Goal: Task Accomplishment & Management: Manage account settings

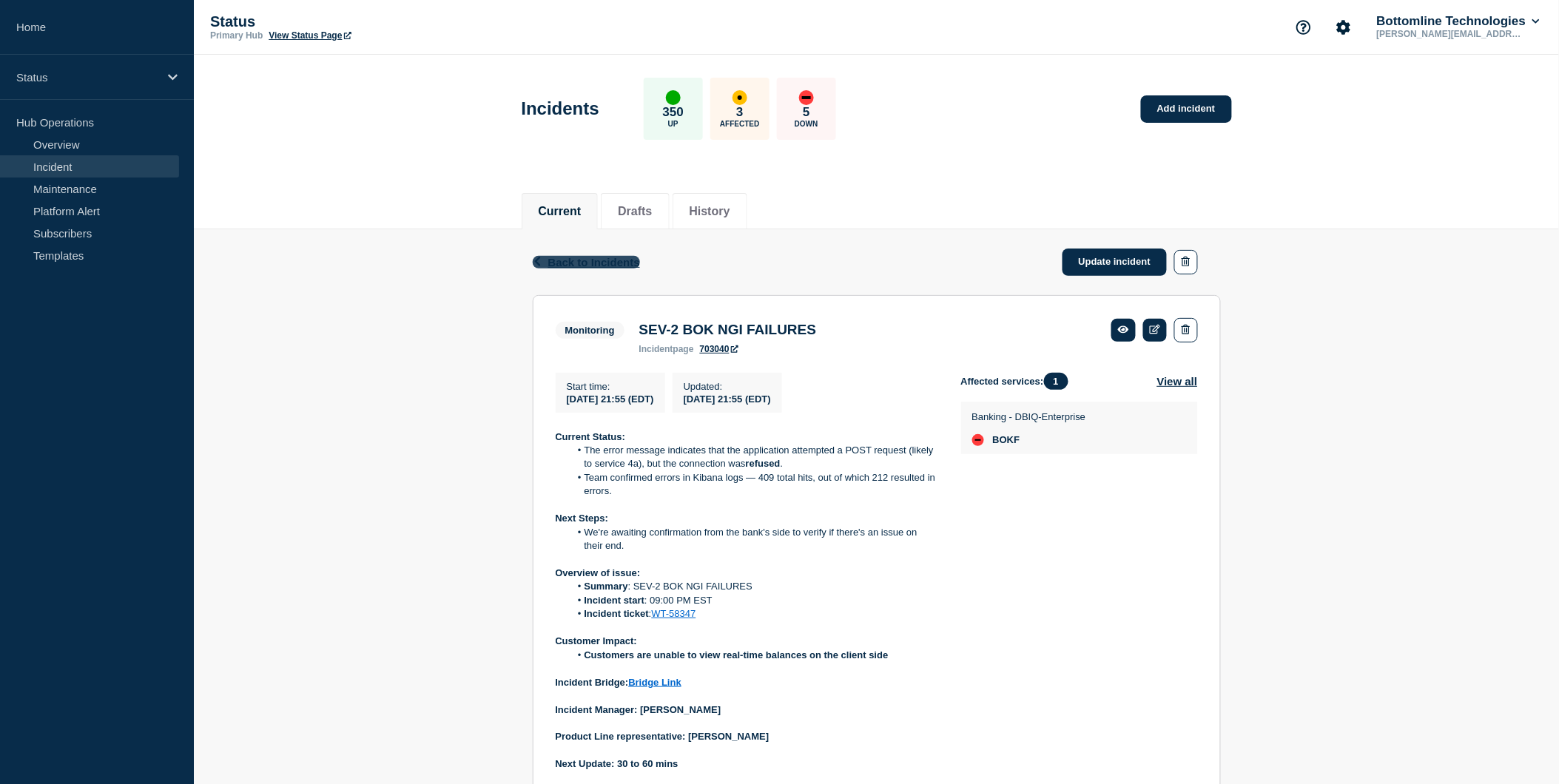
click at [582, 261] on span "Back to Incidents" at bounding box center [594, 262] width 92 height 12
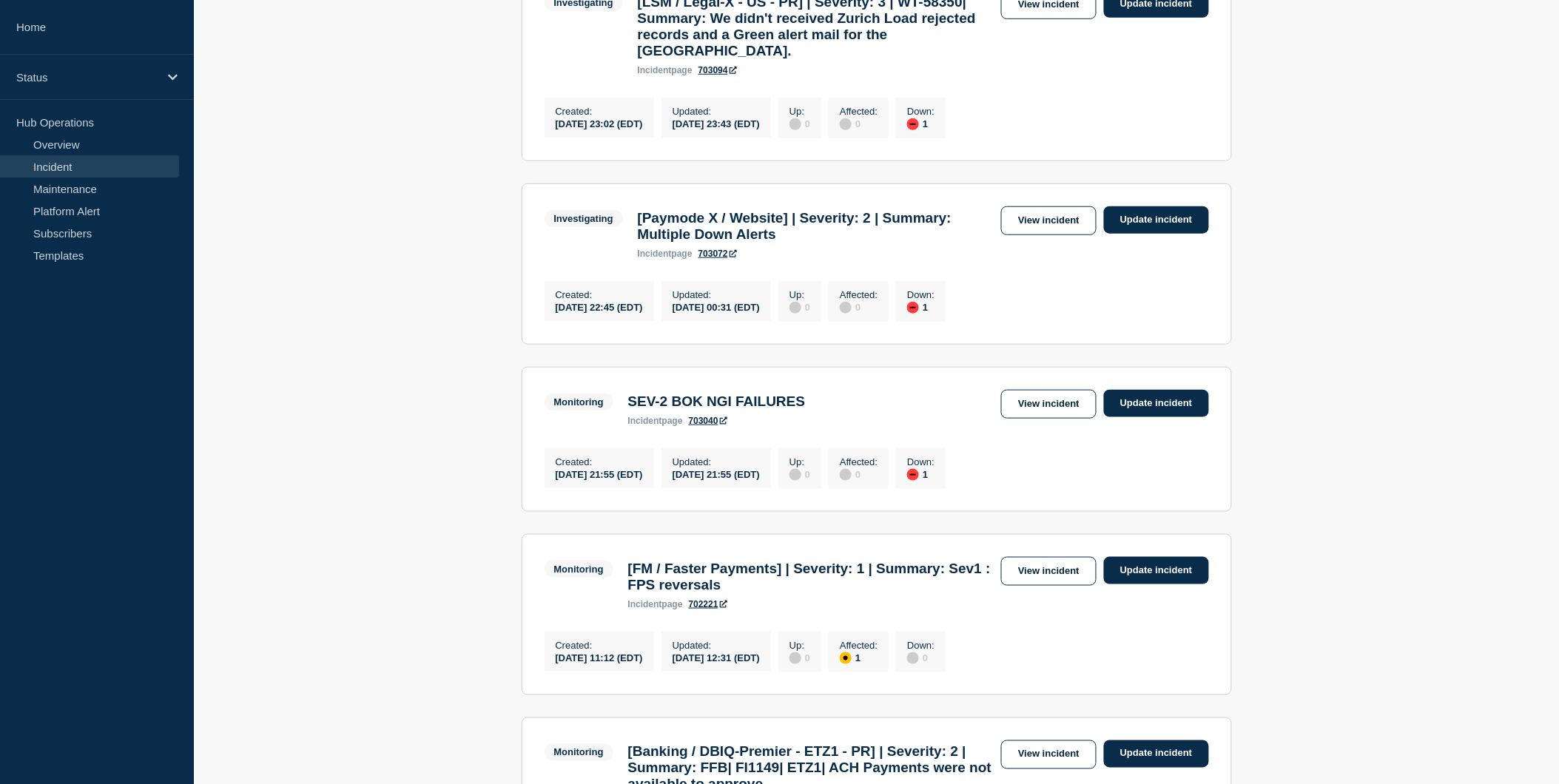
scroll to position [355, 0]
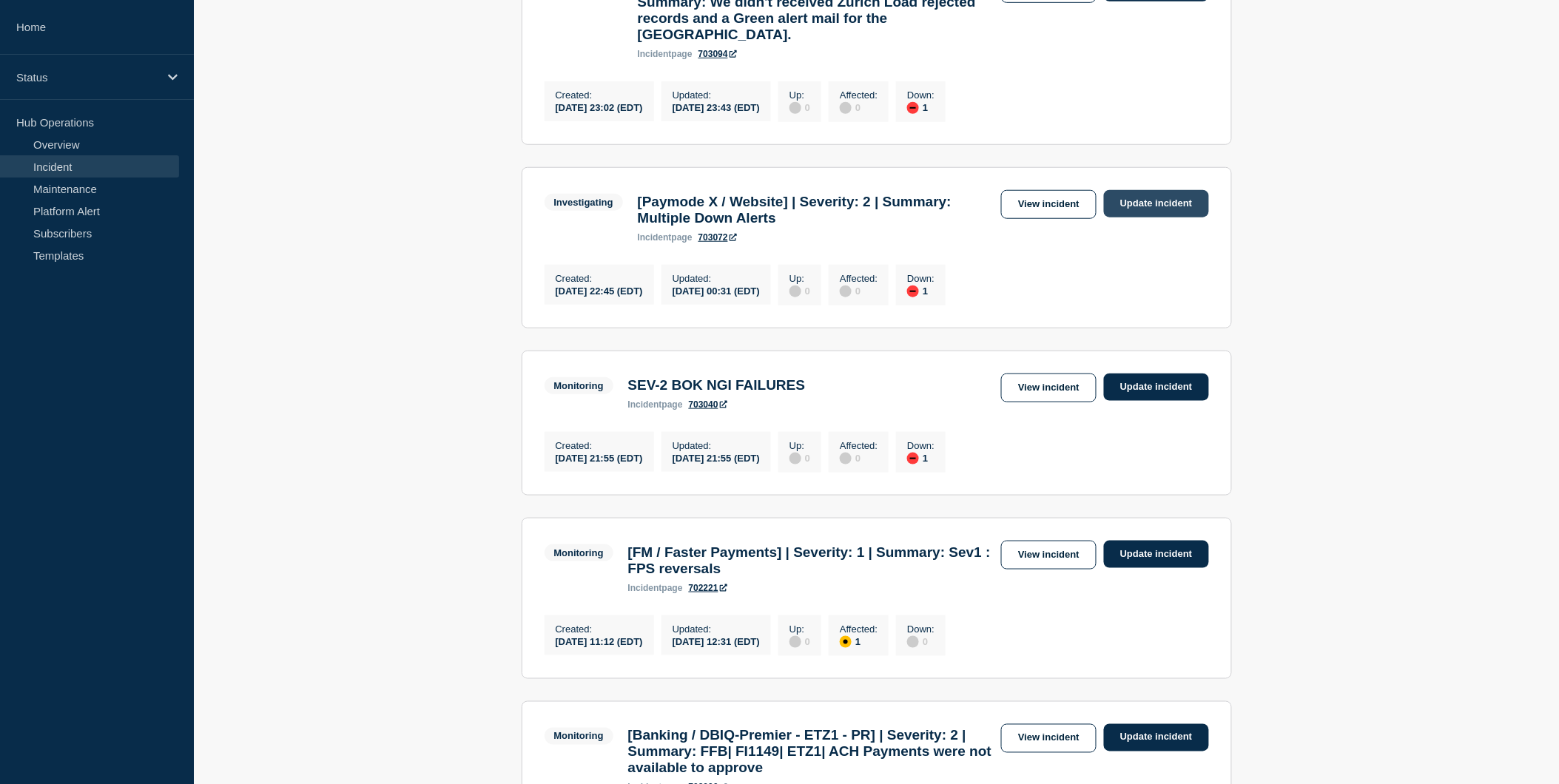
click at [1173, 217] on link "Update incident" at bounding box center [1156, 203] width 105 height 27
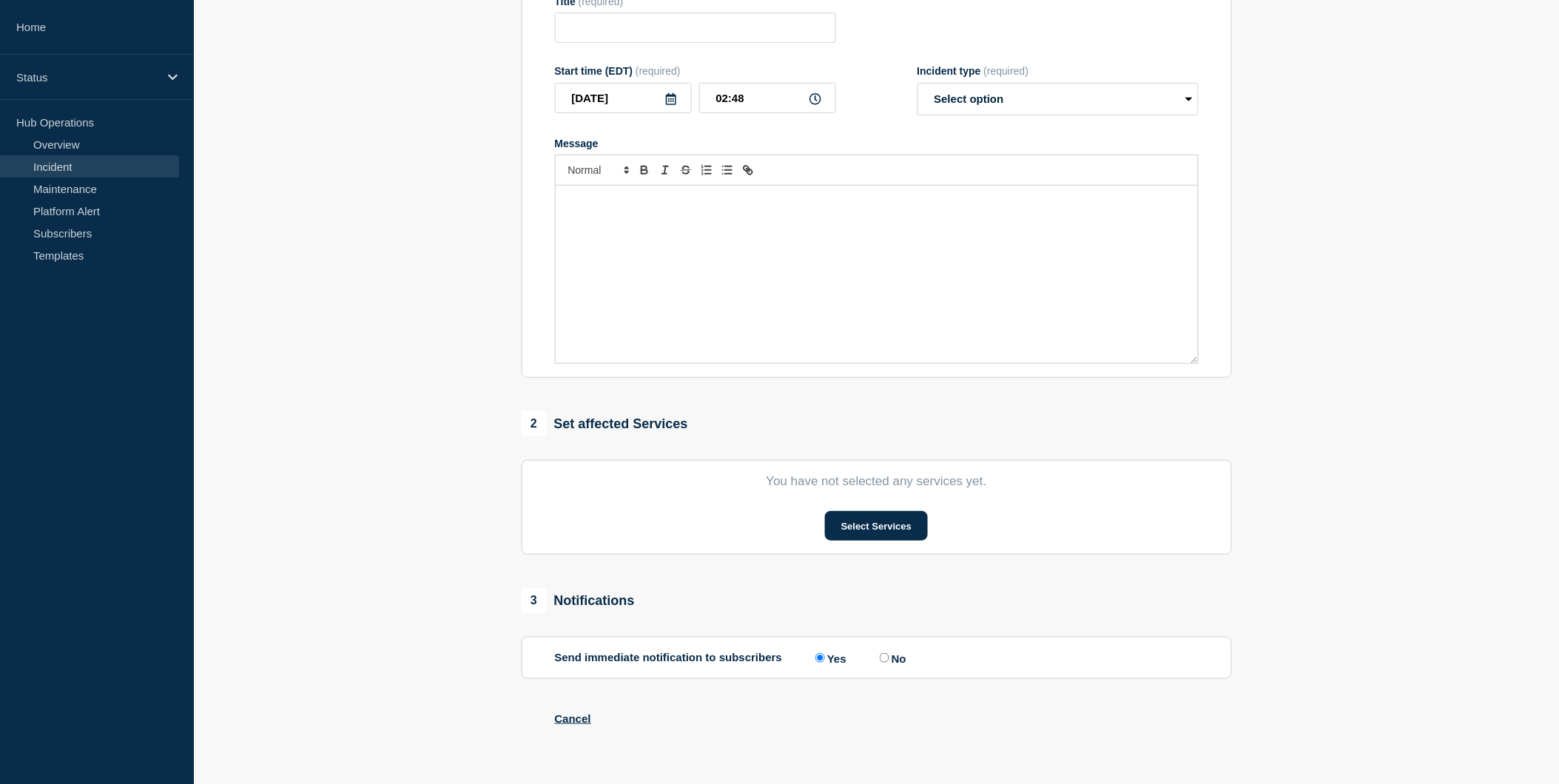
type input "[Paymode X / Website] | Severity: 2 | Summary: Multiple Down Alerts"
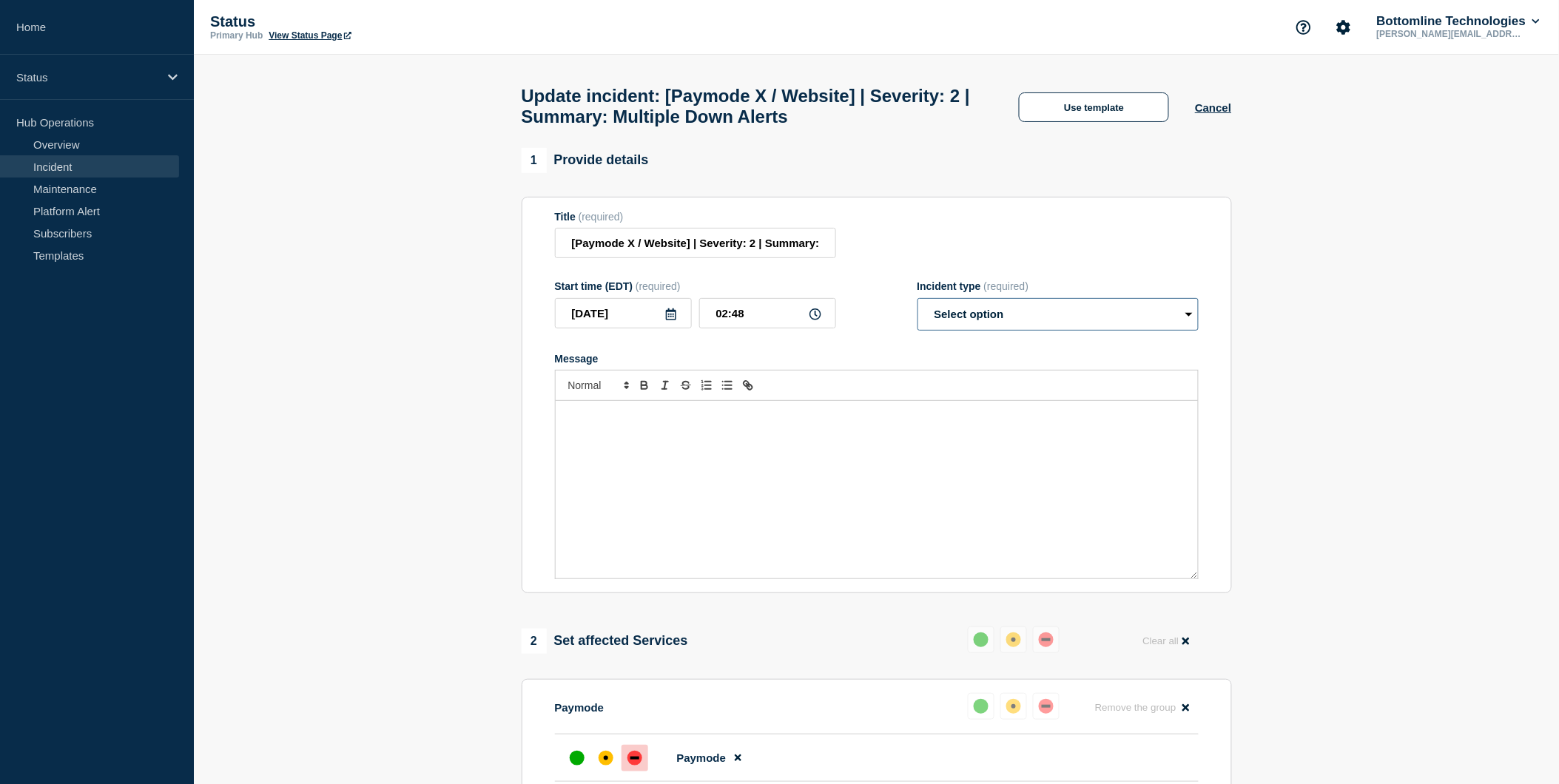
click at [1055, 322] on select "Select option Investigating Identified Monitoring Resolved" at bounding box center [1057, 314] width 281 height 33
click at [1077, 112] on button "Use template" at bounding box center [1093, 107] width 151 height 30
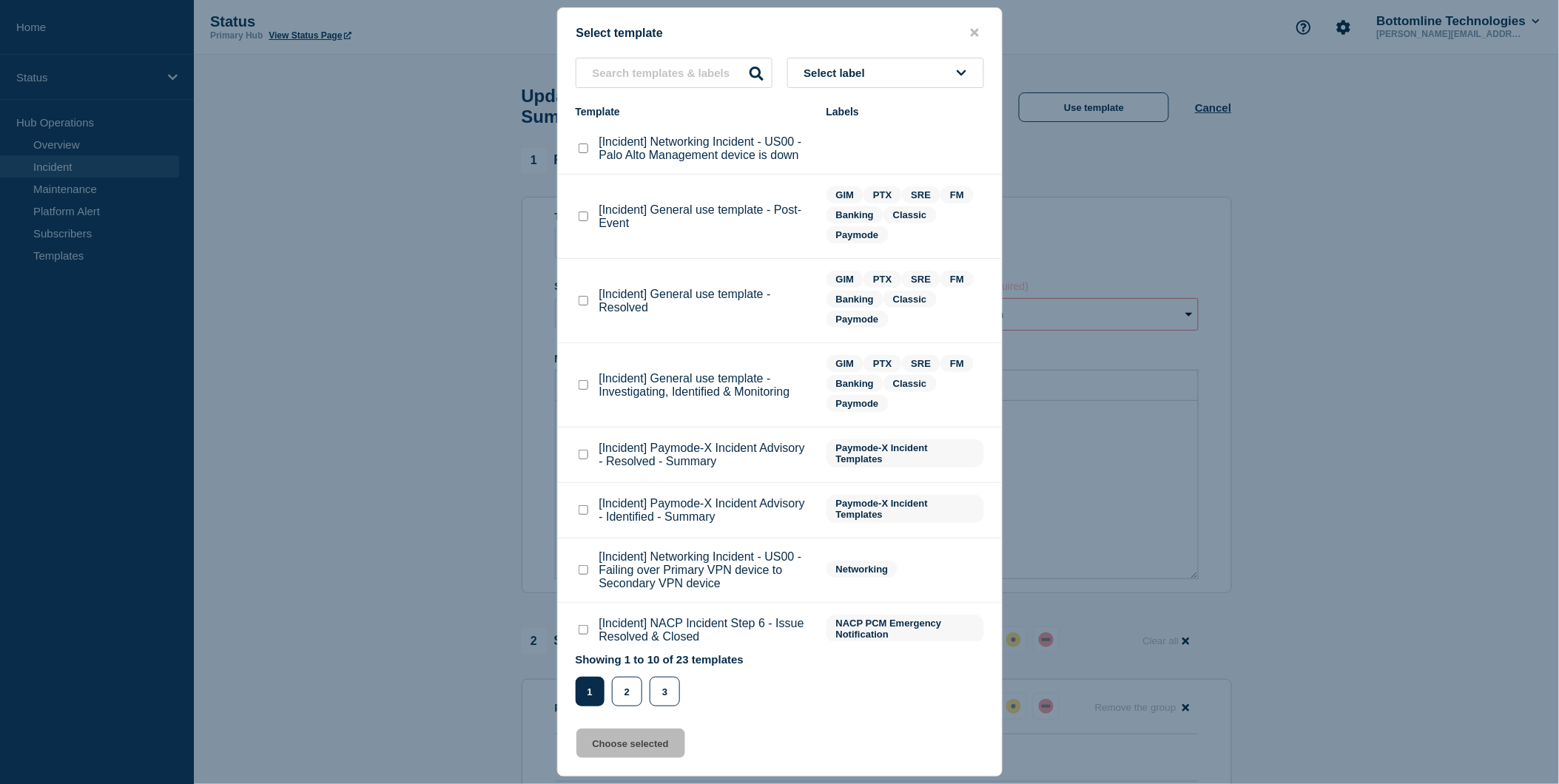
click at [585, 383] on checkbox"] "[Incident] General use template - Investigating, Identified & Monitoring checkb…" at bounding box center [583, 385] width 10 height 10
checkbox checkbox"] "true"
click at [620, 752] on button "Choose selected" at bounding box center [631, 744] width 109 height 30
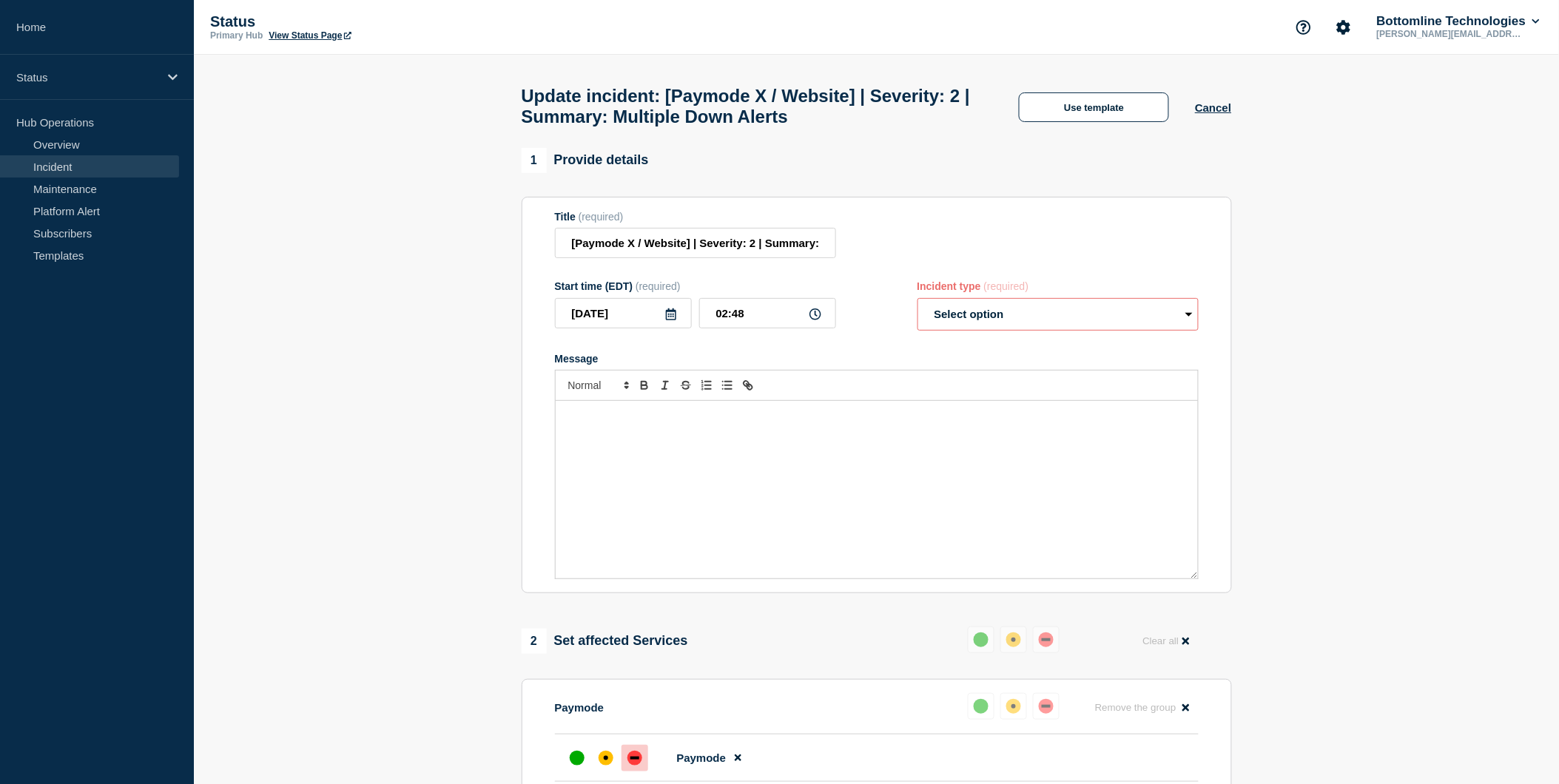
select select "investigating"
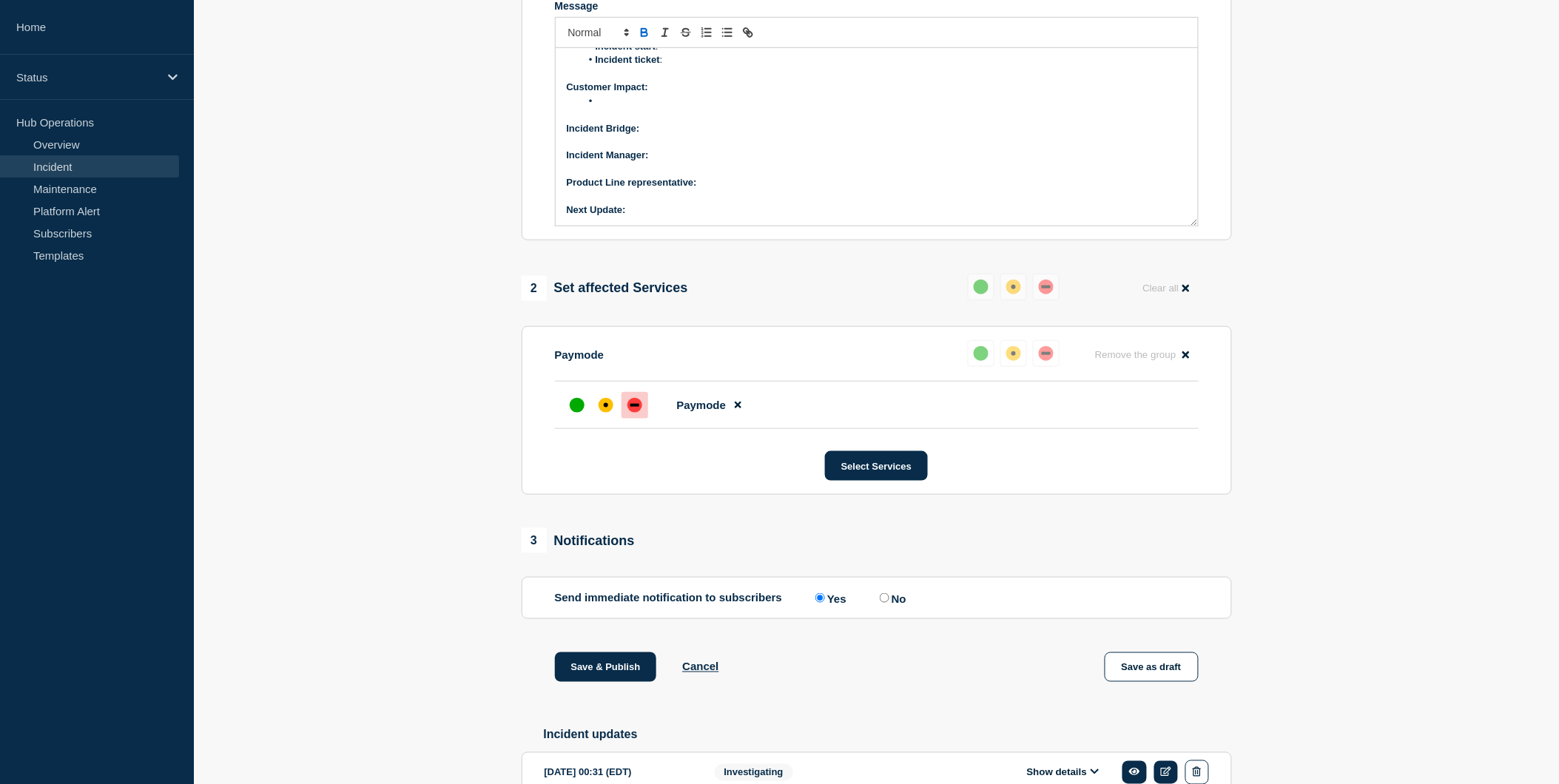
scroll to position [565, 0]
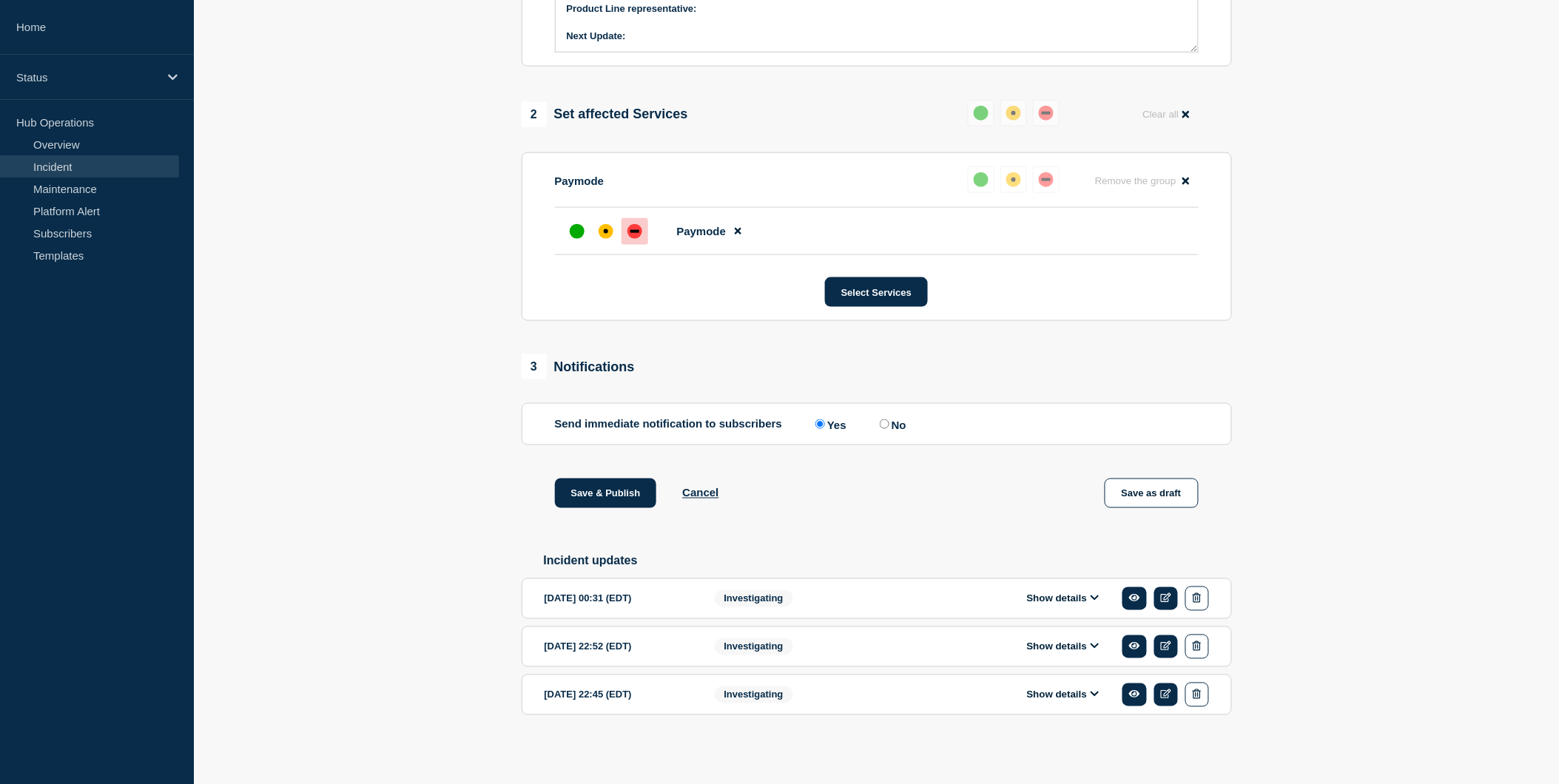
click at [1096, 600] on icon at bounding box center [1095, 597] width 9 height 10
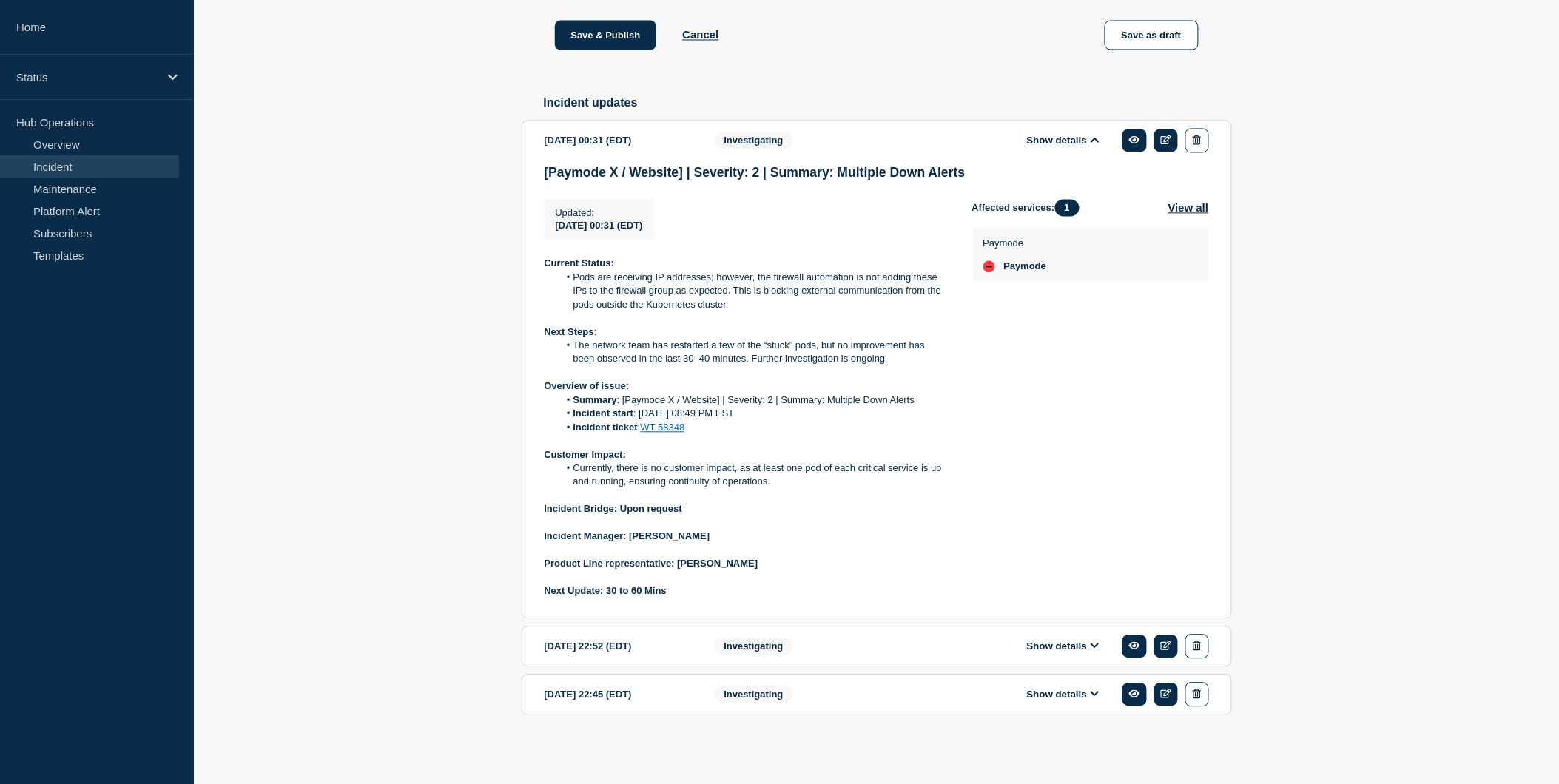
scroll to position [997, 0]
drag, startPoint x: 609, startPoint y: 618, endPoint x: 676, endPoint y: 623, distance: 67.2
click at [676, 598] on p "Next Update: 30 to 60 Mins" at bounding box center [746, 591] width 404 height 13
copy strong "30 to 60 Mins"
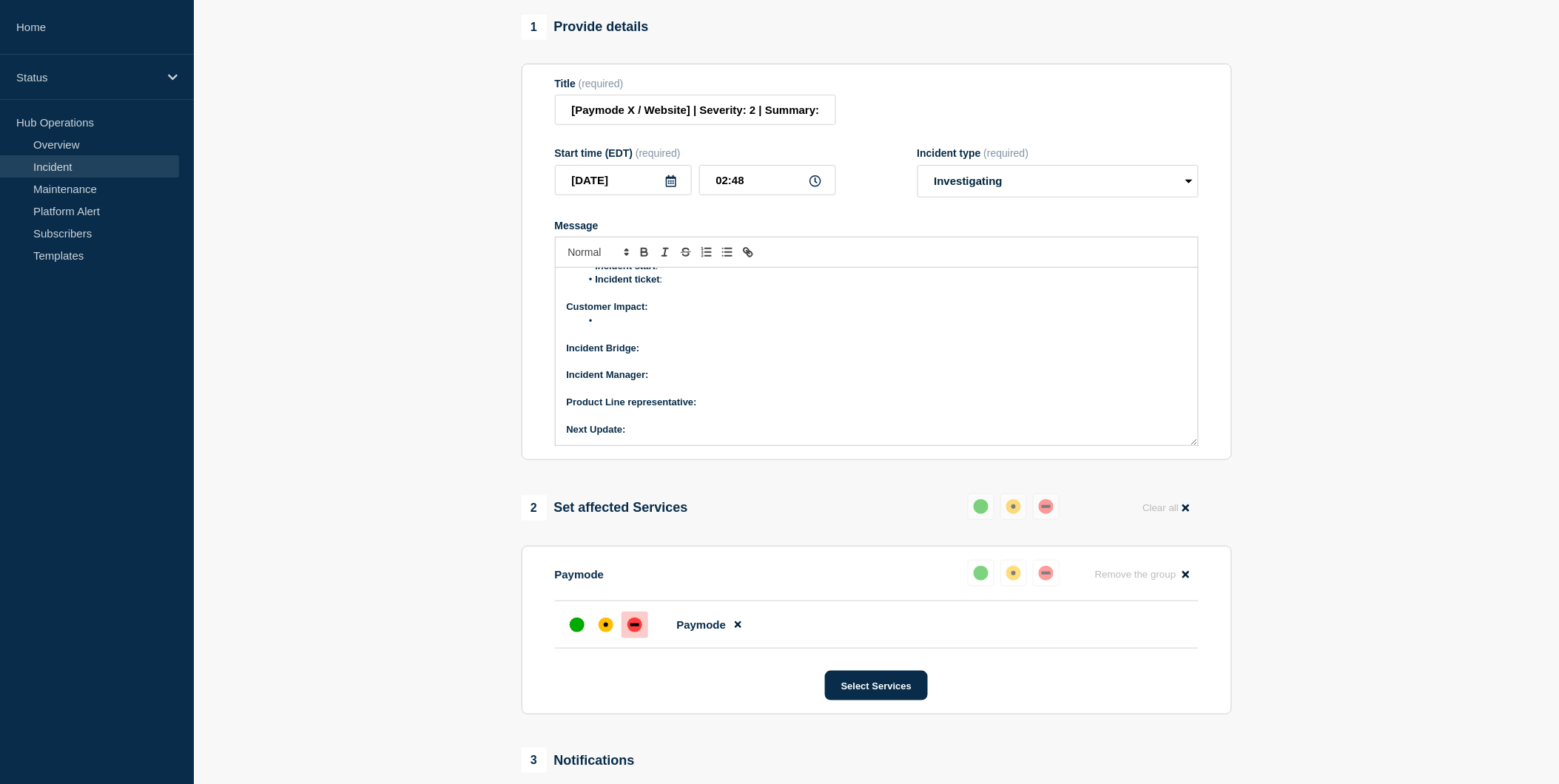
scroll to position [123, 0]
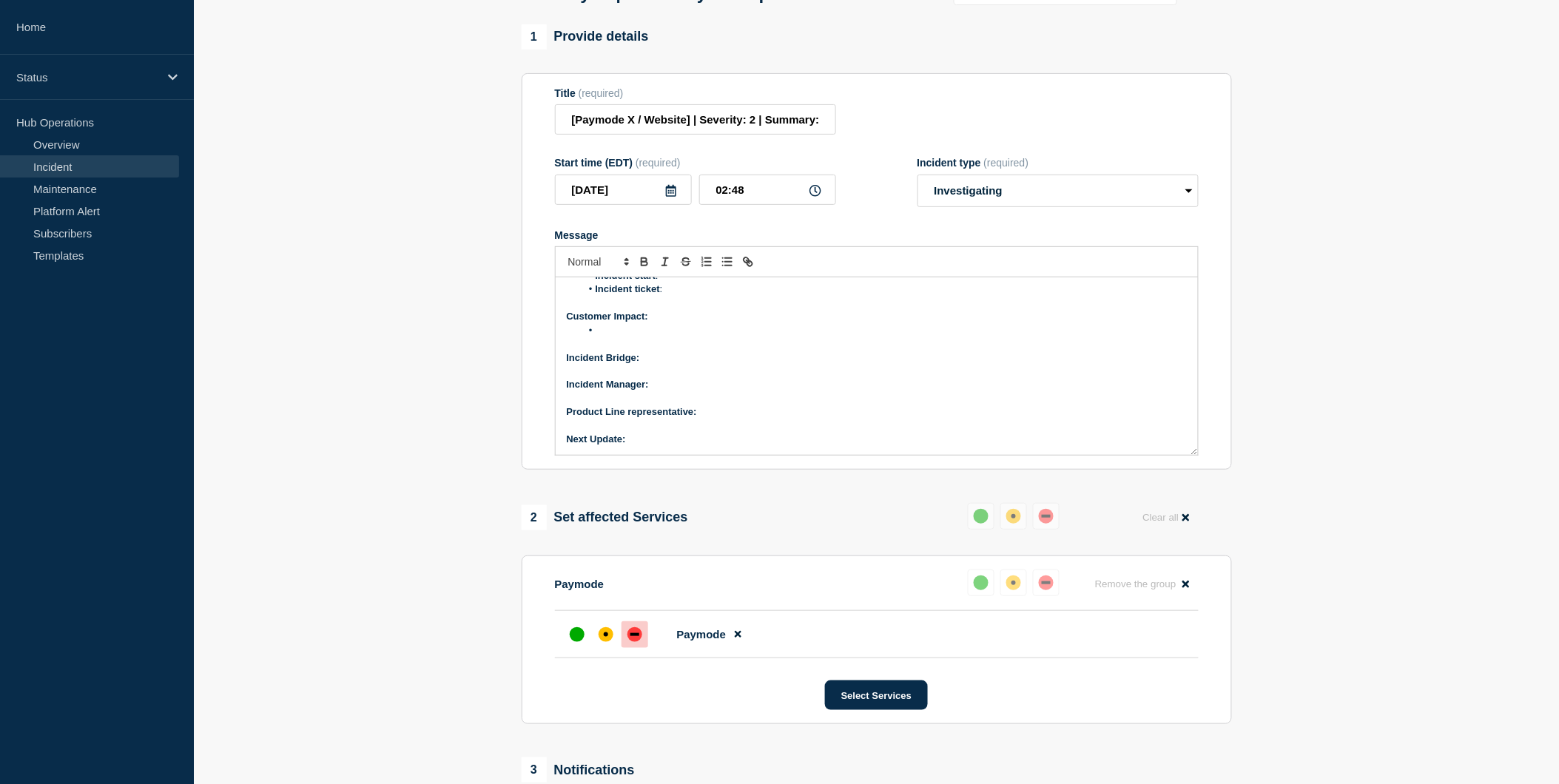
click at [647, 446] on p "Next Update:" at bounding box center [877, 439] width 620 height 13
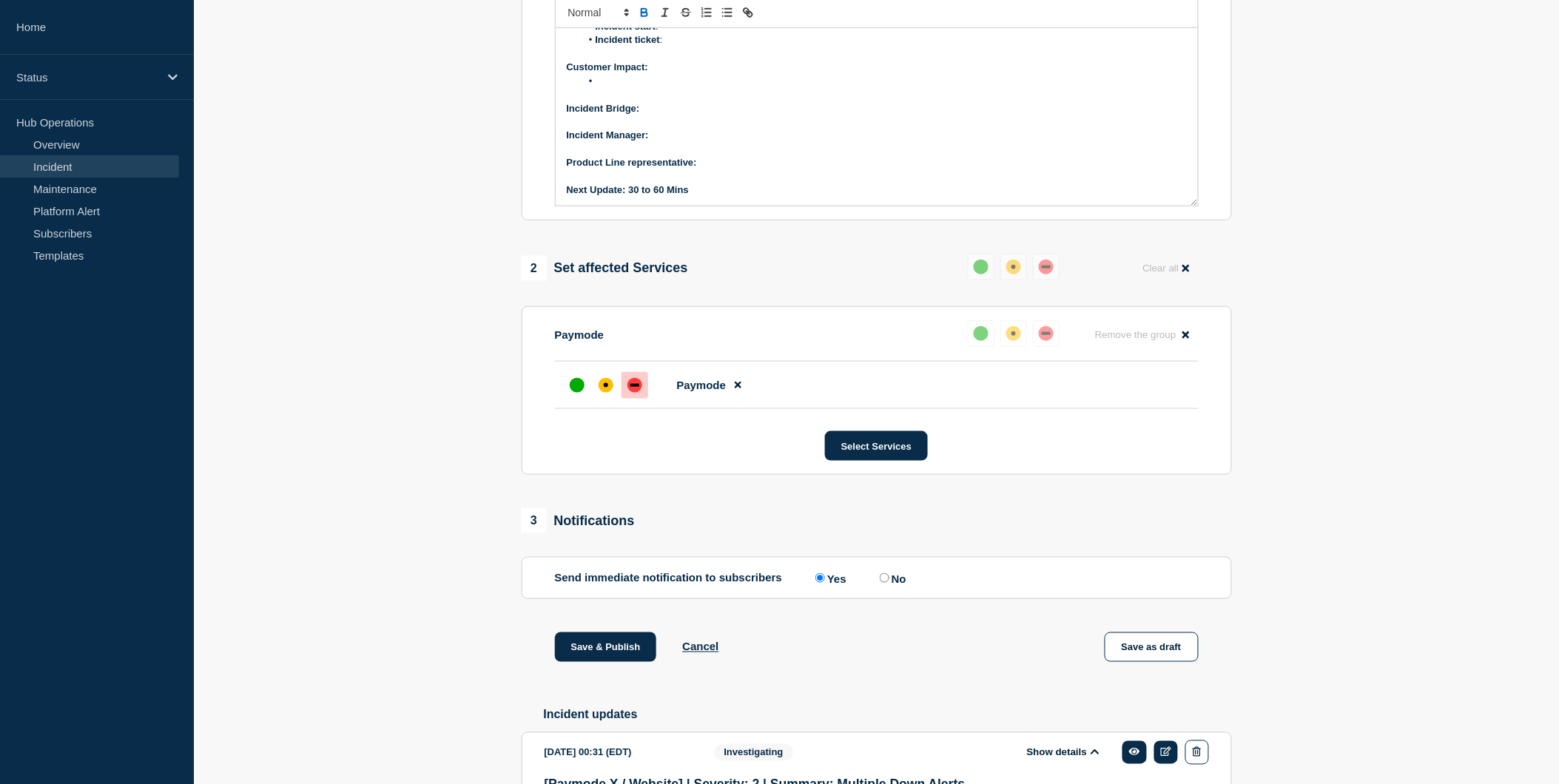
scroll to position [334, 0]
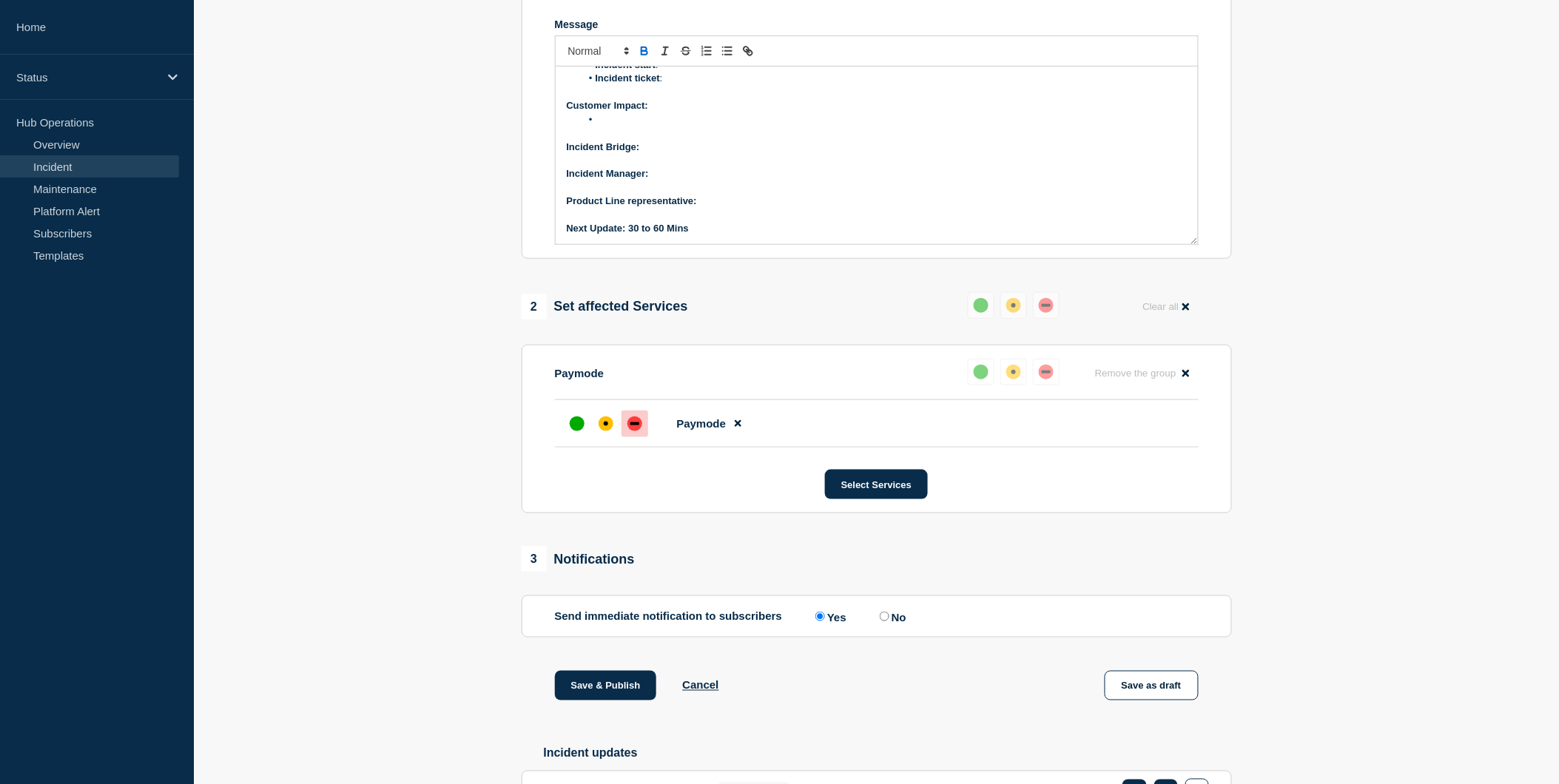
click at [663, 234] on strong "Next Update: 30 to 60 Mins" at bounding box center [628, 228] width 122 height 11
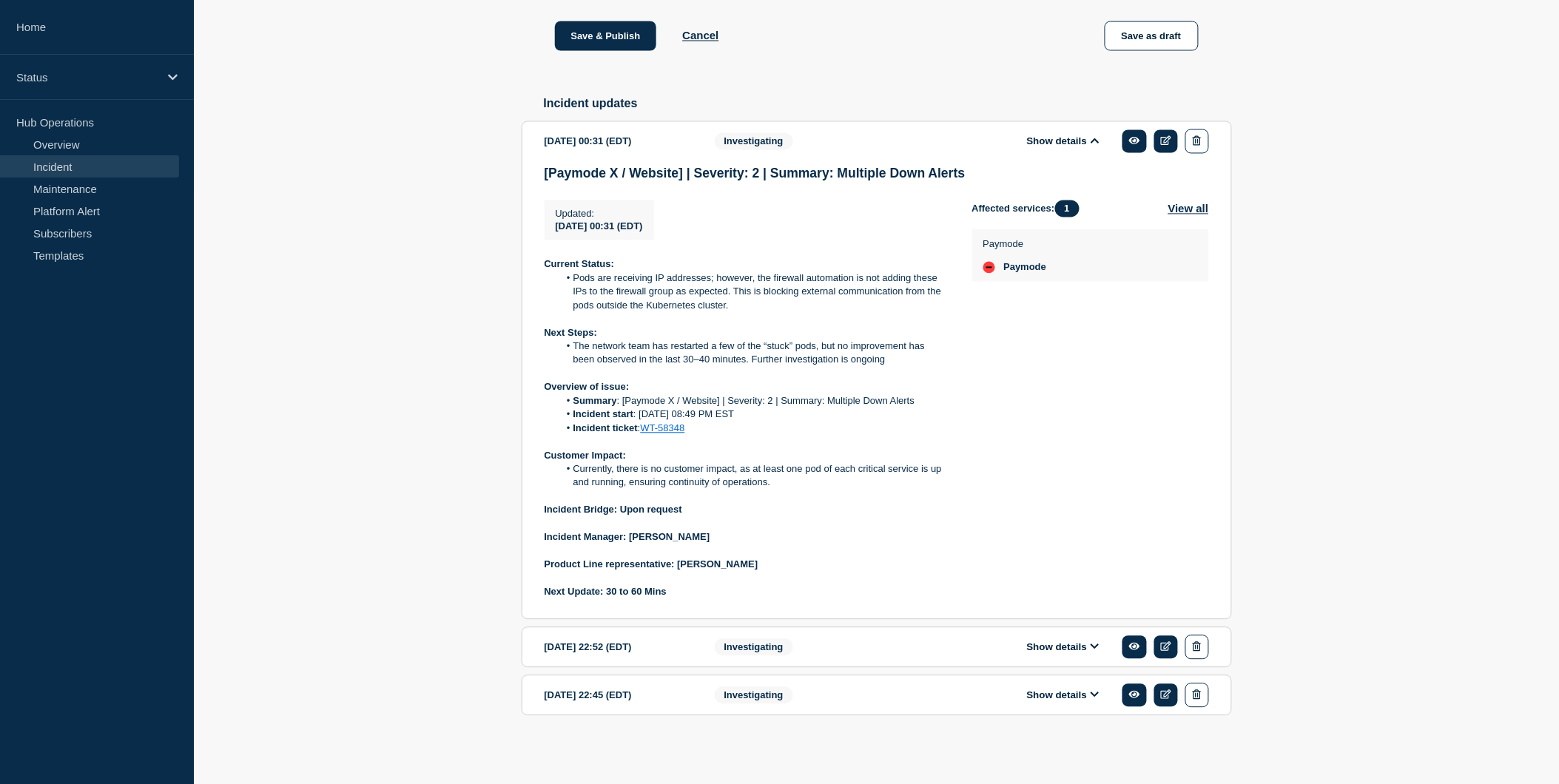
scroll to position [1024, 0]
drag, startPoint x: 680, startPoint y: 564, endPoint x: 822, endPoint y: 578, distance: 142.7
click at [822, 578] on div "Current Status: Pods are receiving IP addresses; however, the firewall automati…" at bounding box center [746, 427] width 404 height 341
copy strong "[PERSON_NAME]"
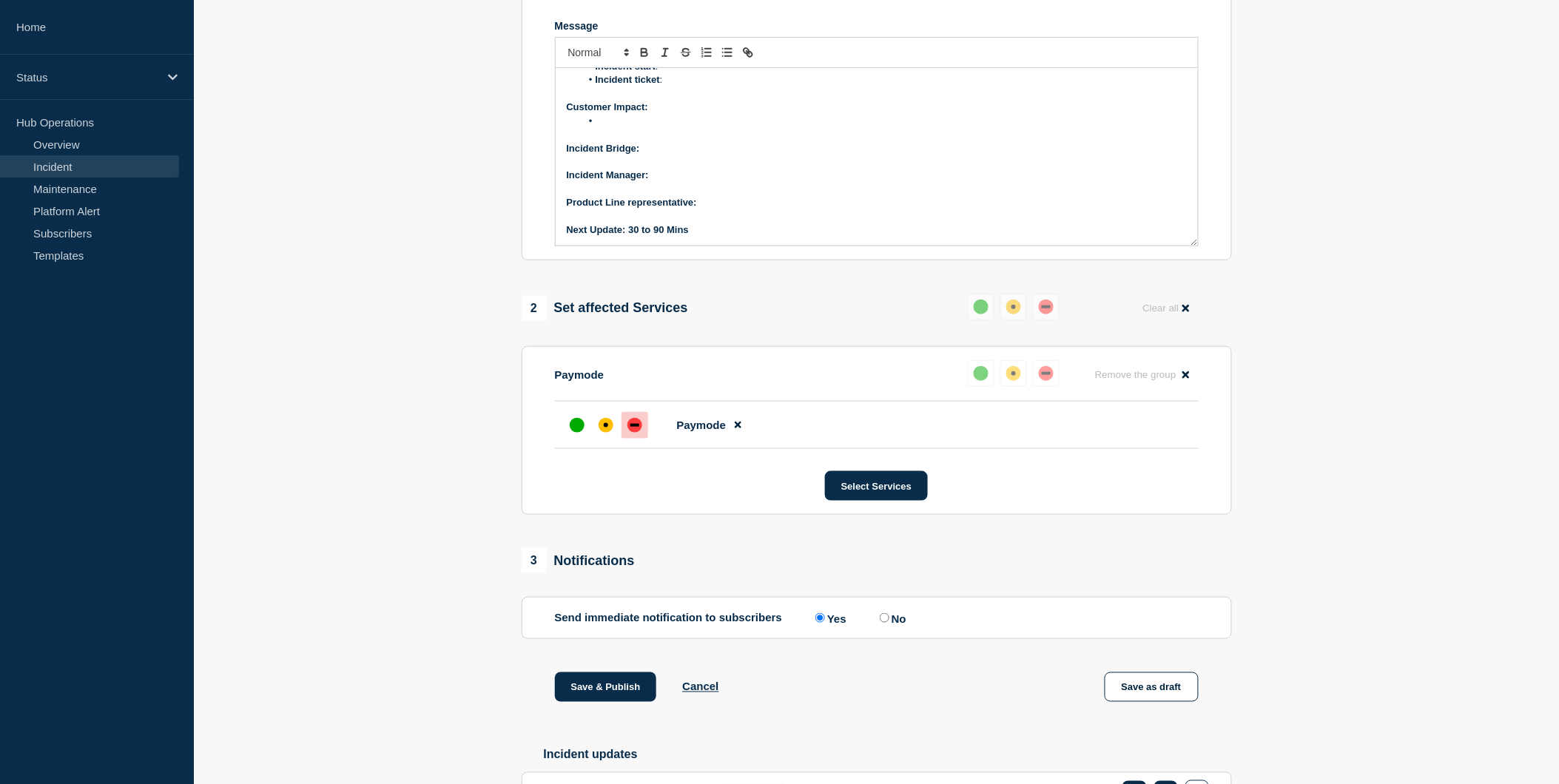
scroll to position [319, 0]
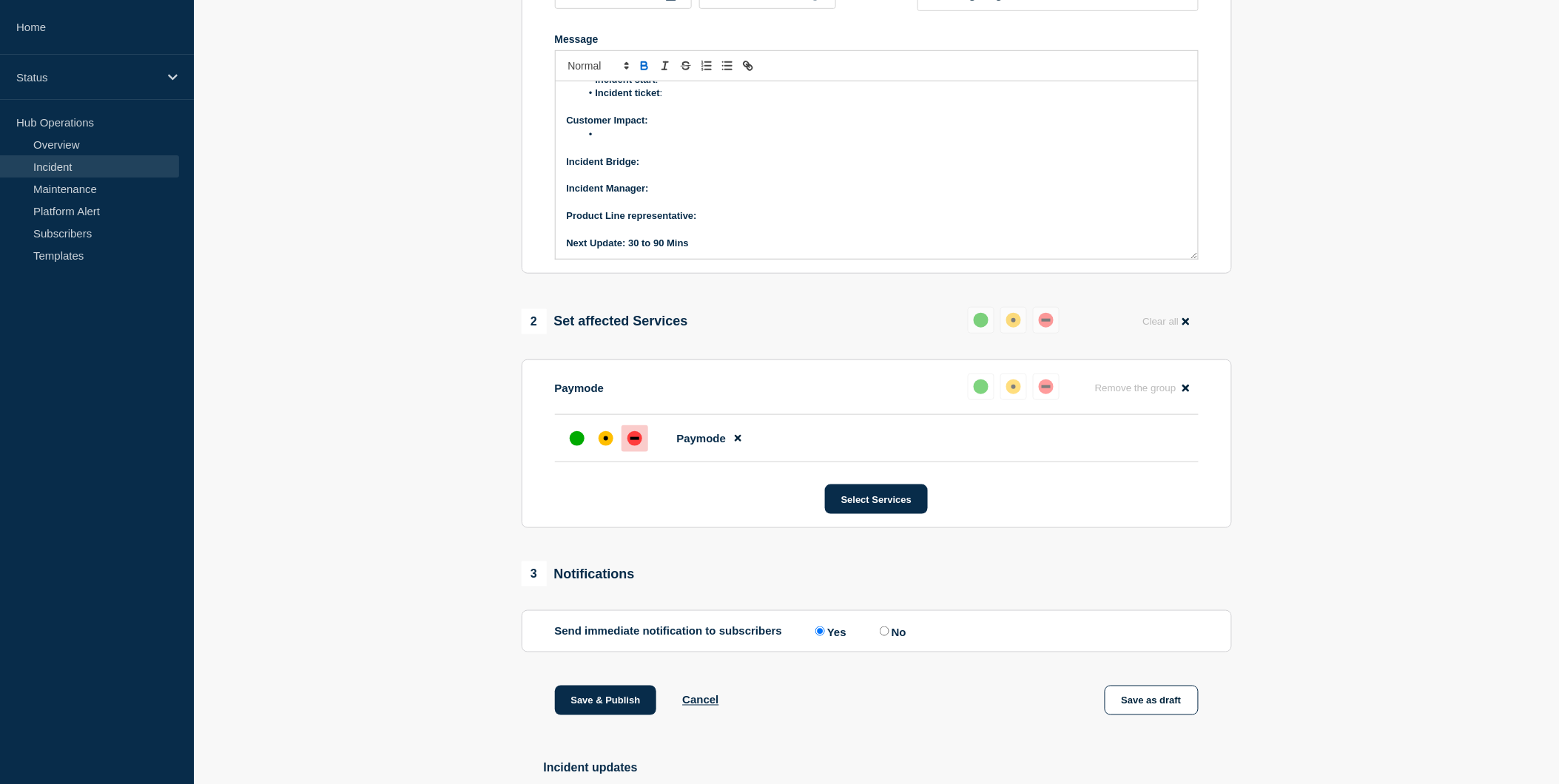
click at [709, 223] on p "Product Line representative:" at bounding box center [877, 216] width 620 height 13
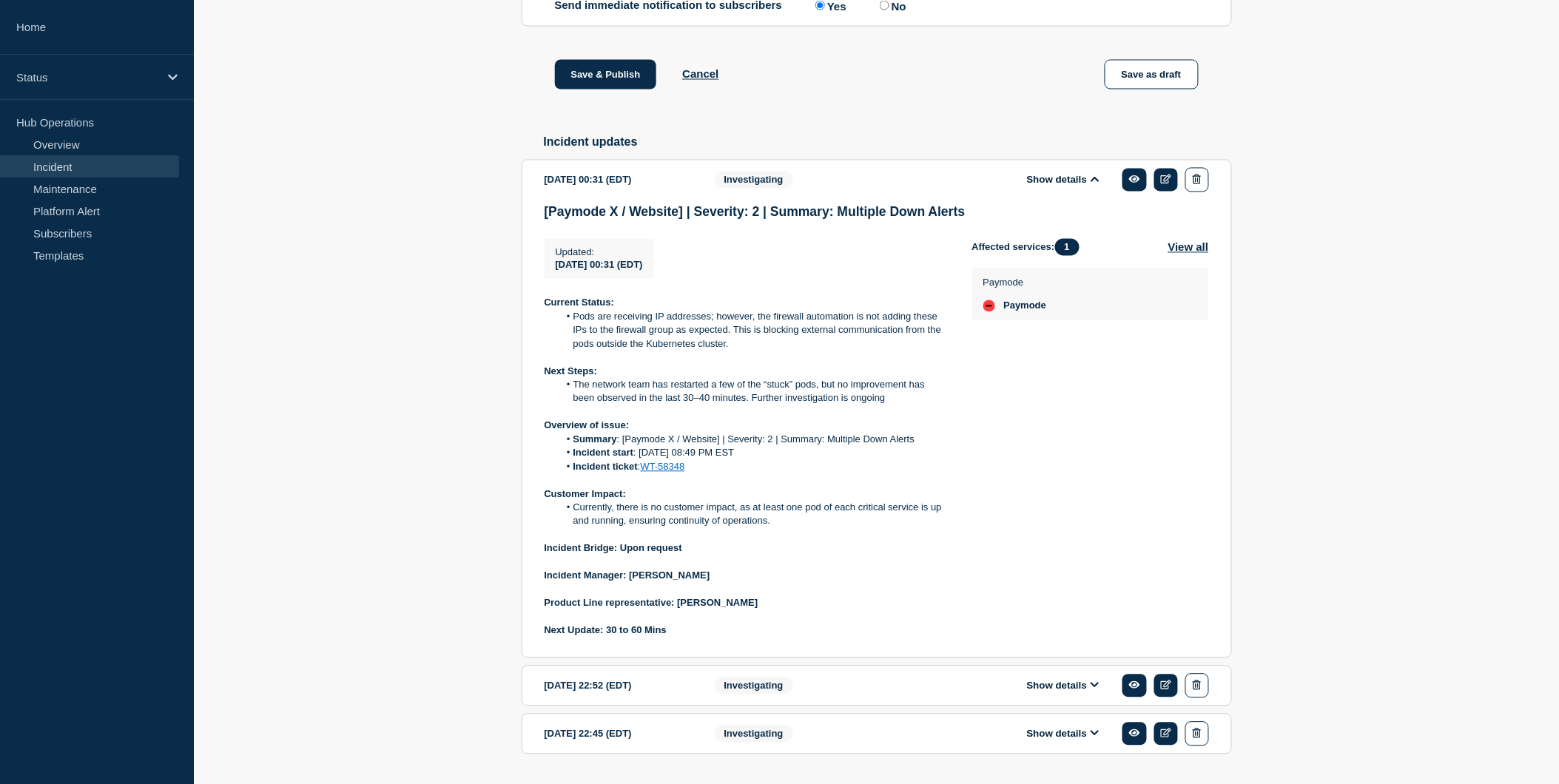
scroll to position [1024, 0]
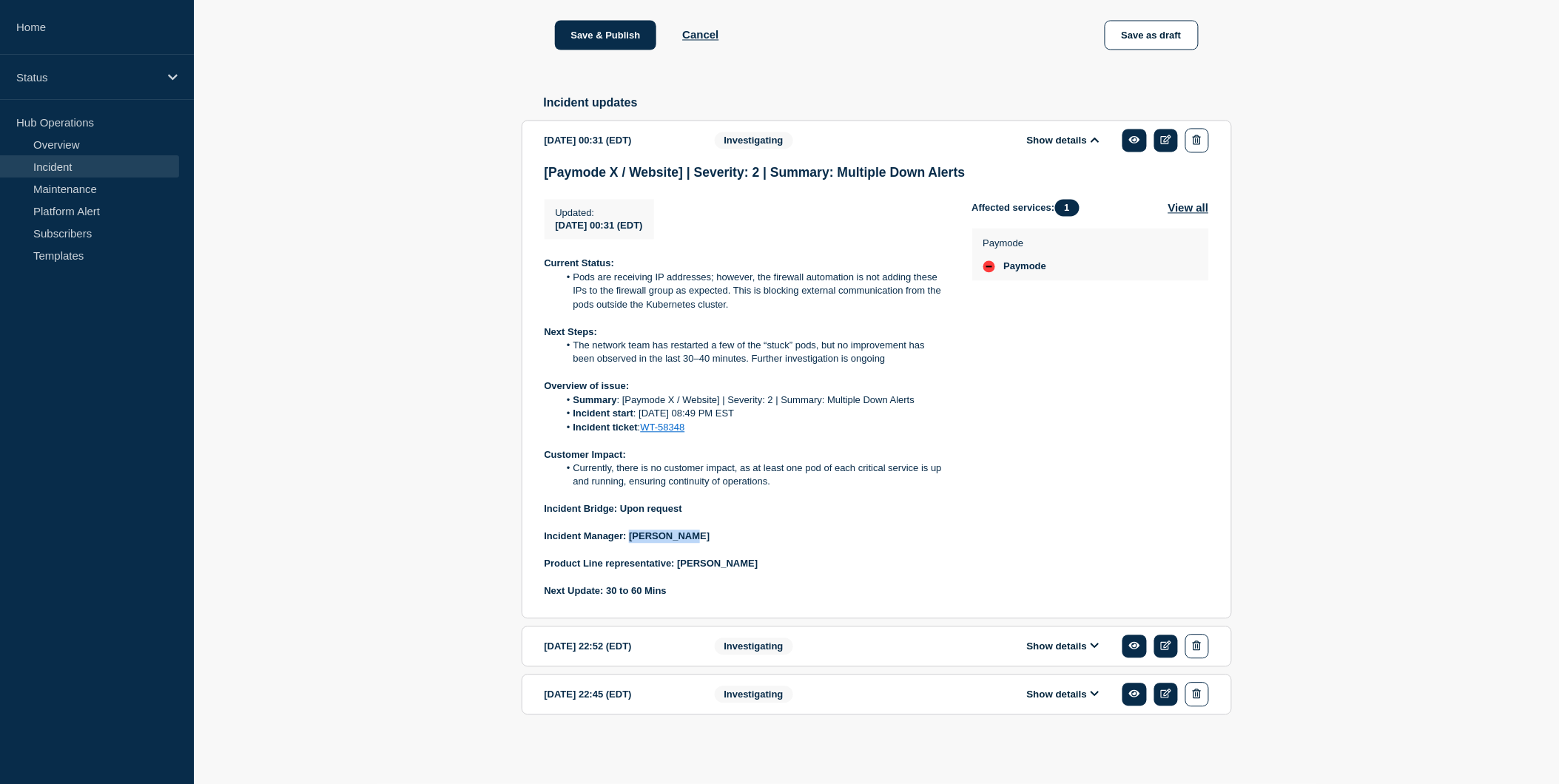
drag, startPoint x: 631, startPoint y: 536, endPoint x: 718, endPoint y: 538, distance: 87.0
click at [718, 538] on p "Incident Manager: [PERSON_NAME]" at bounding box center [746, 537] width 404 height 13
copy strong "[PERSON_NAME]"
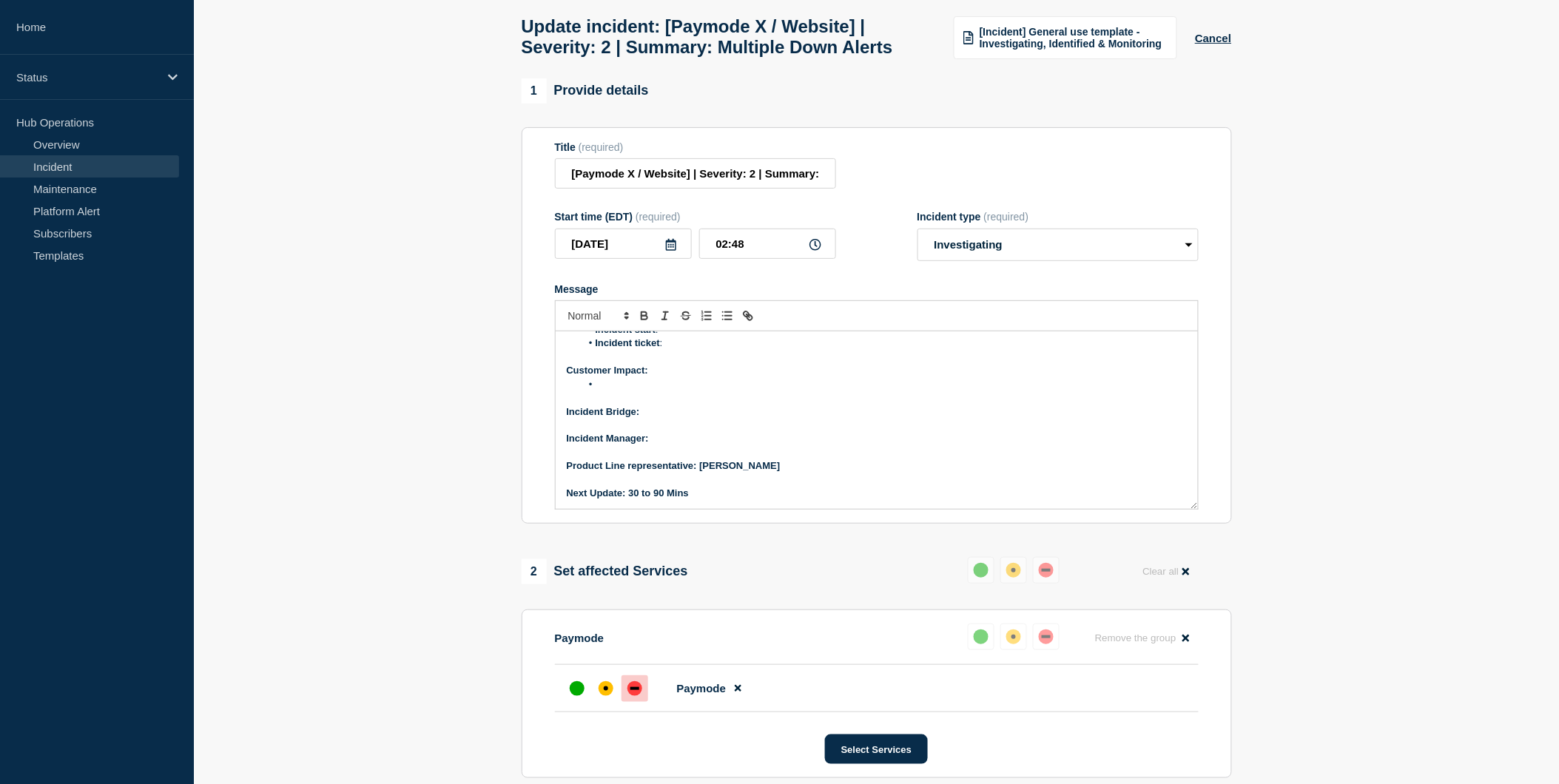
scroll to position [58, 0]
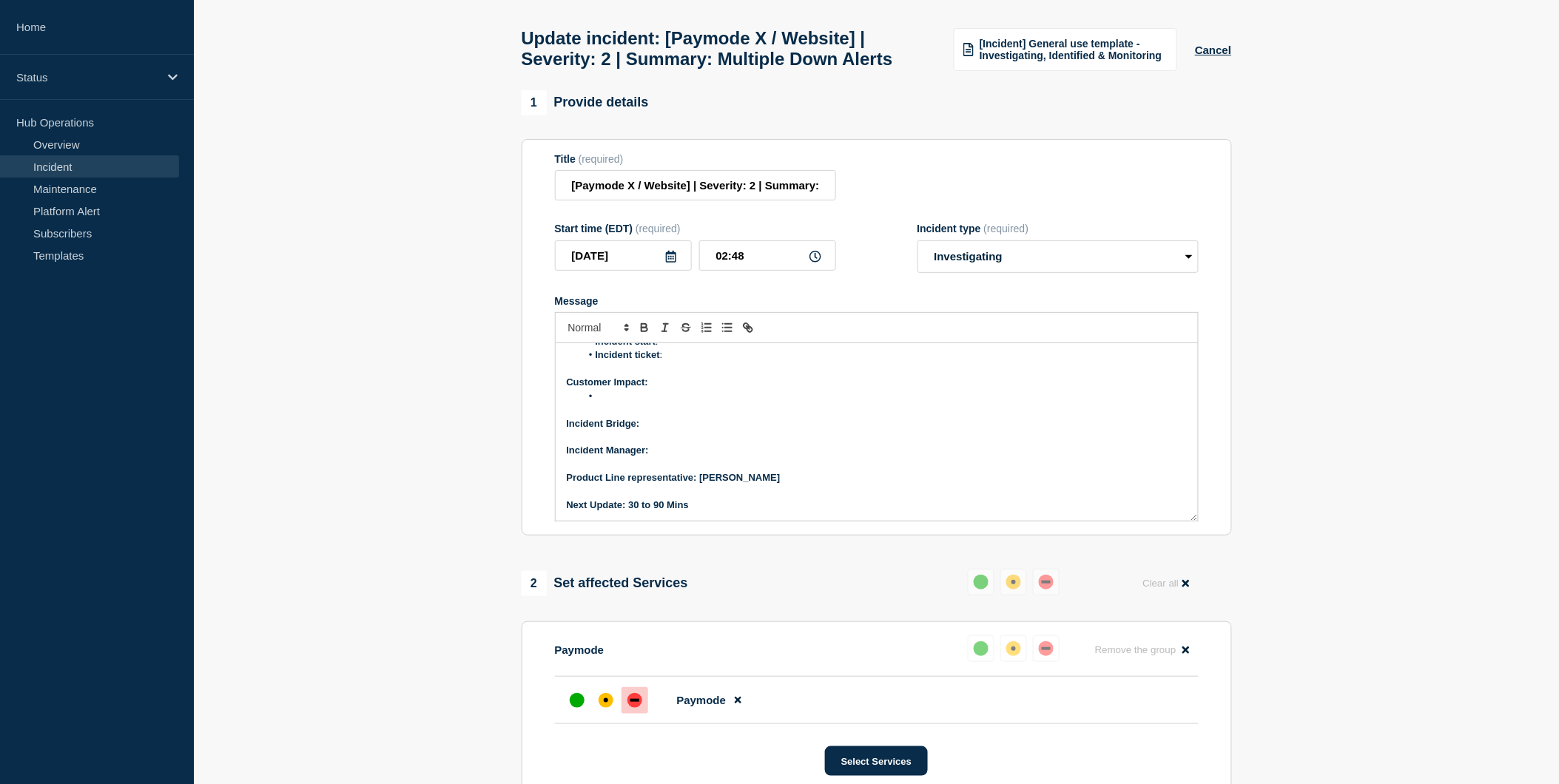
click at [666, 457] on p "Incident Manager:" at bounding box center [877, 450] width 620 height 13
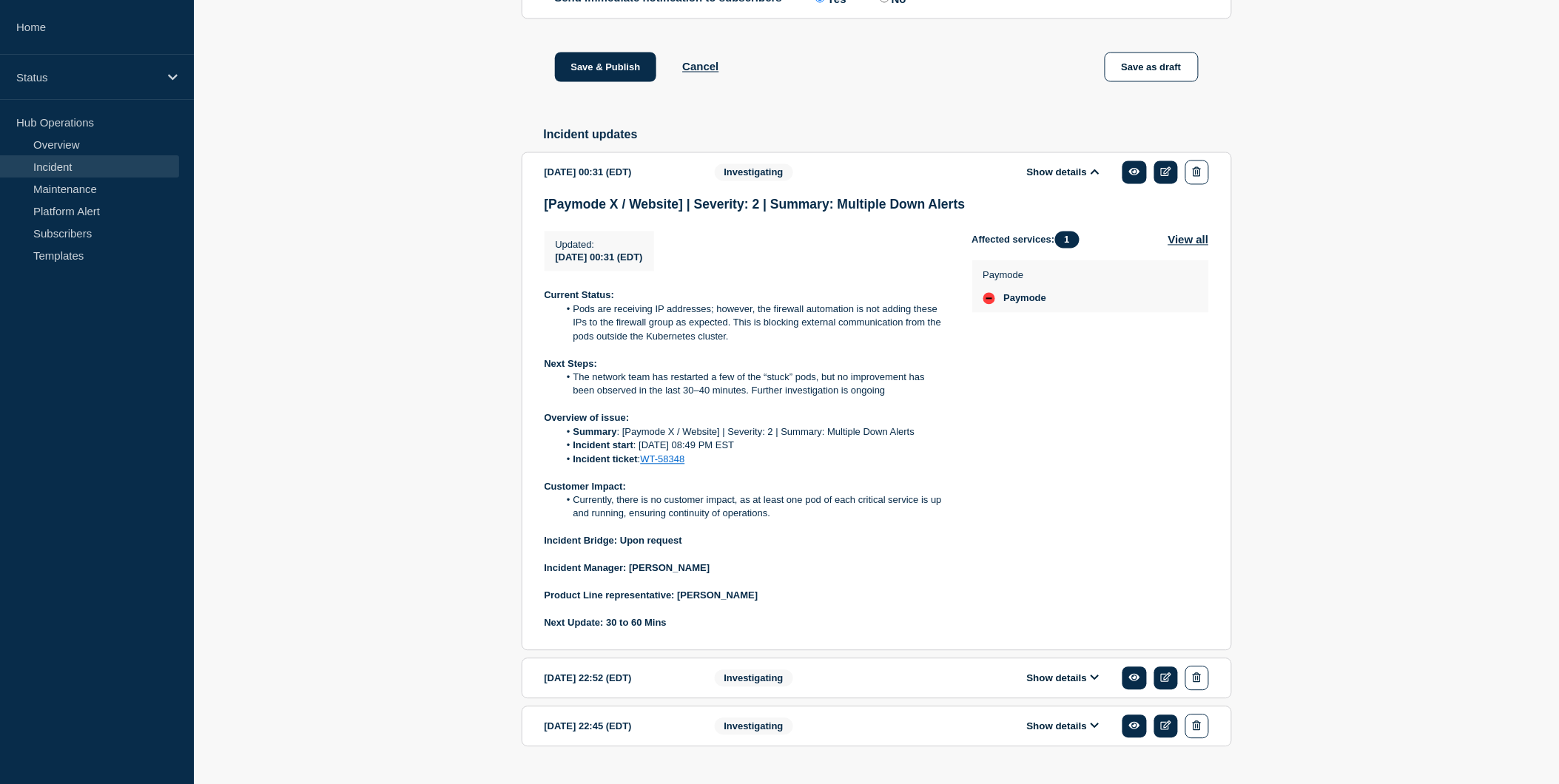
scroll to position [954, 0]
drag, startPoint x: 620, startPoint y: 582, endPoint x: 705, endPoint y: 578, distance: 85.1
click at [705, 546] on p "Incident Bridge: Upon request" at bounding box center [746, 539] width 404 height 13
copy strong "Upon request"
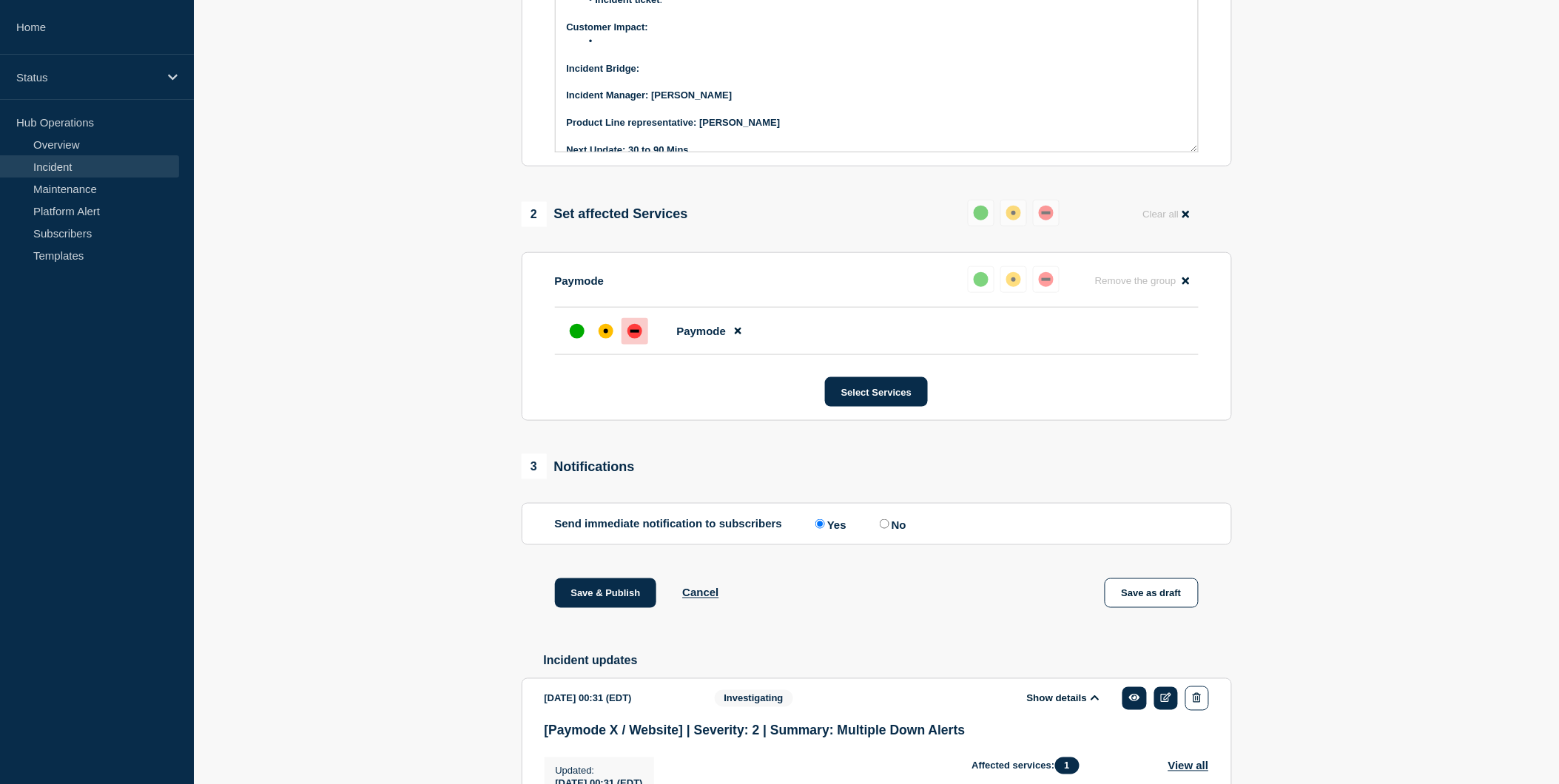
scroll to position [114, 0]
click at [661, 75] on p "Incident Bridge:" at bounding box center [877, 68] width 620 height 13
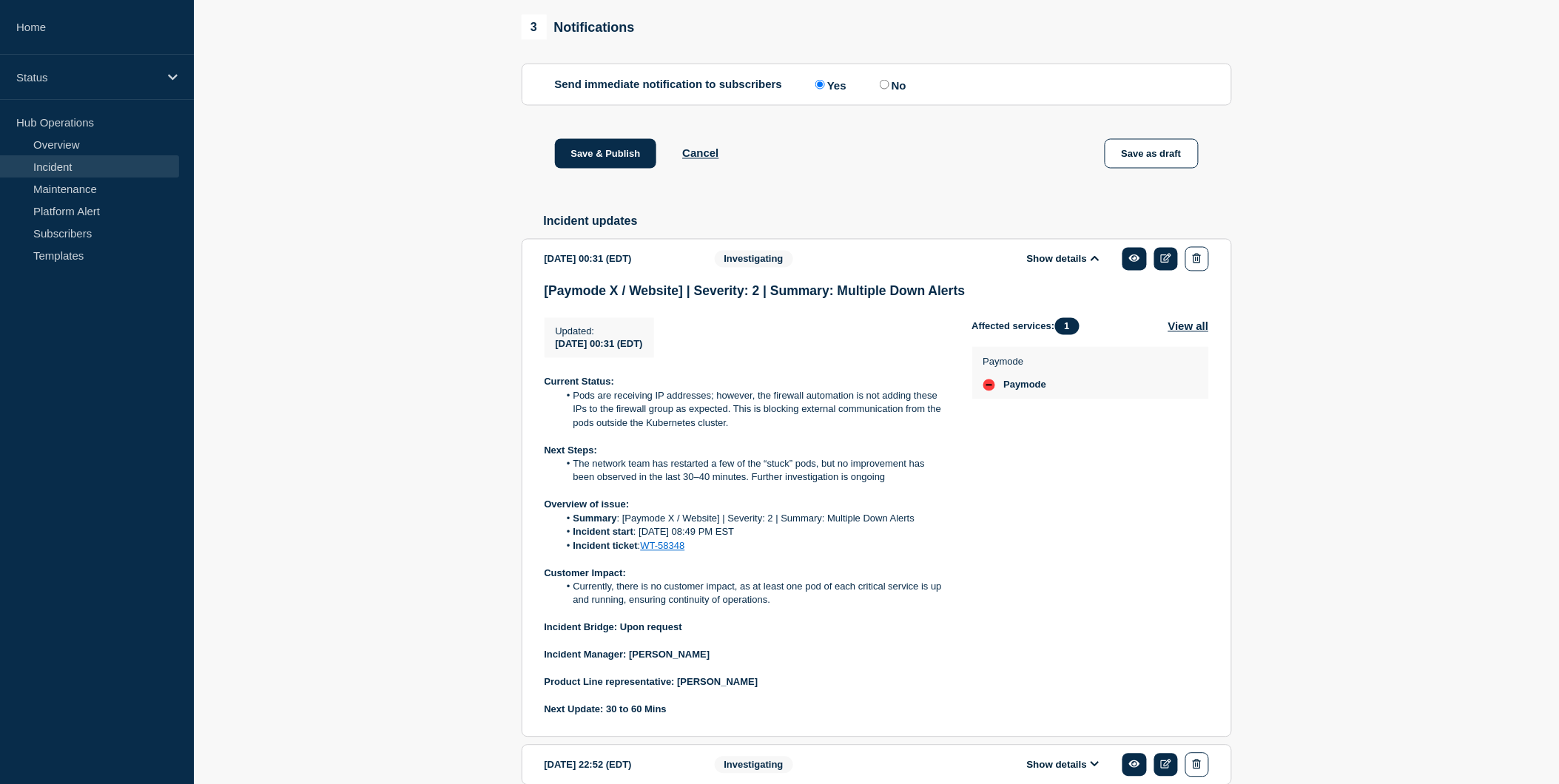
scroll to position [911, 0]
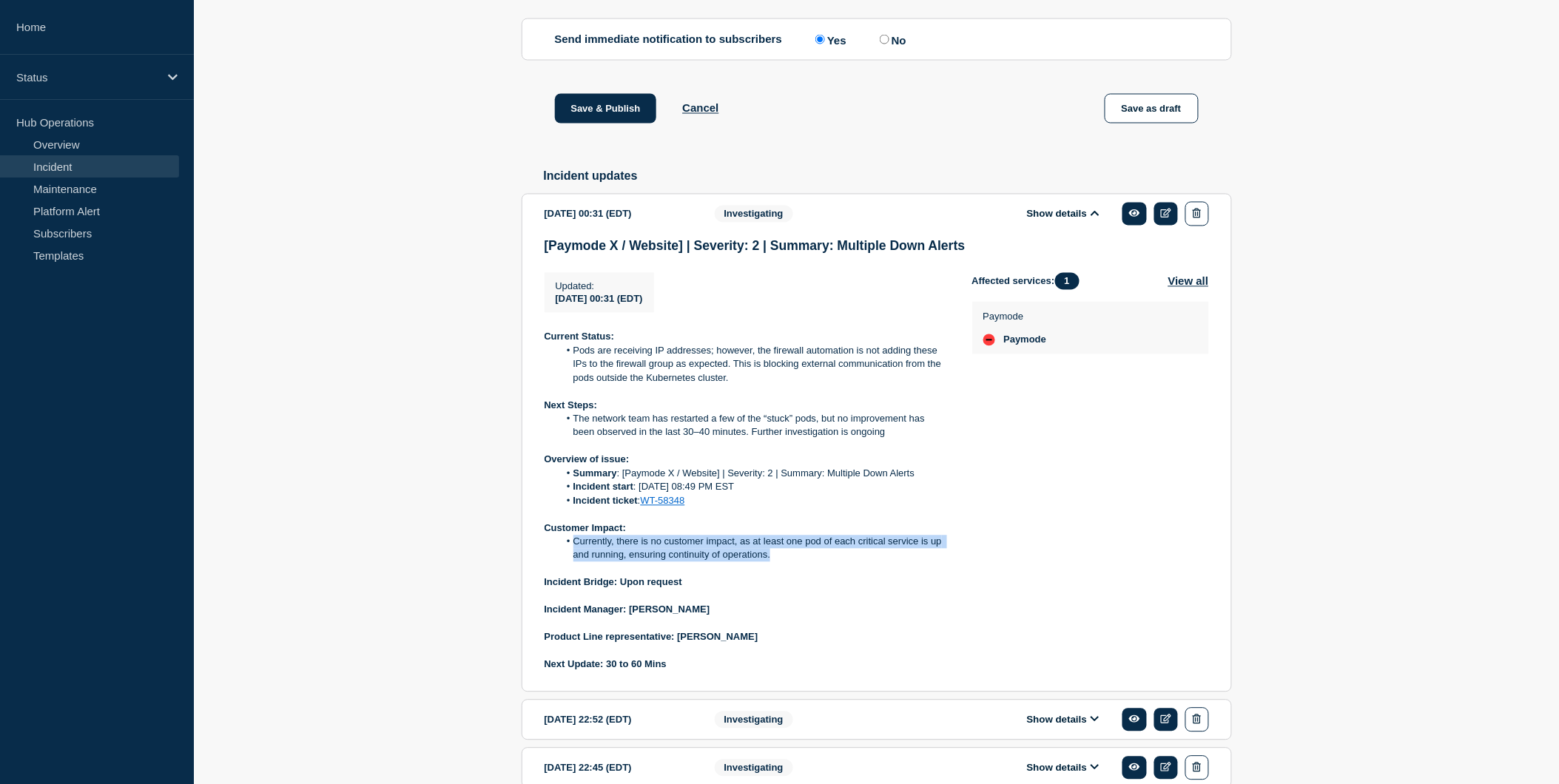
drag, startPoint x: 573, startPoint y: 586, endPoint x: 805, endPoint y: 602, distance: 232.6
click at [805, 563] on li "Currently, there is no customer impact, as at least one pod of each critical se…" at bounding box center [754, 549] width 390 height 27
copy li "Currently, there is no customer impact, as at least one pod of each critical se…"
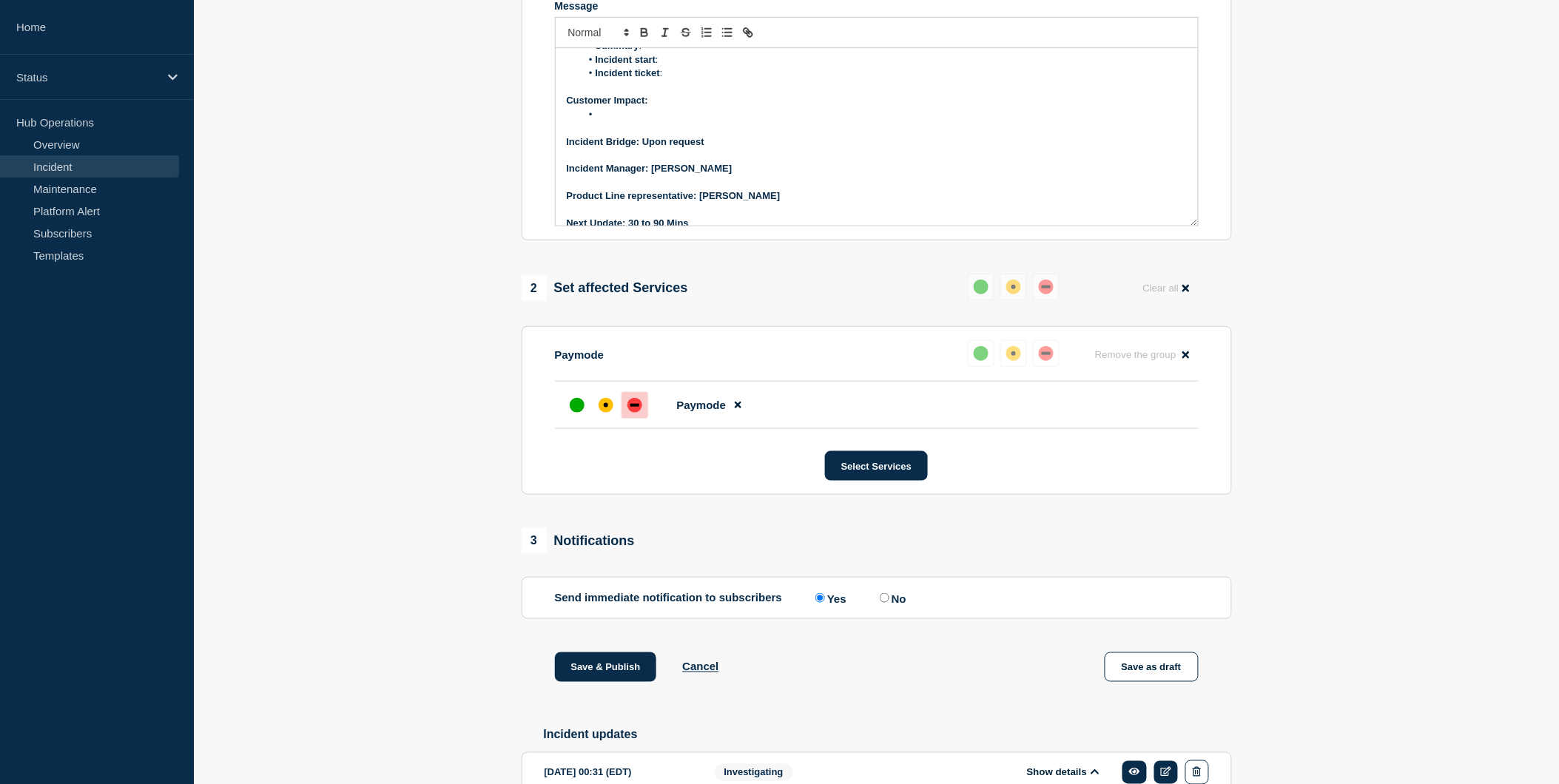
scroll to position [336, 0]
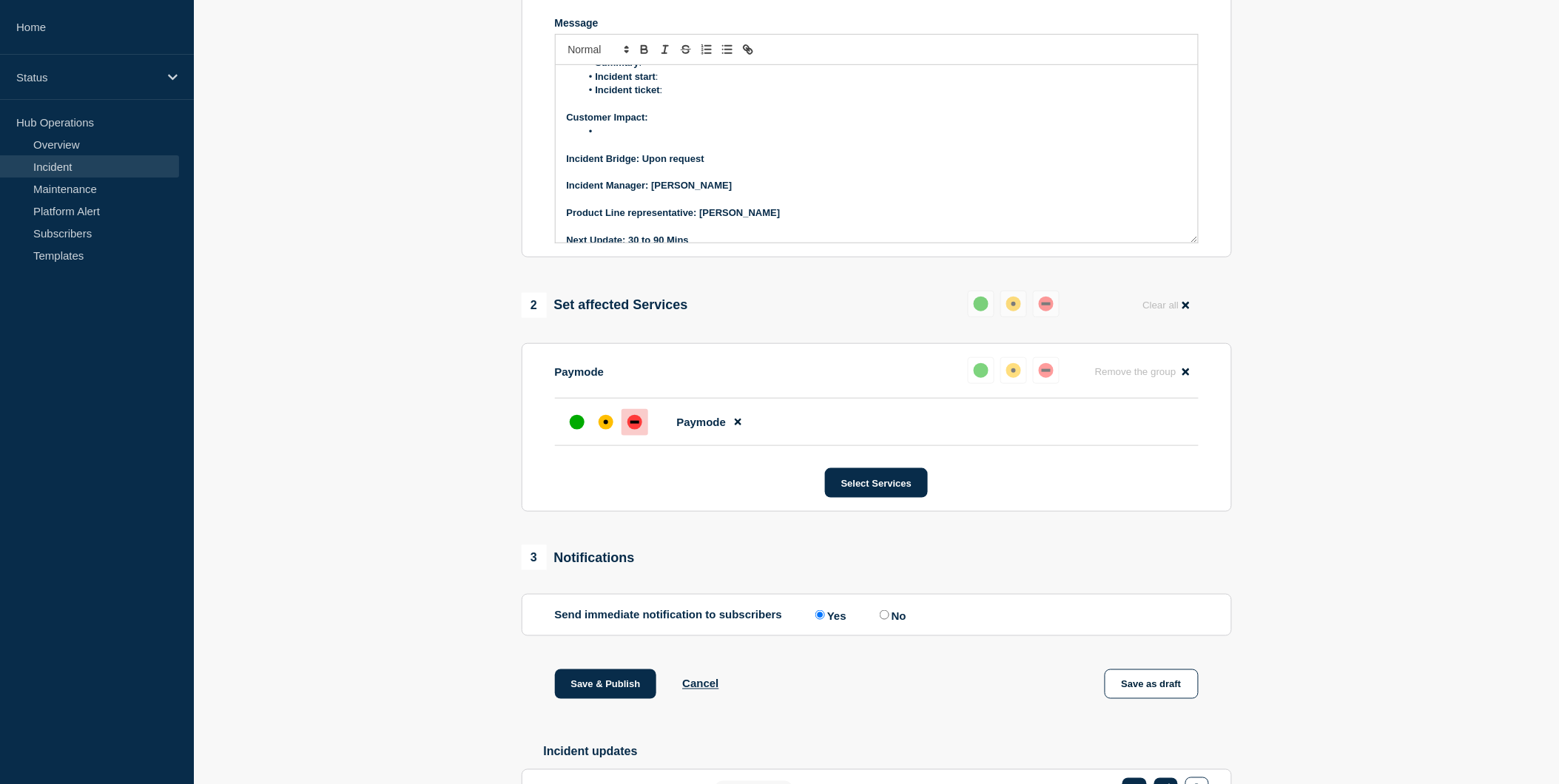
click at [630, 138] on li "Message" at bounding box center [884, 131] width 606 height 13
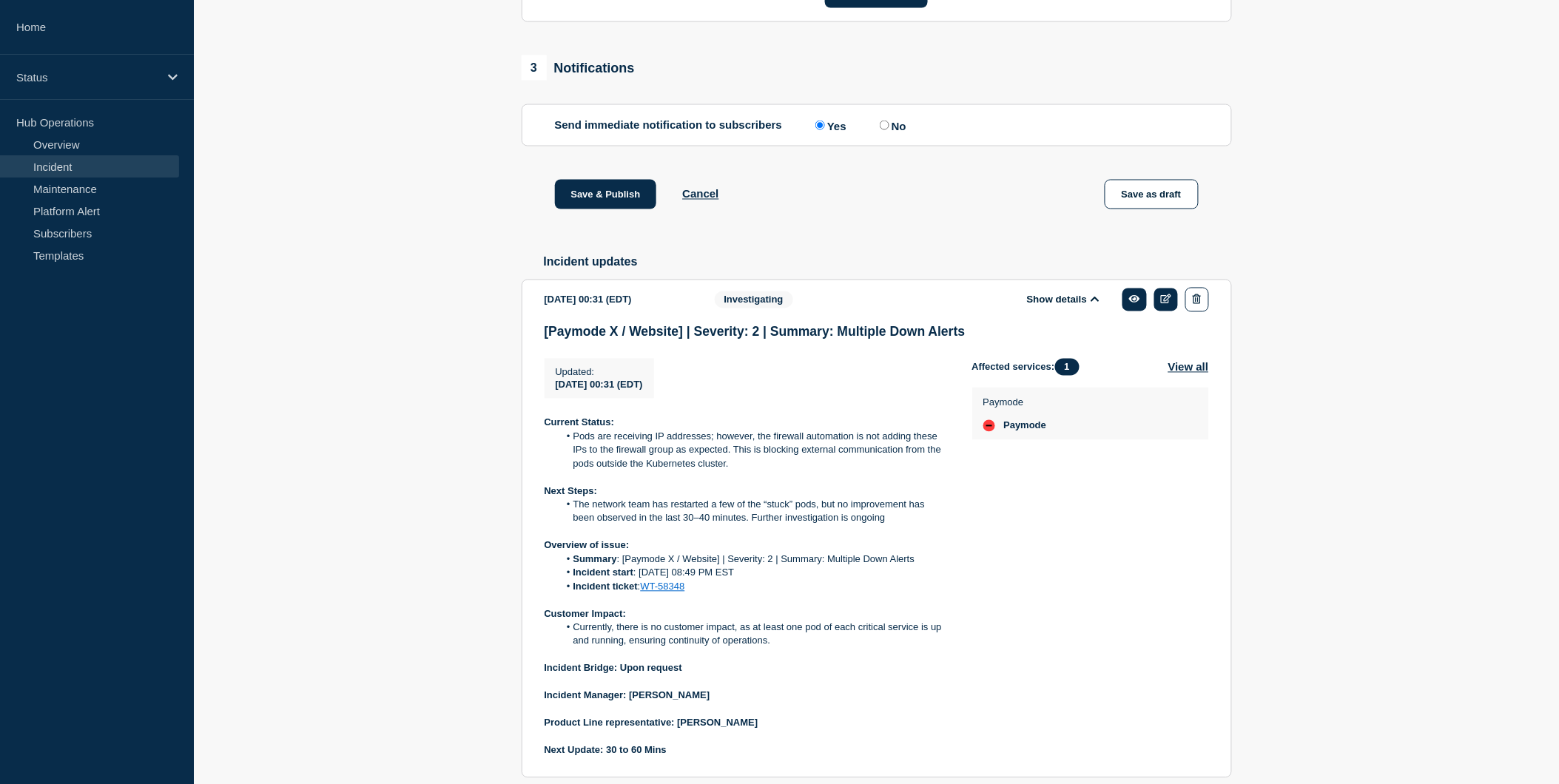
scroll to position [832, 0]
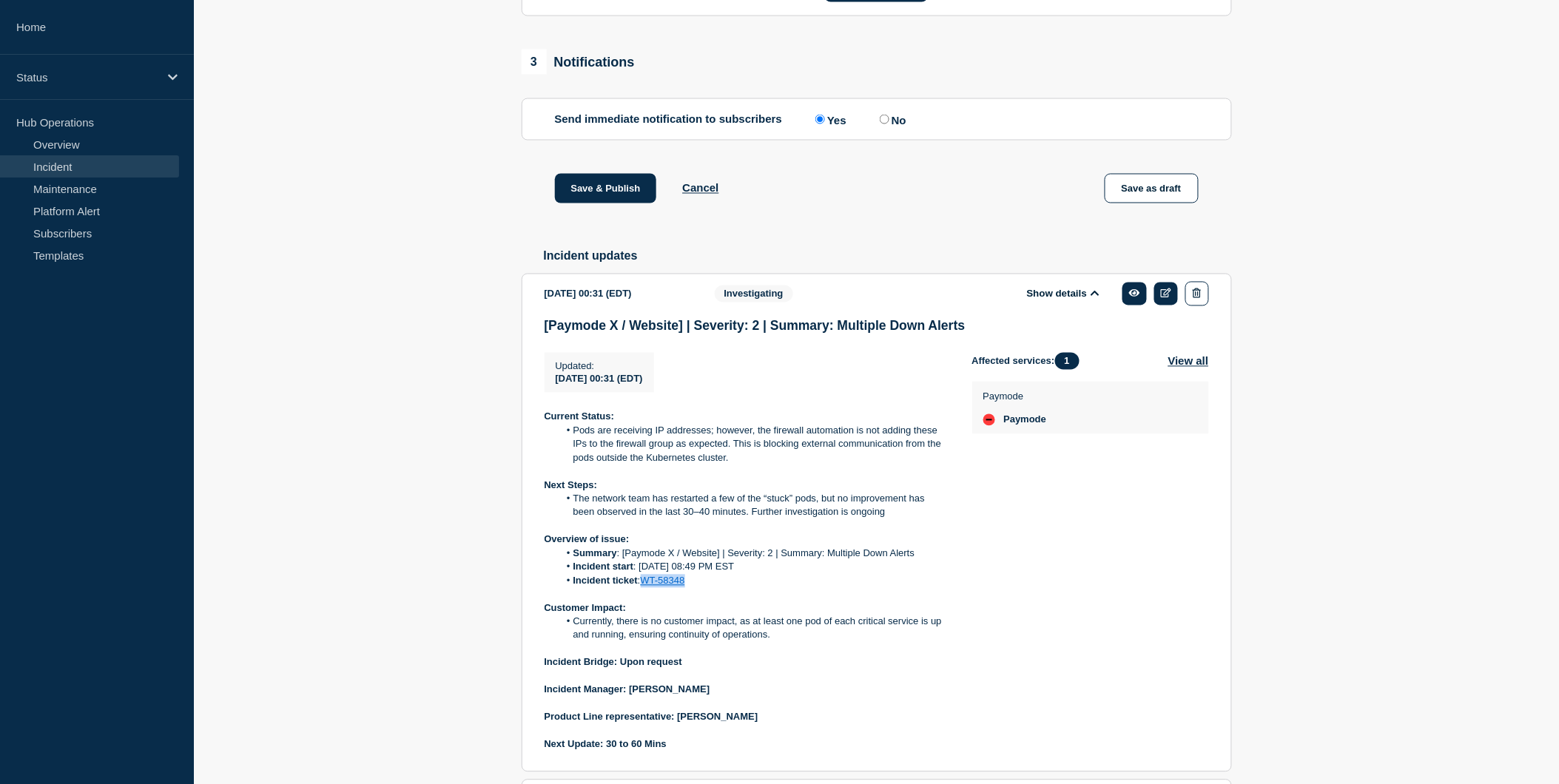
drag, startPoint x: 688, startPoint y: 624, endPoint x: 646, endPoint y: 619, distance: 42.3
click at [646, 588] on li "Incident ticket : WT-58348" at bounding box center [754, 581] width 390 height 13
copy link "WT-58348"
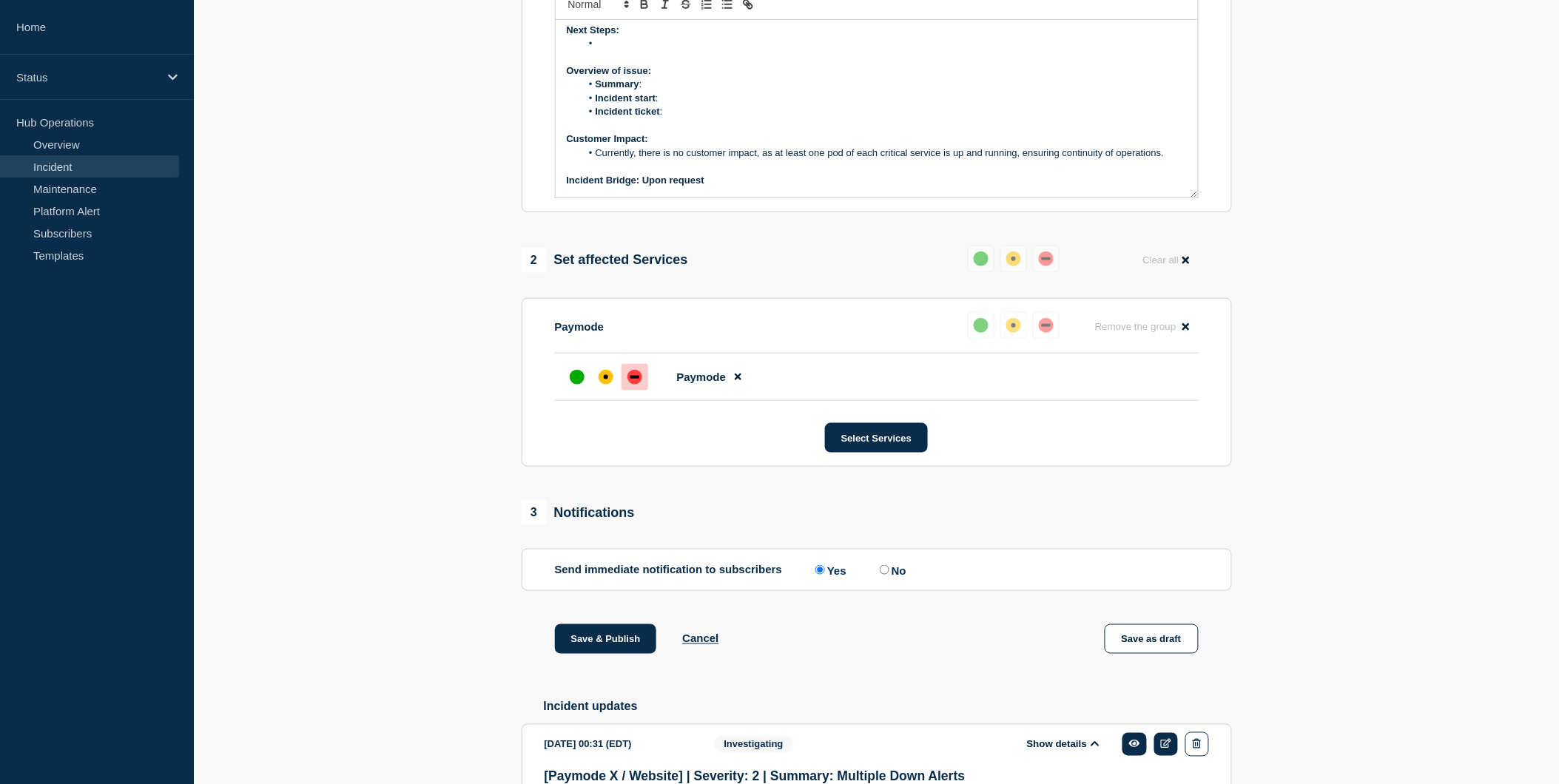
scroll to position [46, 0]
click at [675, 119] on li "Incident ticket :" at bounding box center [884, 112] width 606 height 13
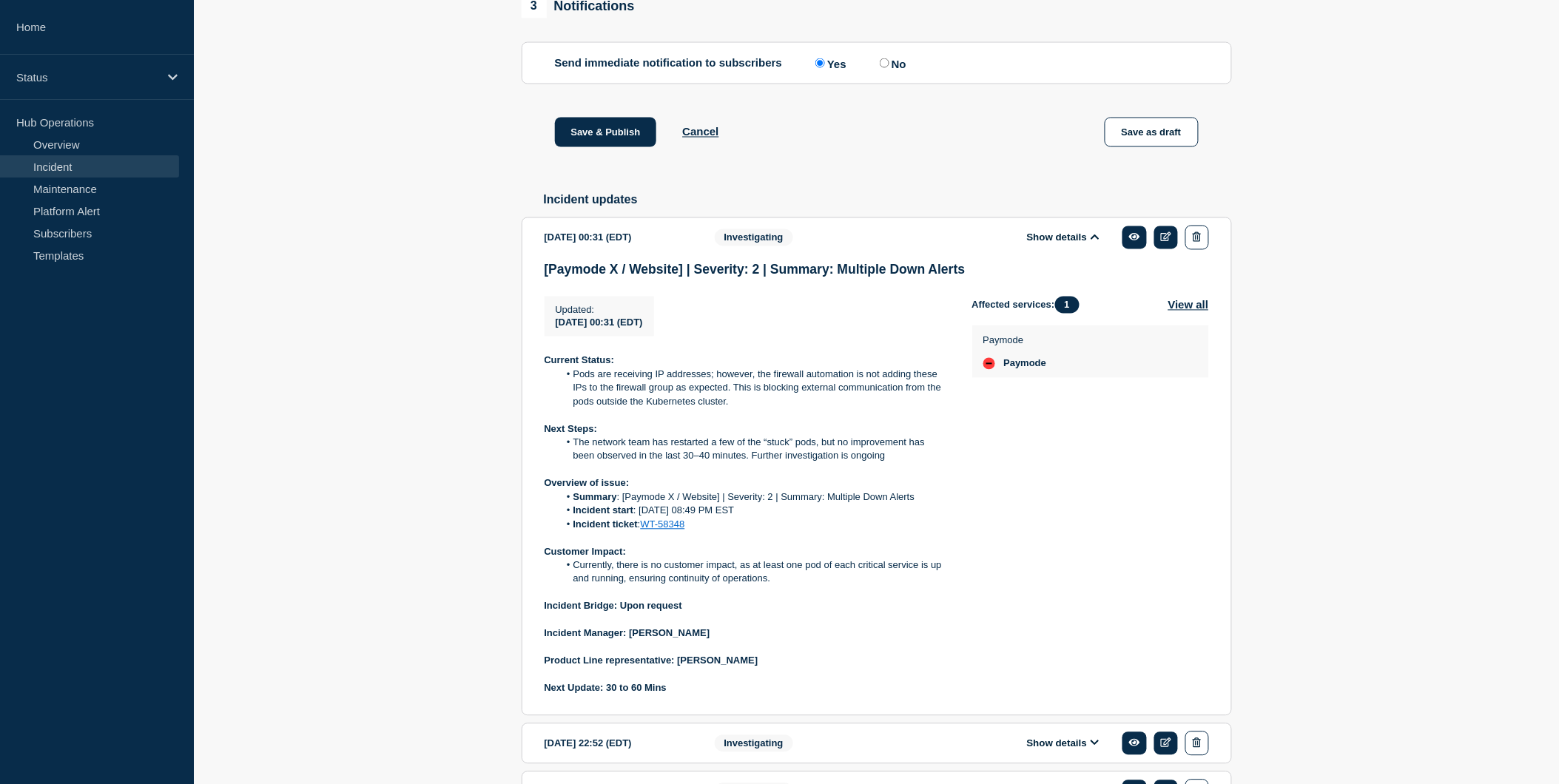
scroll to position [888, 0]
drag, startPoint x: 759, startPoint y: 549, endPoint x: 641, endPoint y: 548, distance: 118.0
click at [641, 517] on li "Incident start : [DATE] 08:49 PM EST" at bounding box center [754, 509] width 390 height 13
copy li "[DATE] 08:49 PM EST"
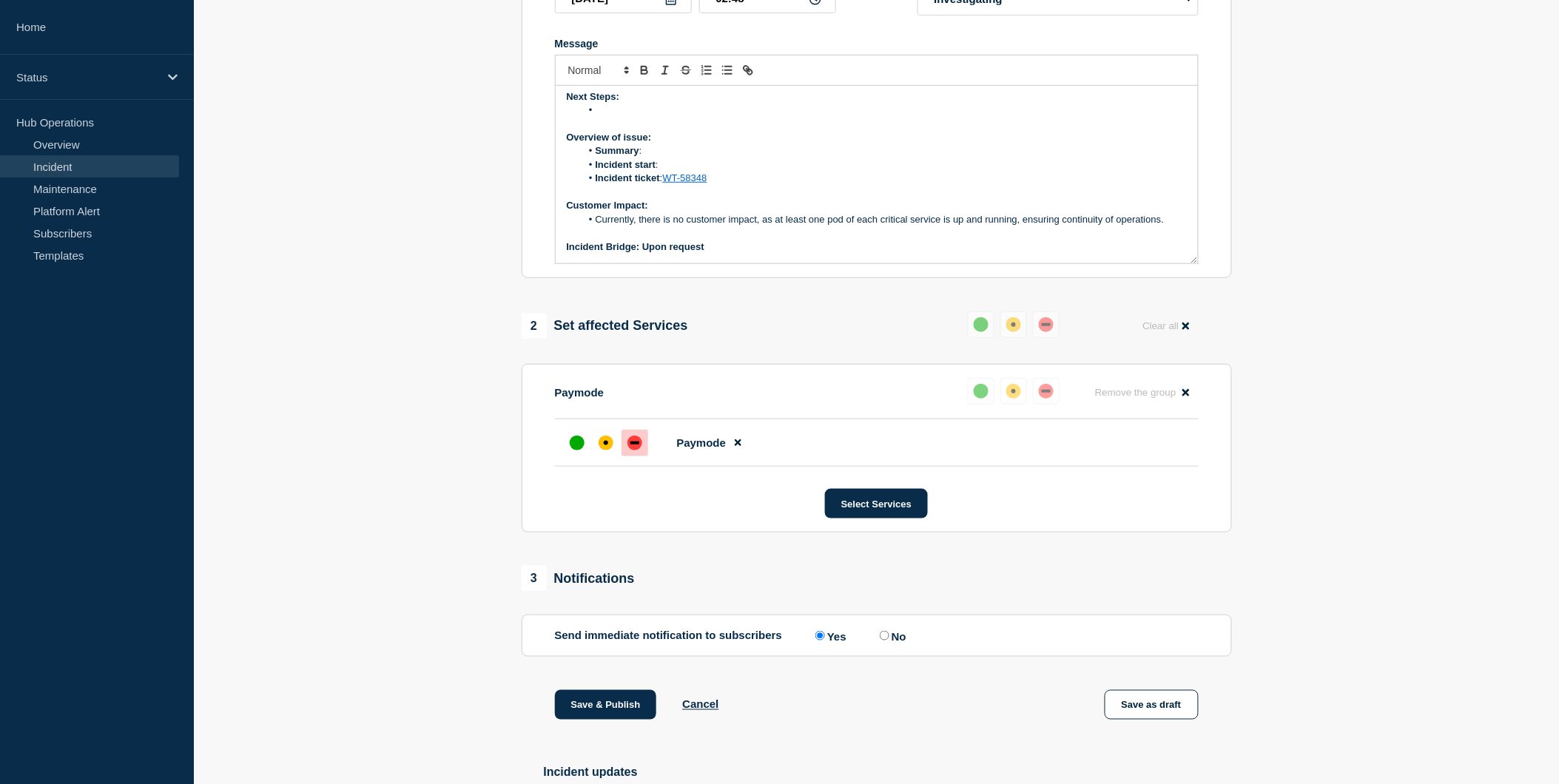
scroll to position [307, 0]
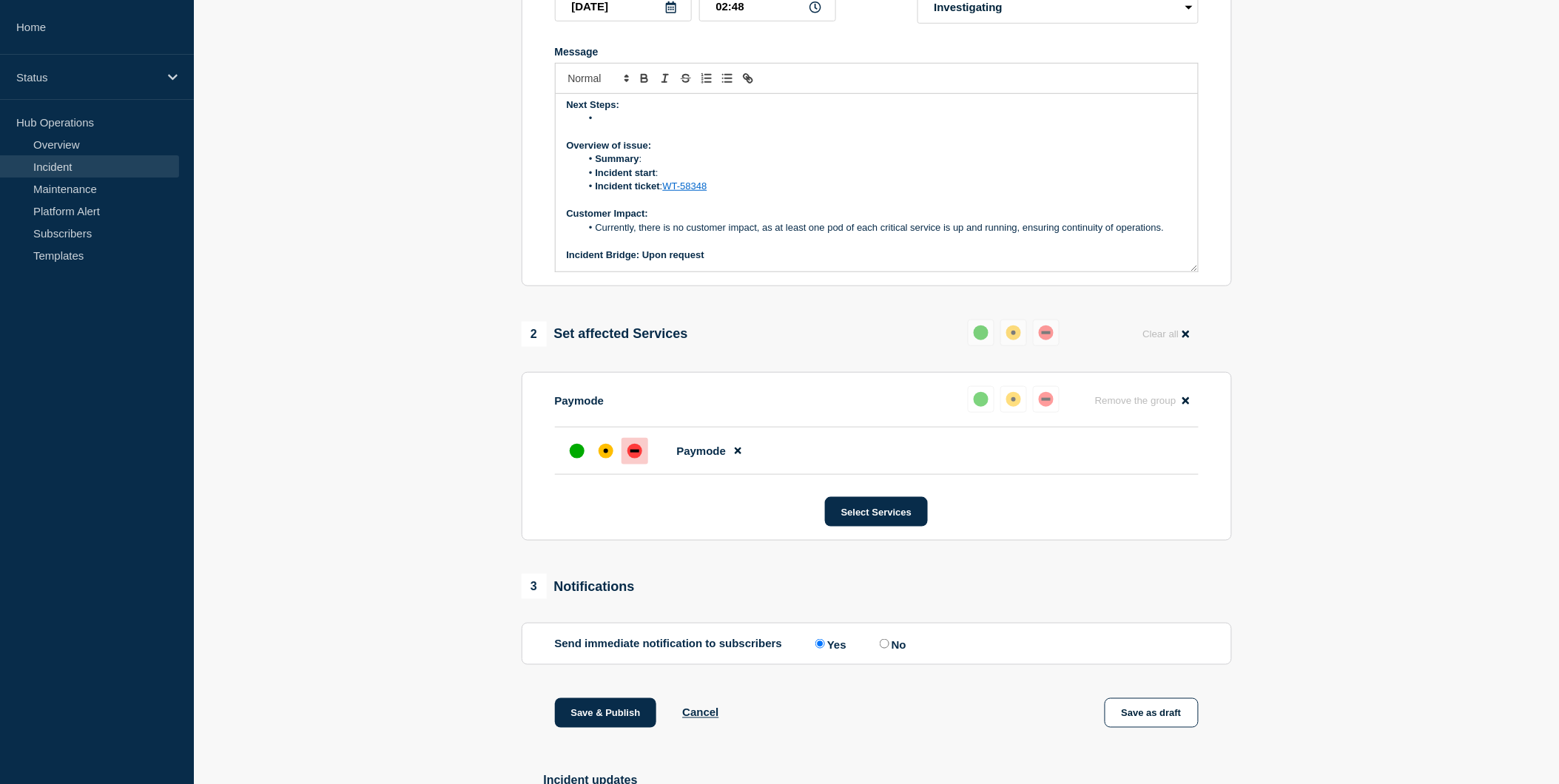
click at [664, 180] on li "Incident start :" at bounding box center [884, 172] width 606 height 13
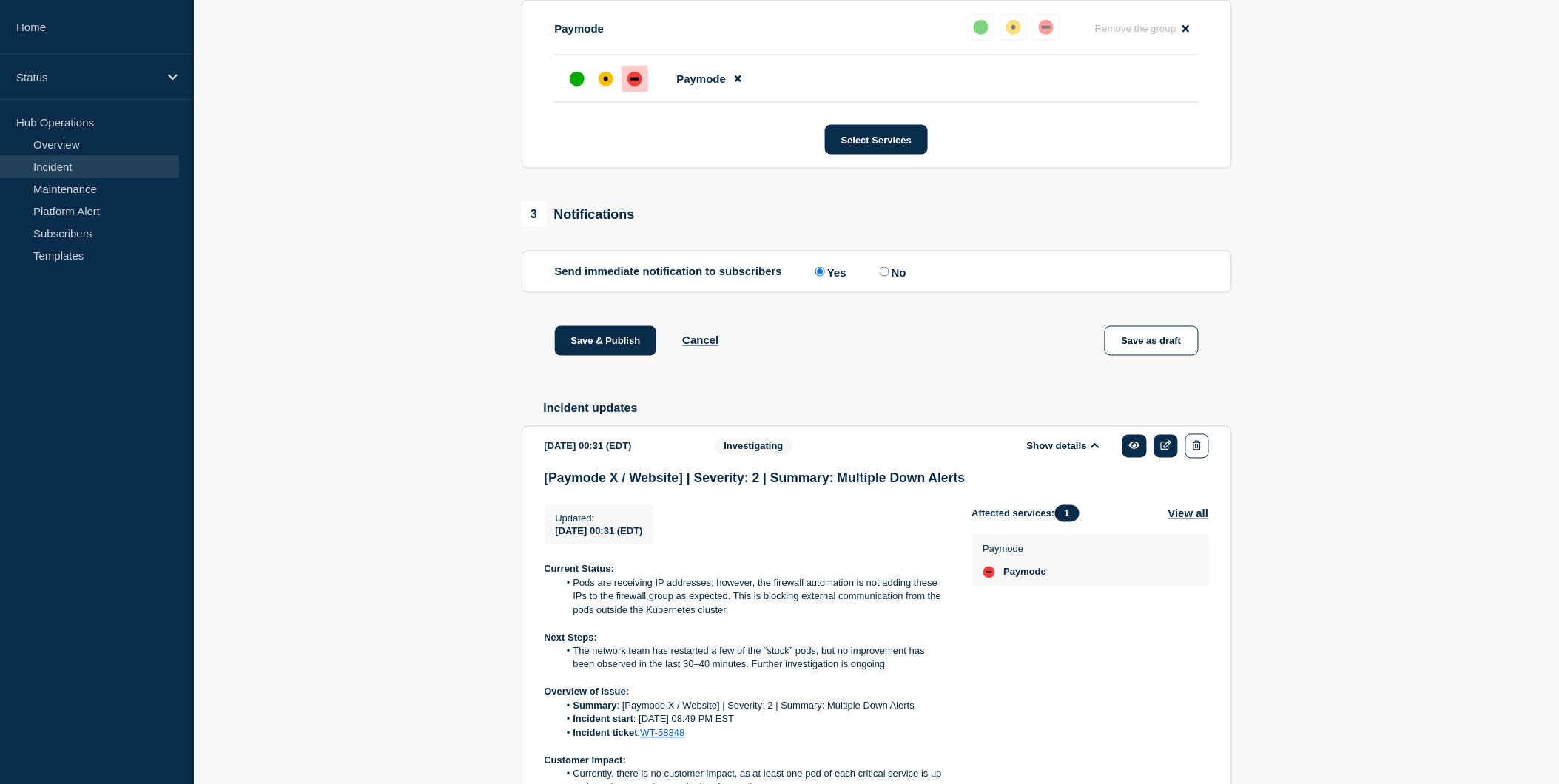
scroll to position [684, 0]
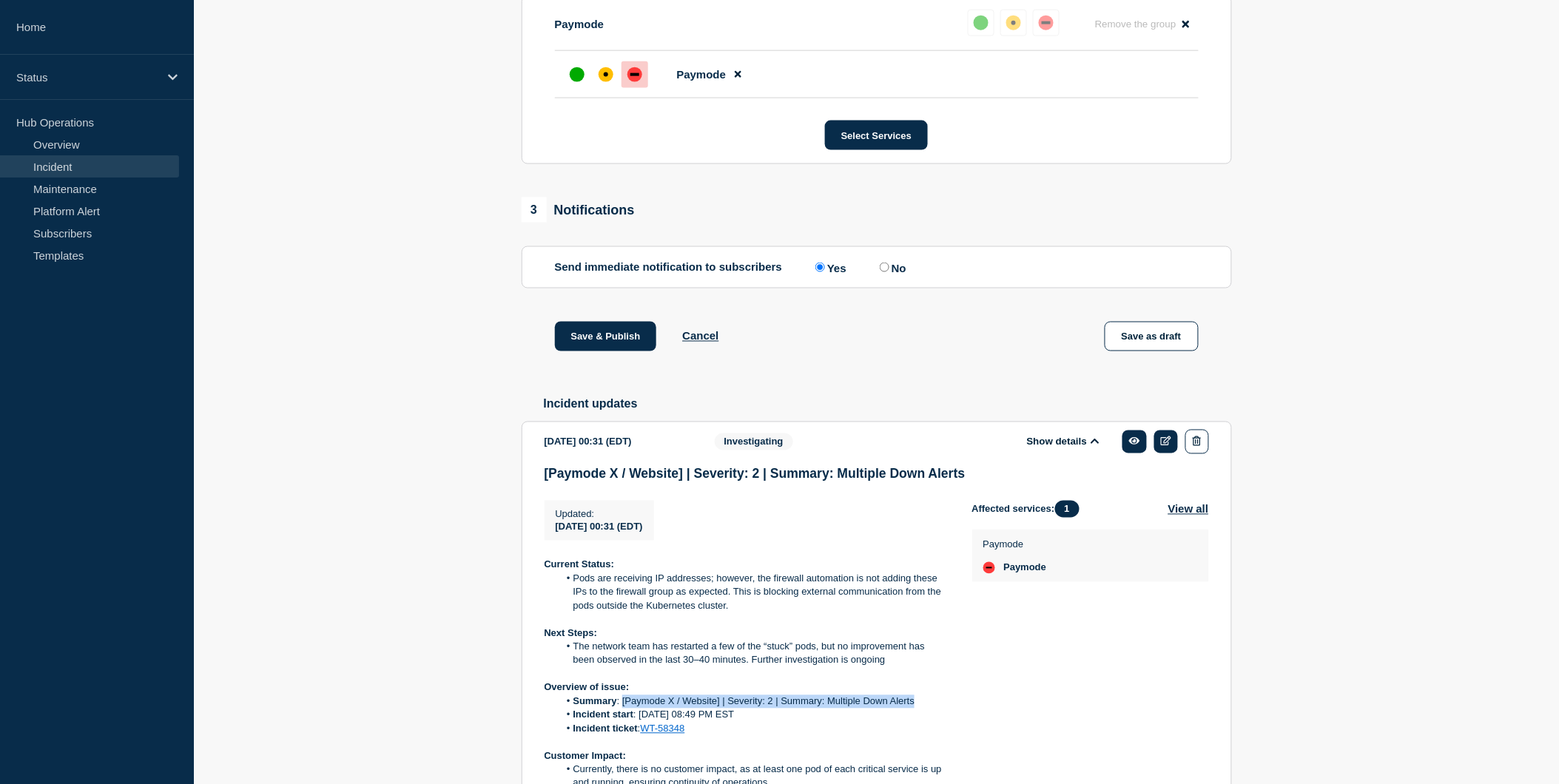
drag, startPoint x: 621, startPoint y: 741, endPoint x: 915, endPoint y: 742, distance: 294.0
click at [915, 708] on li "Summary : [Paymode X / Website] | Severity: 2 | Summary: Multiple Down Alerts" at bounding box center [754, 701] width 390 height 13
copy li "[Paymode X / Website] | Severity: 2 | Summary: Multiple Down Alerts"
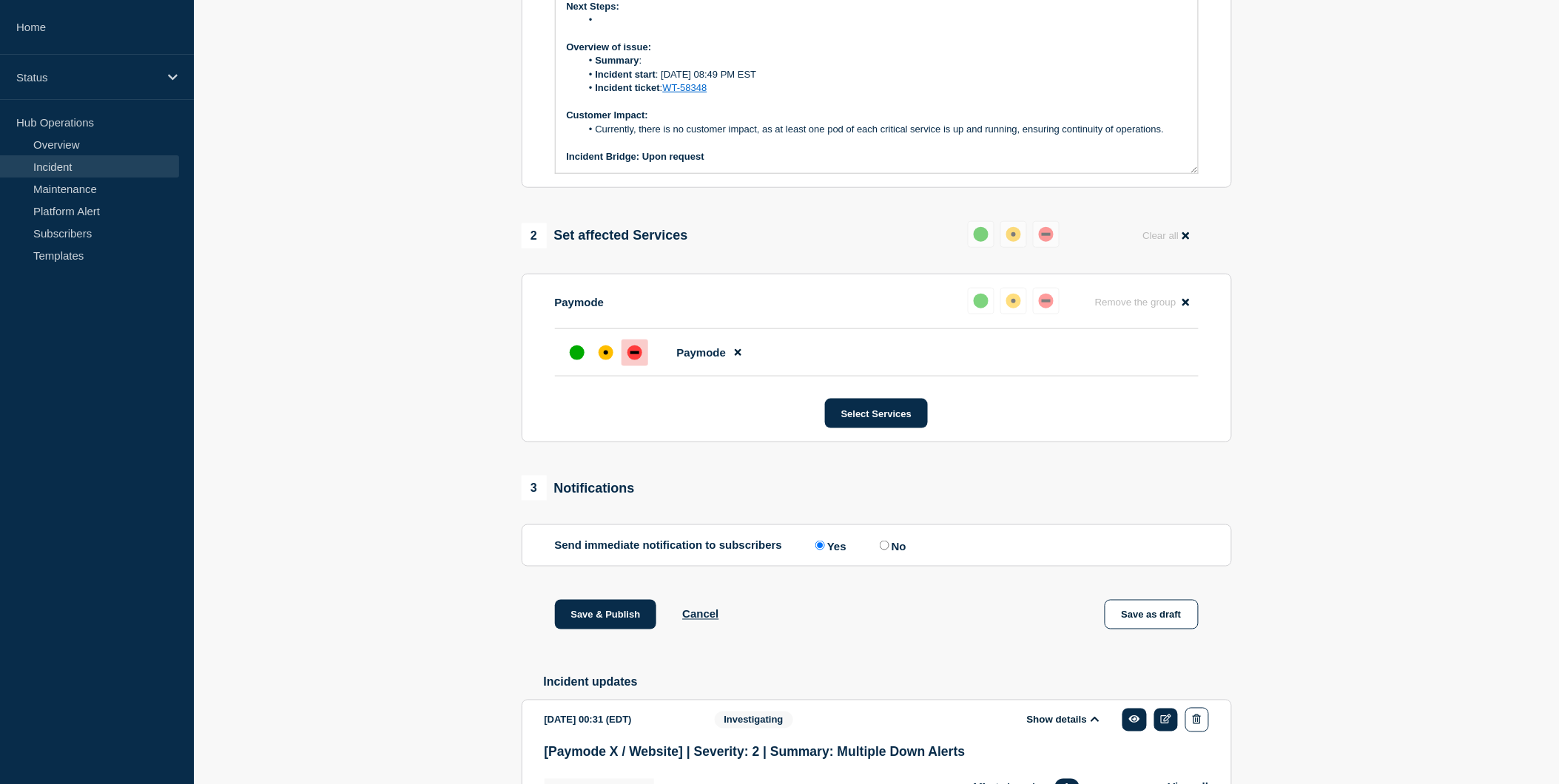
scroll to position [0, 0]
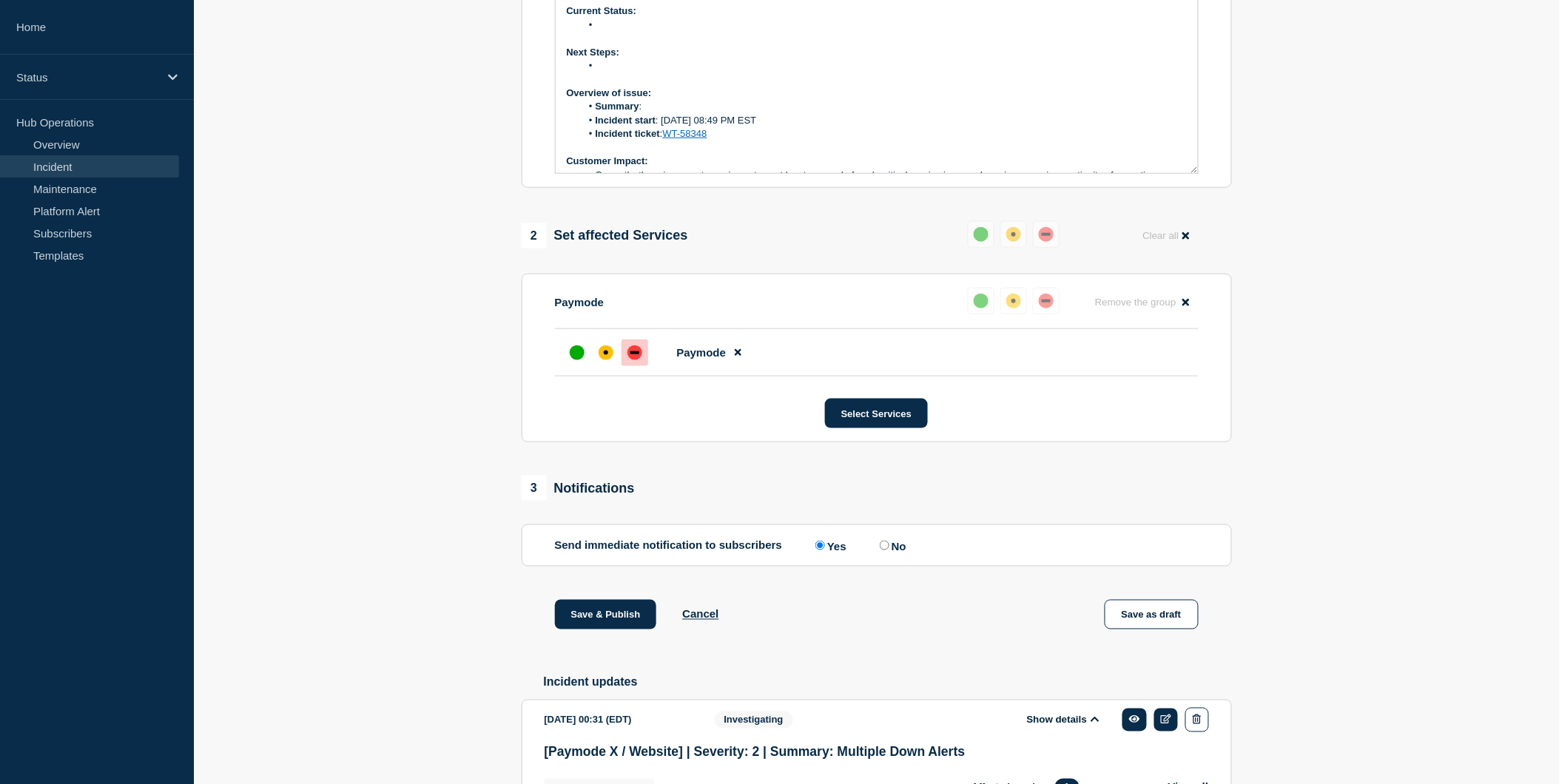
click at [668, 114] on li "Summary :" at bounding box center [884, 106] width 606 height 13
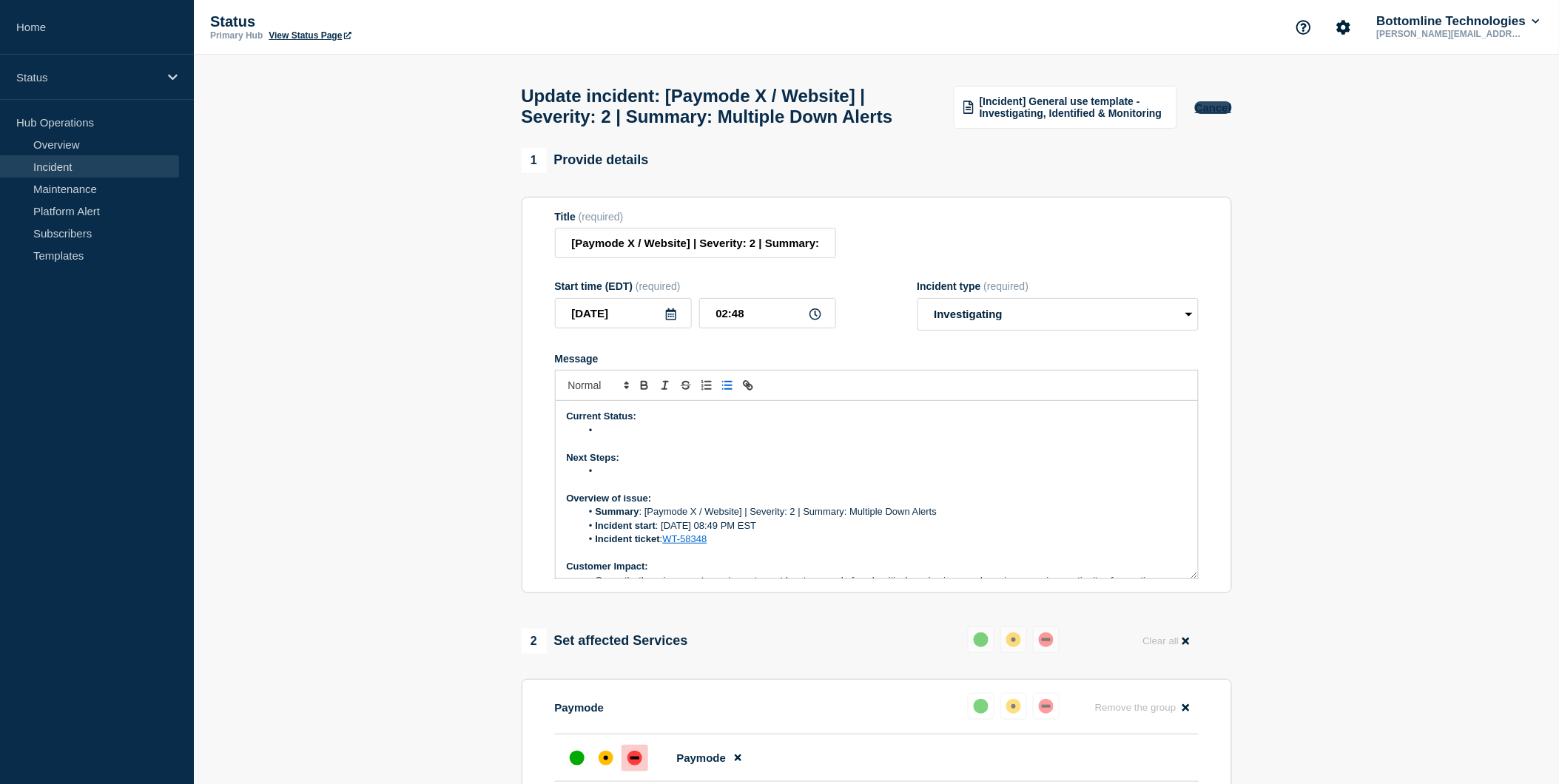
click at [1203, 114] on button "Cancel" at bounding box center [1212, 107] width 36 height 12
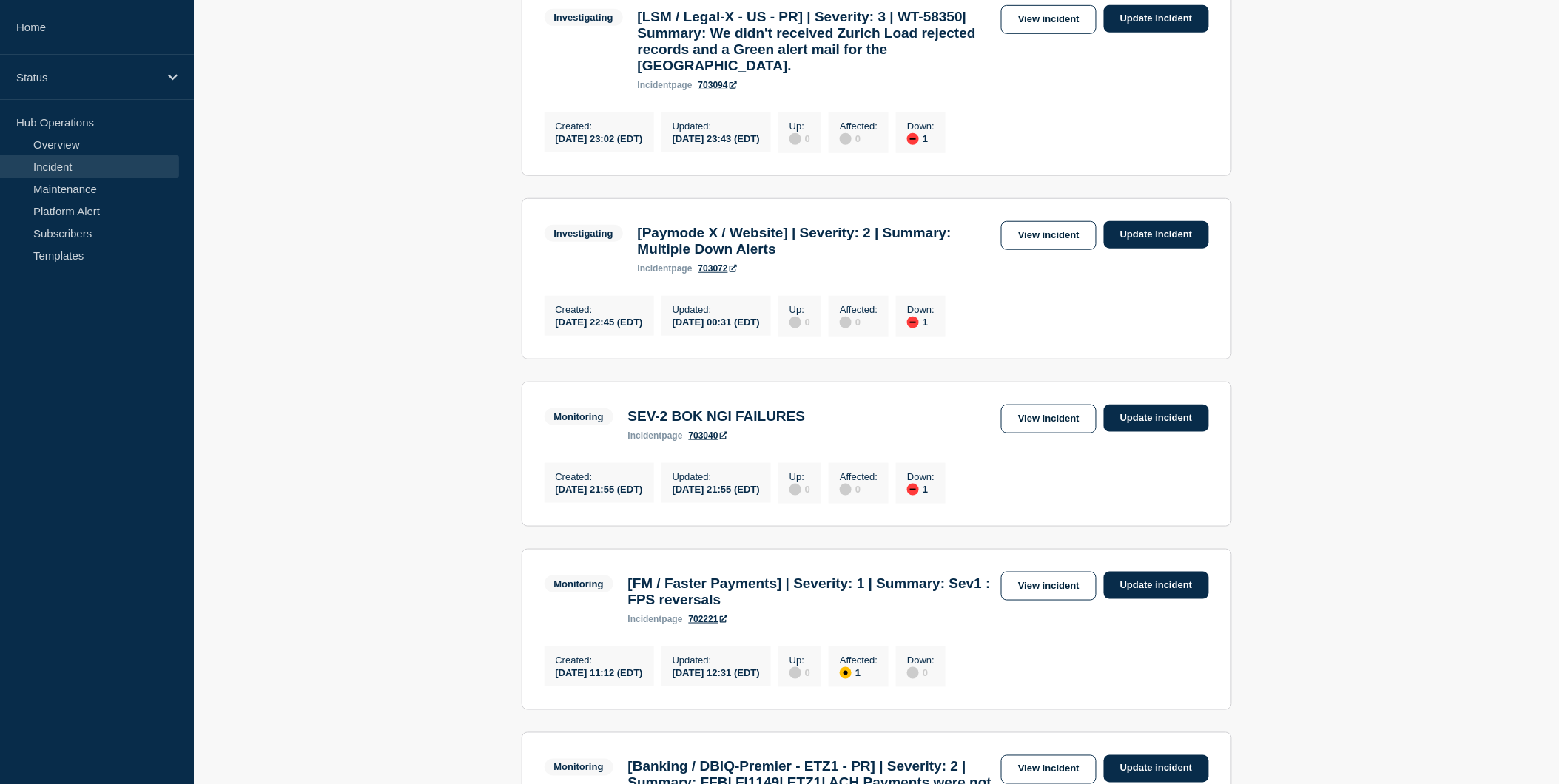
scroll to position [326, 0]
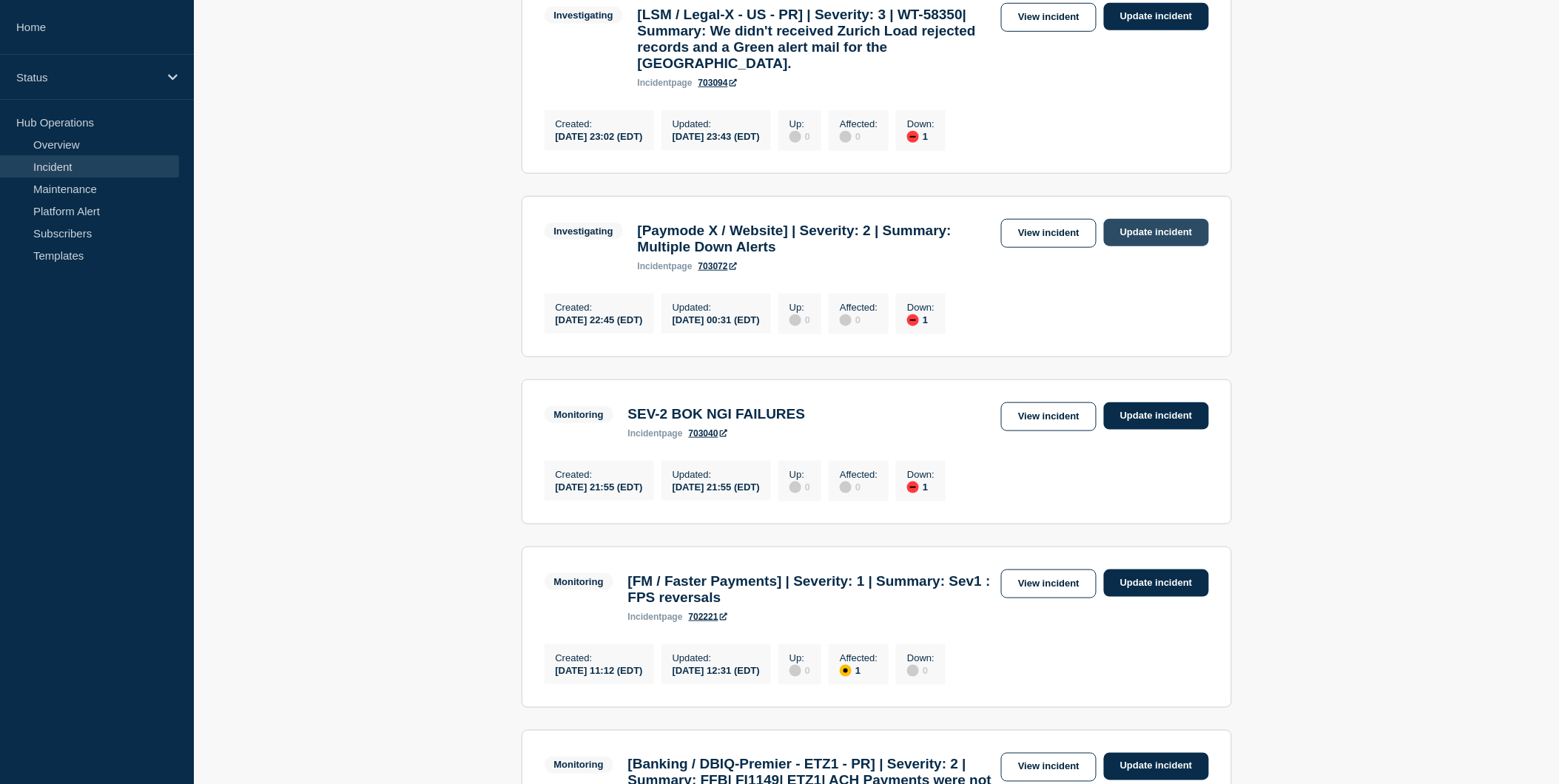
click at [1150, 245] on link "Update incident" at bounding box center [1156, 232] width 105 height 27
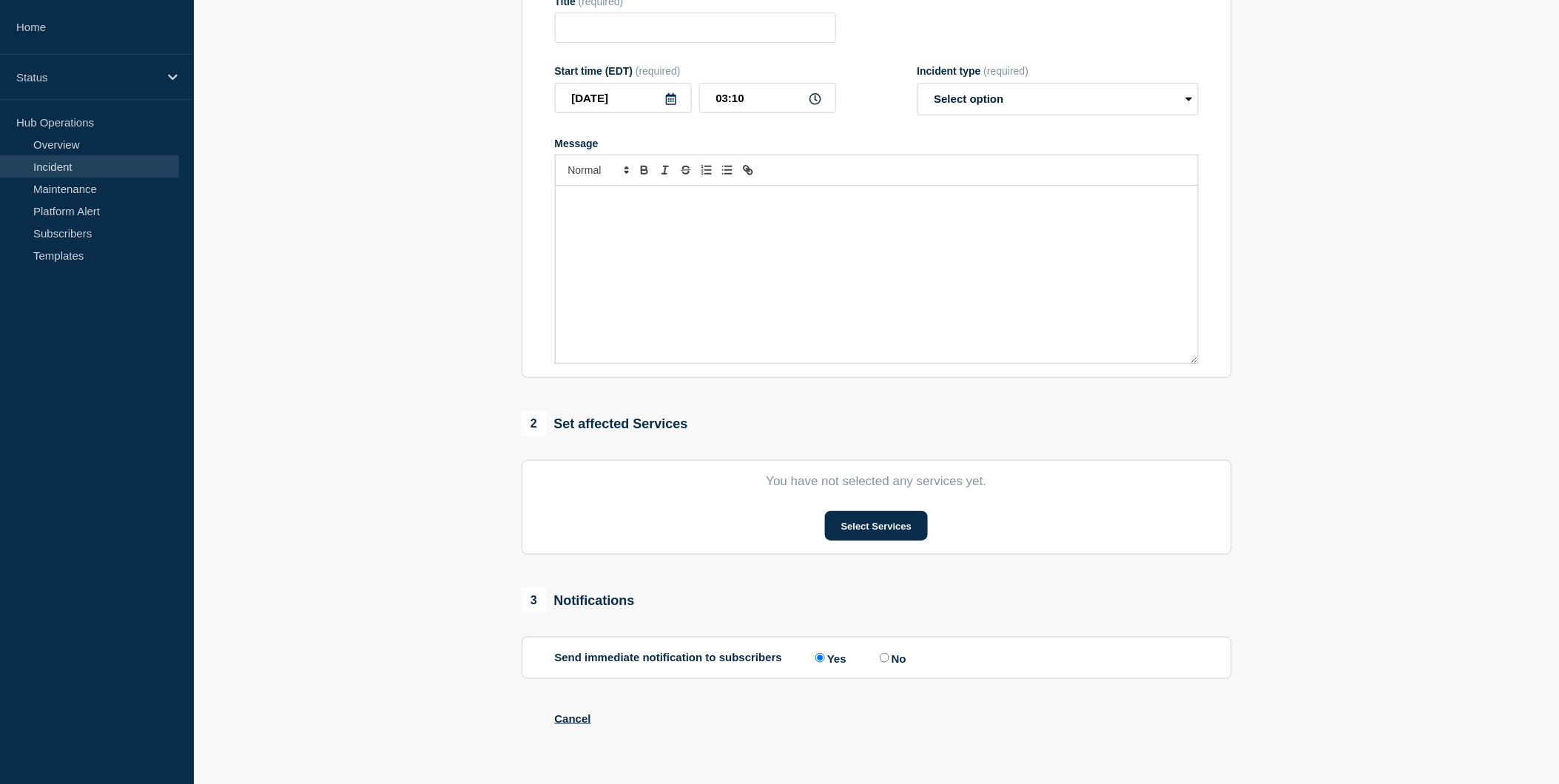
type input "[Paymode X / Website] | Severity: 2 | Summary: Multiple Down Alerts"
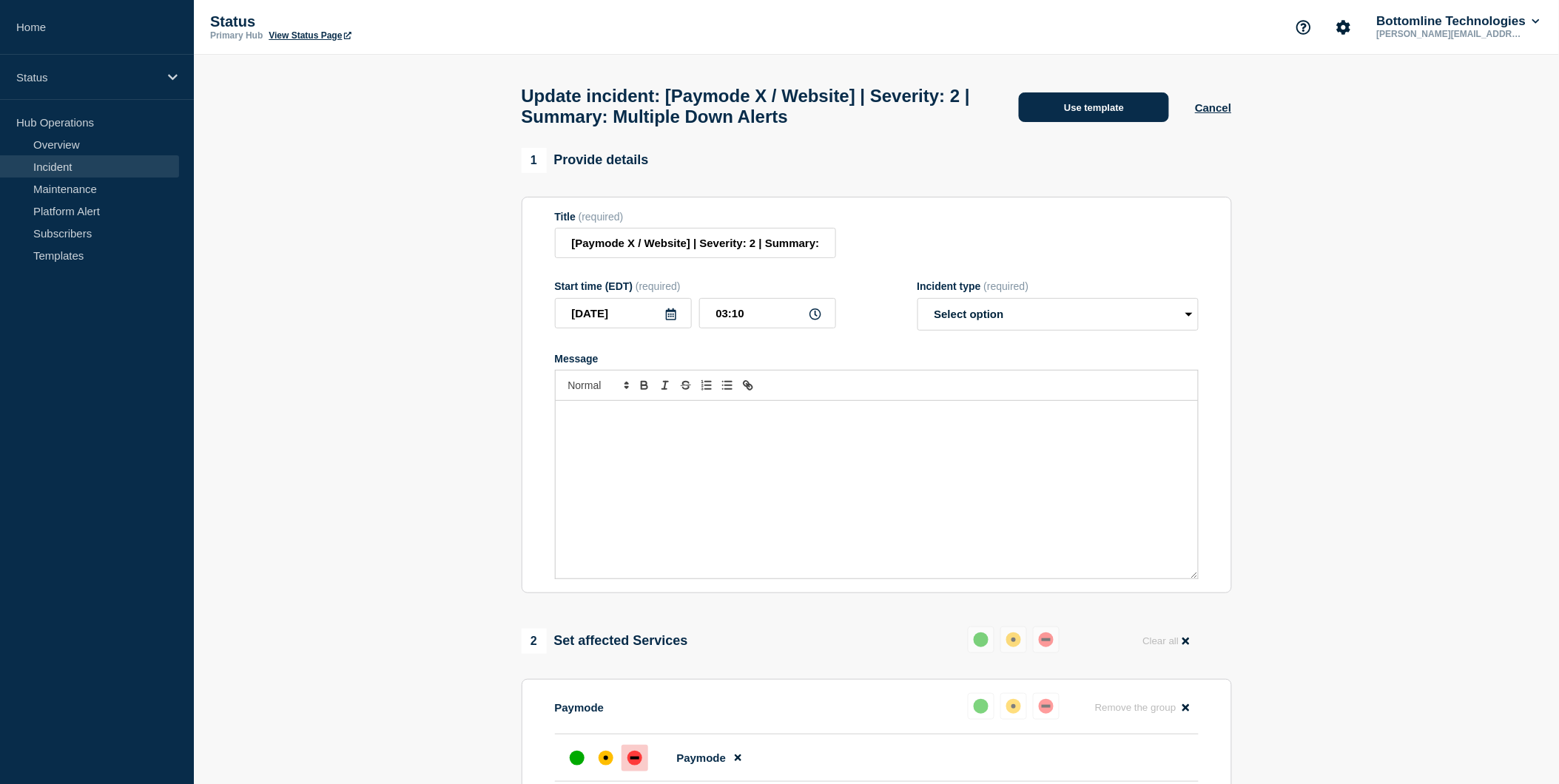
click at [1081, 114] on button "Use template" at bounding box center [1093, 107] width 151 height 30
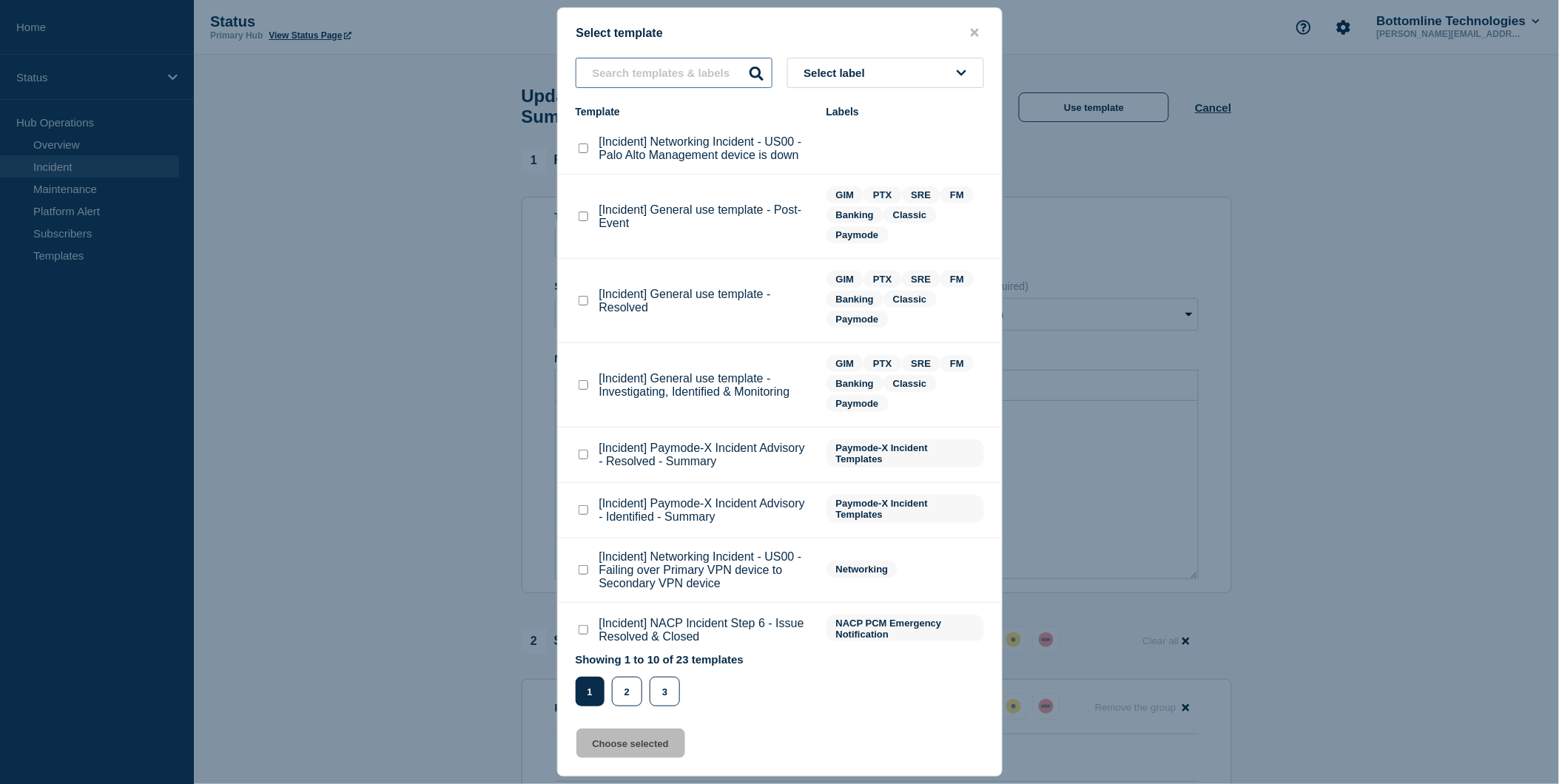
click at [635, 70] on input "text" at bounding box center [674, 73] width 197 height 30
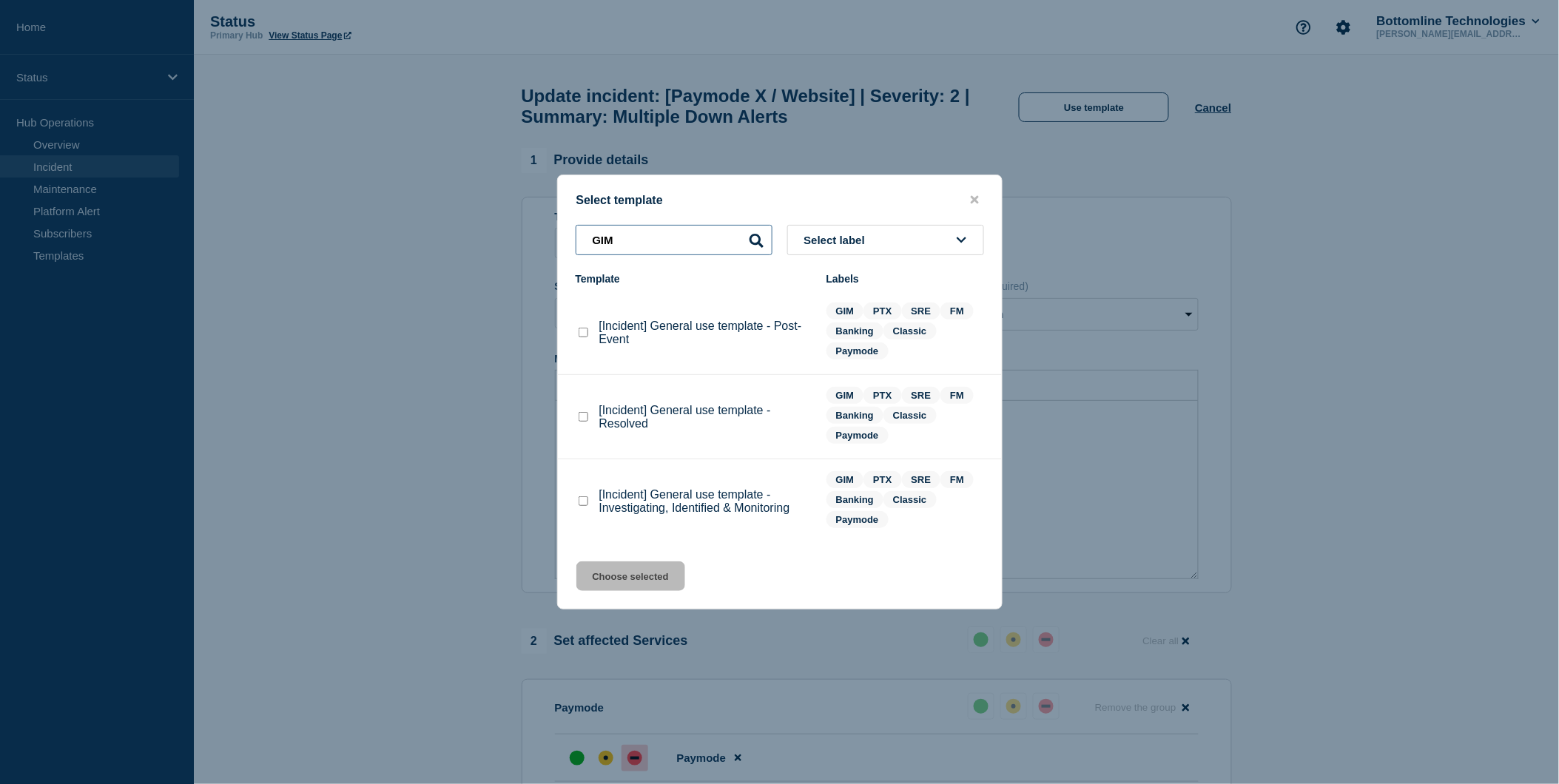
type input "GIM"
click at [576, 420] on div at bounding box center [583, 417] width 15 height 15
click at [581, 419] on checkbox"] "[Incident] General use template - Resolved checkbox" at bounding box center [583, 416] width 10 height 10
checkbox checkbox"] "true"
click at [642, 574] on button "Choose selected" at bounding box center [631, 576] width 109 height 30
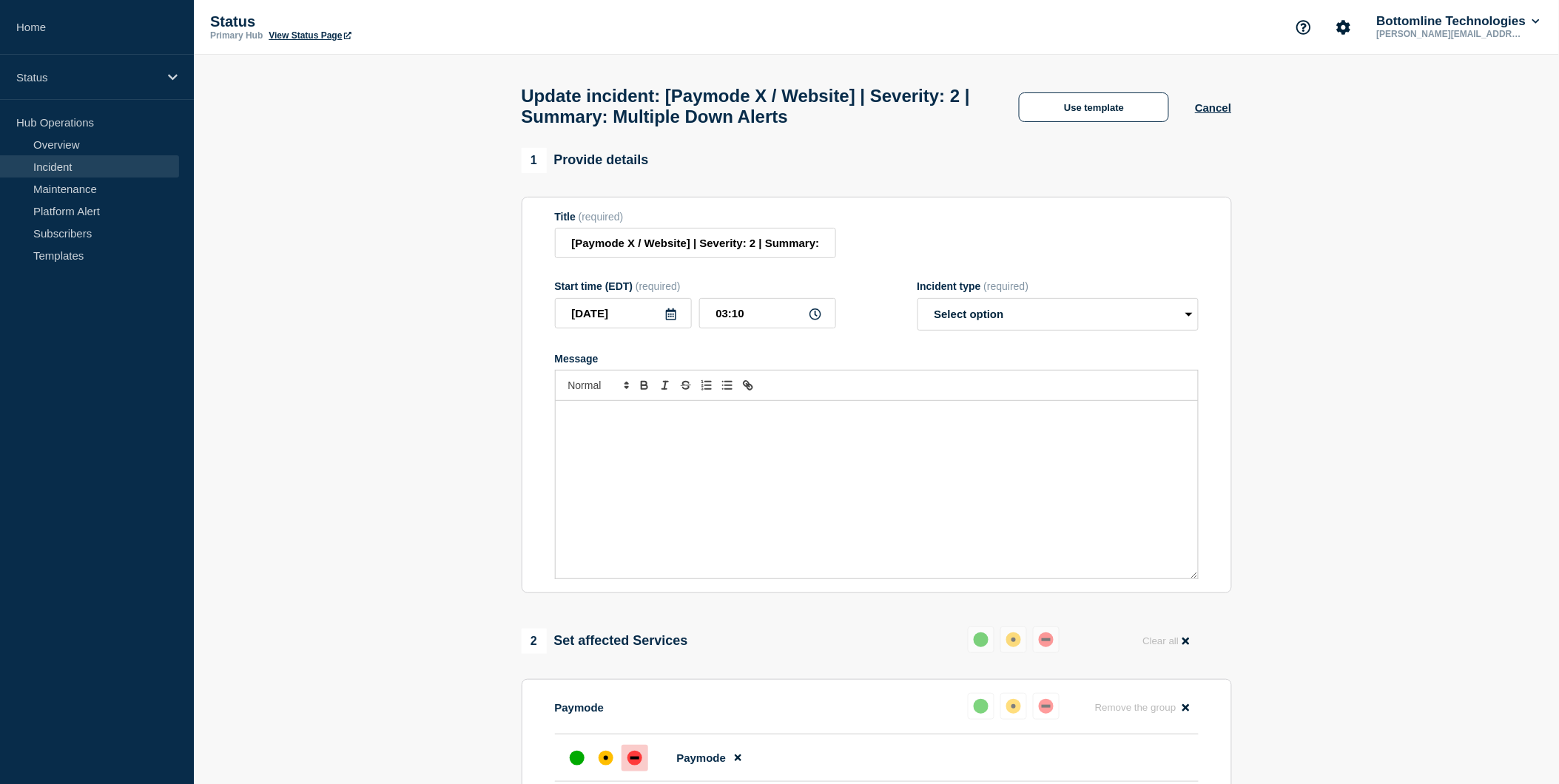
select select "resolved"
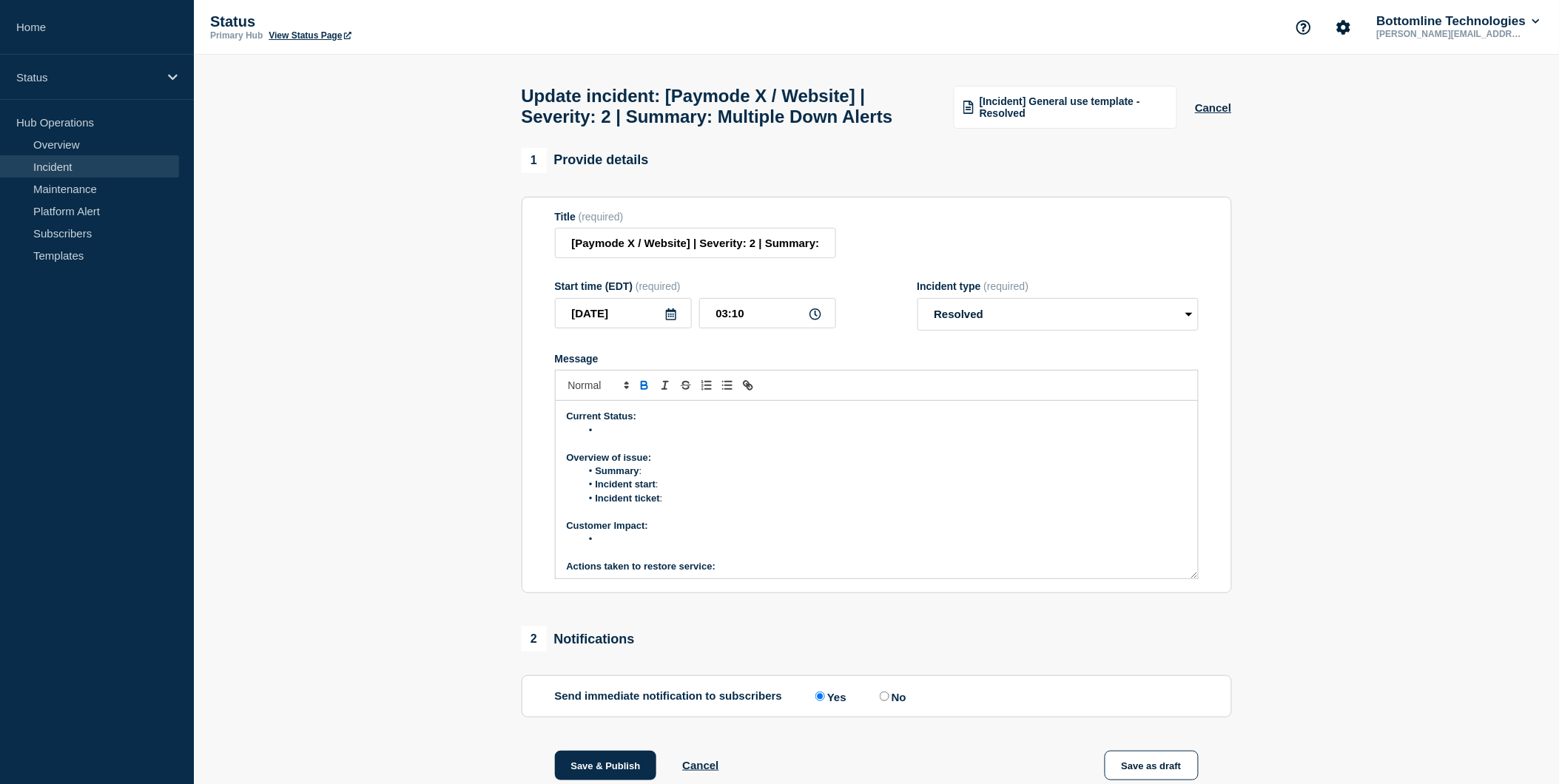
click at [615, 437] on li "Message" at bounding box center [884, 430] width 606 height 13
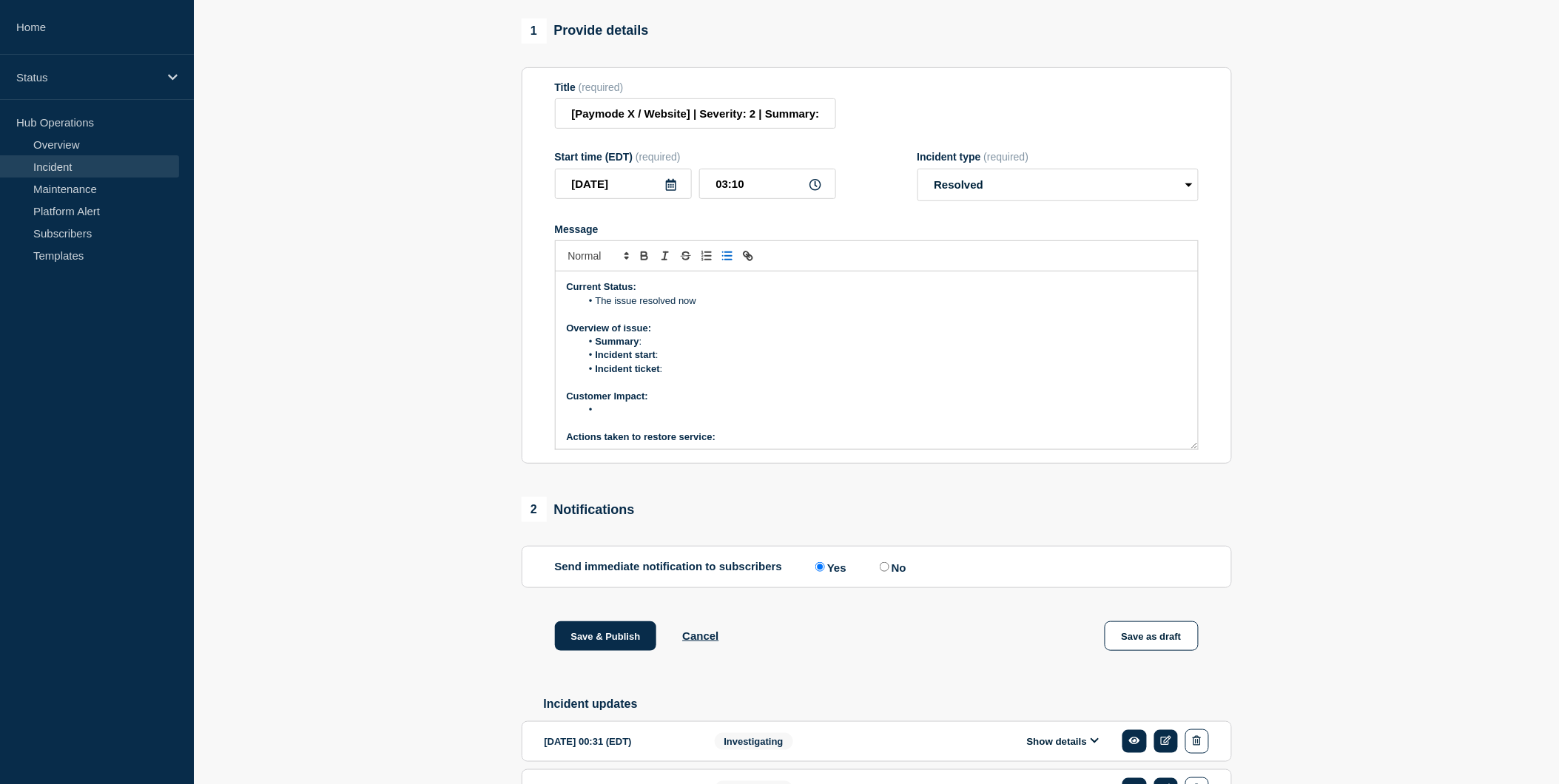
scroll to position [85, 0]
click at [734, 441] on p "Product Line representative:" at bounding box center [877, 434] width 620 height 13
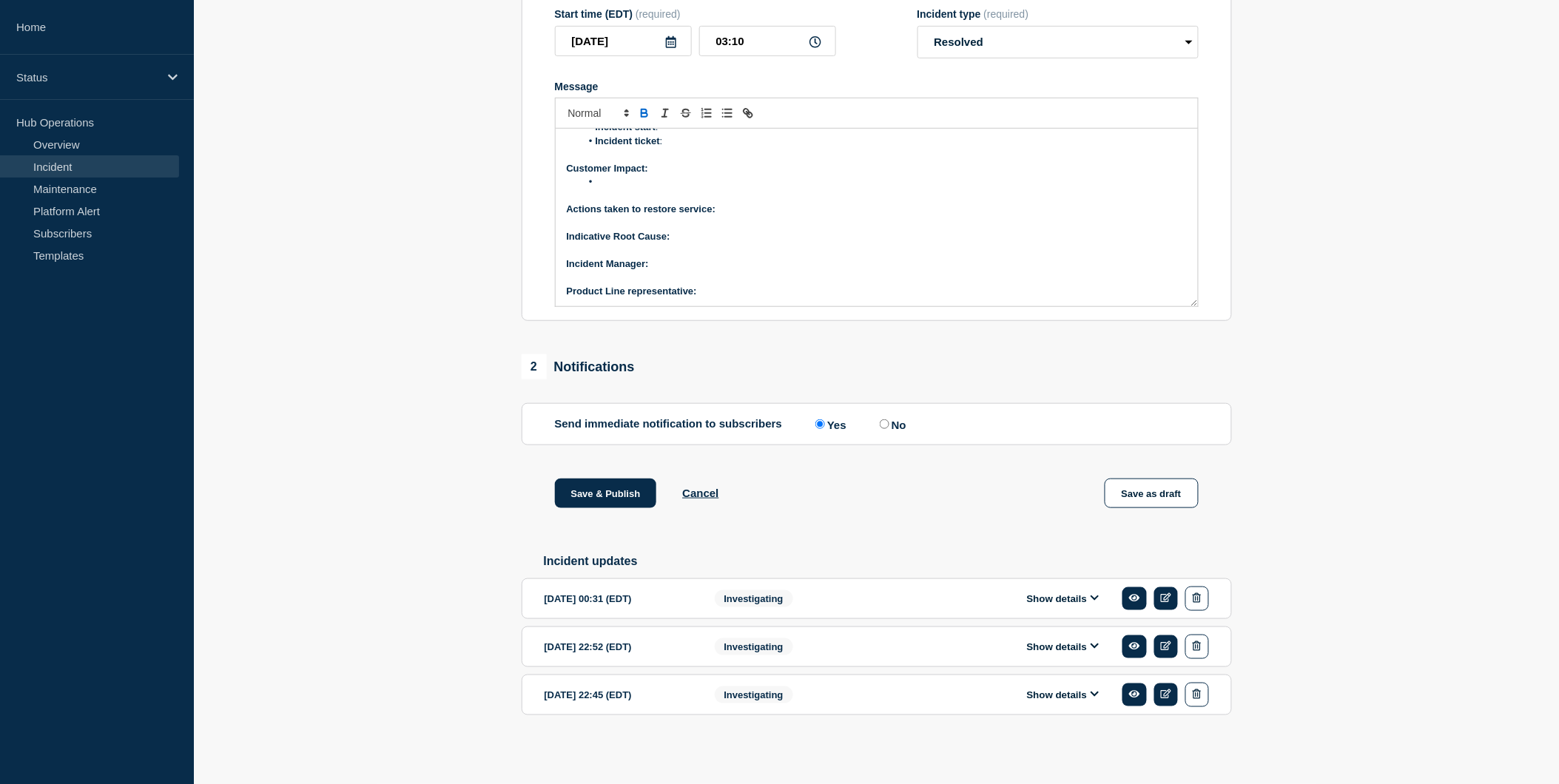
click at [1092, 596] on icon at bounding box center [1095, 597] width 9 height 10
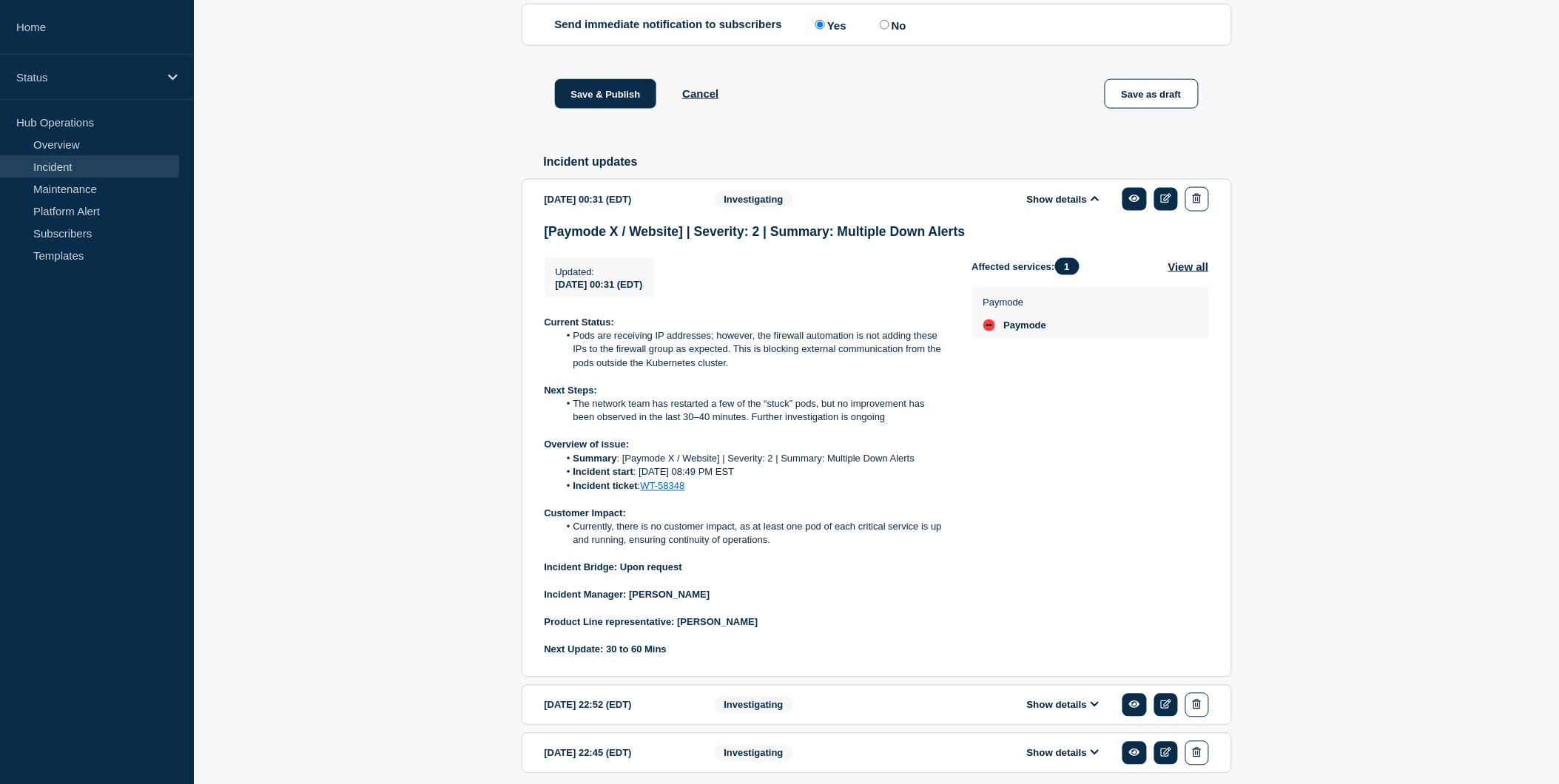
scroll to position [769, 0]
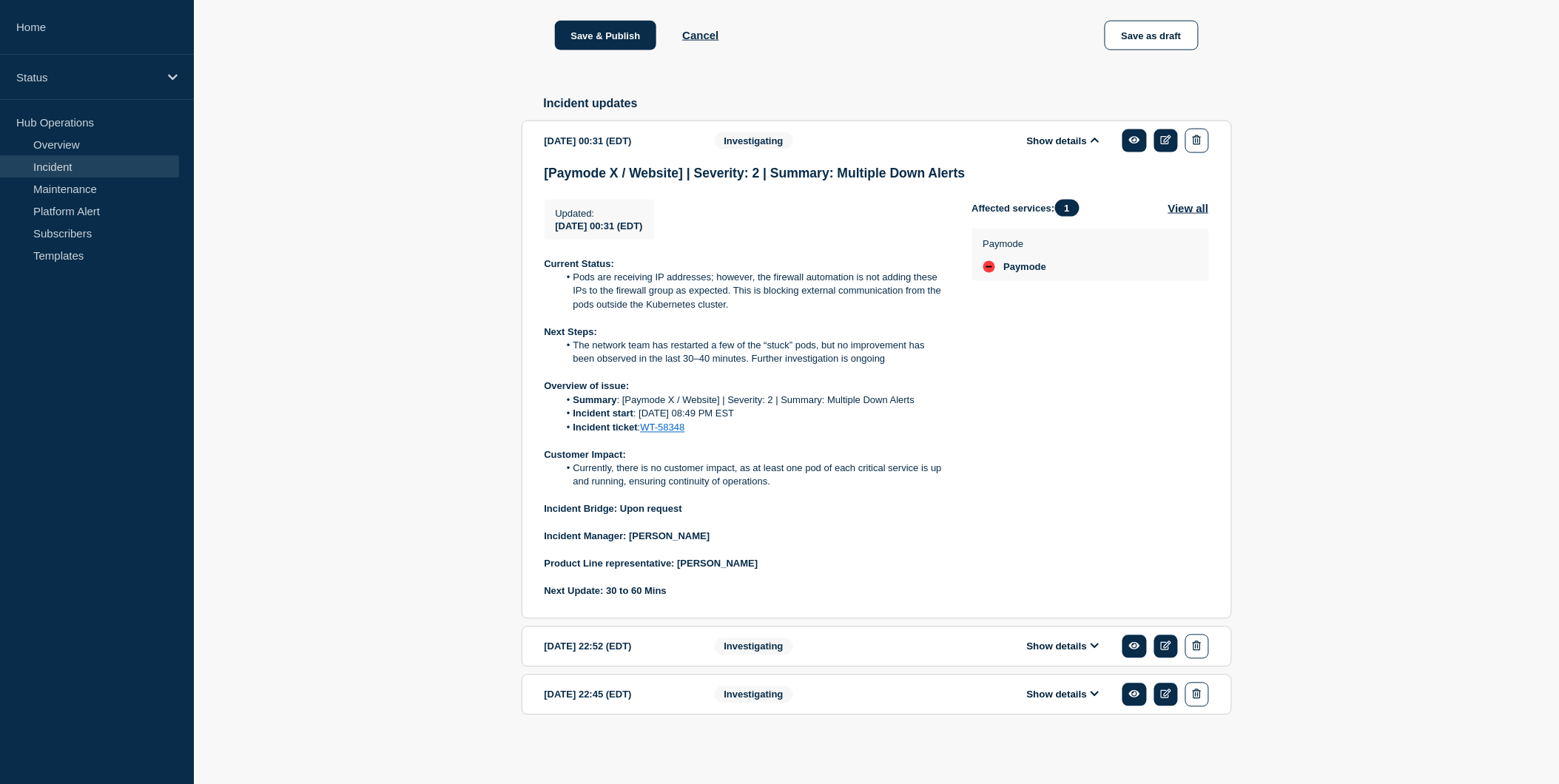
drag, startPoint x: 679, startPoint y: 559, endPoint x: 790, endPoint y: 563, distance: 111.1
click at [790, 563] on p "Product Line representative: [PERSON_NAME]" at bounding box center [746, 564] width 404 height 13
copy strong "[PERSON_NAME]"
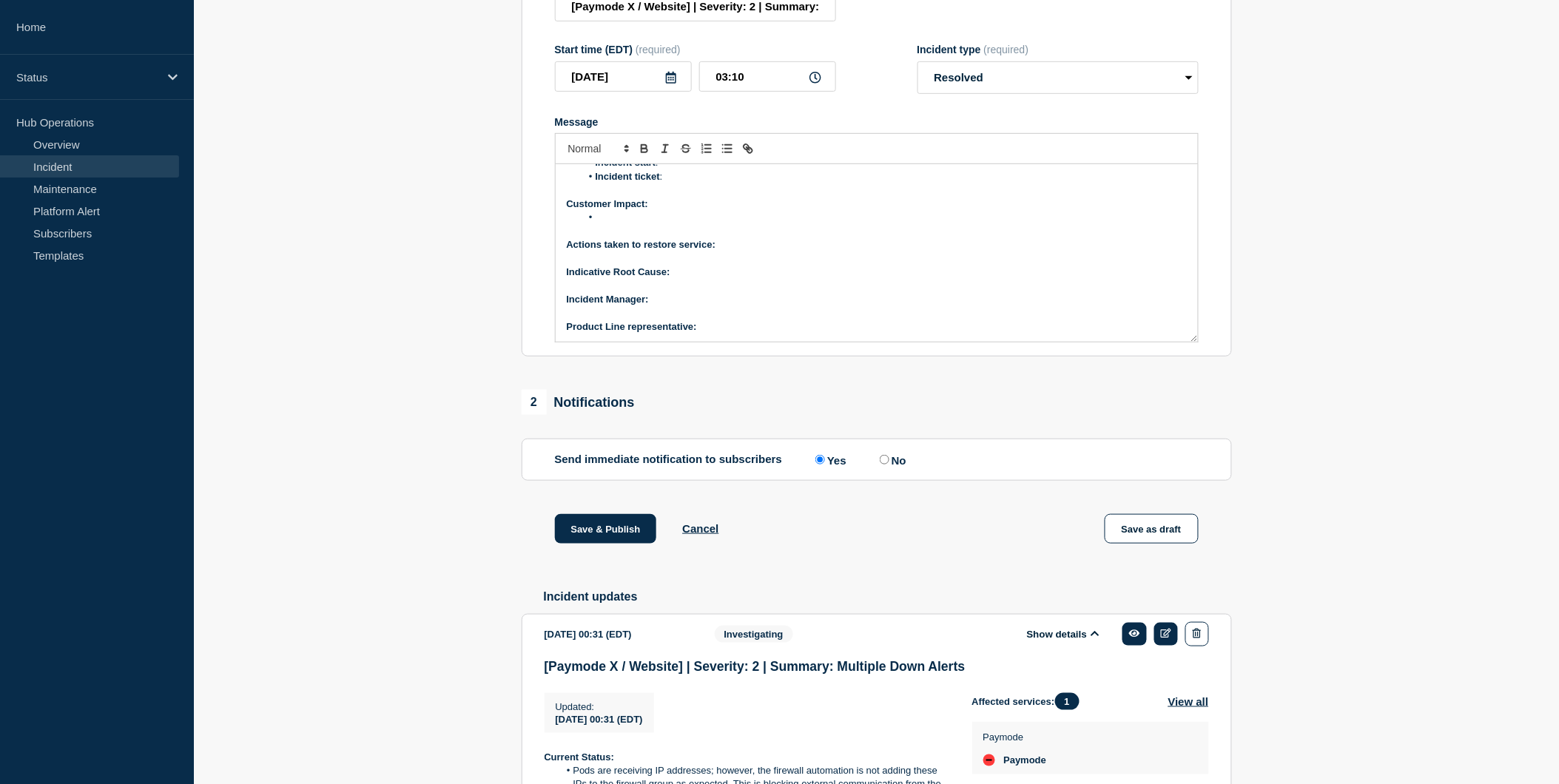
scroll to position [217, 0]
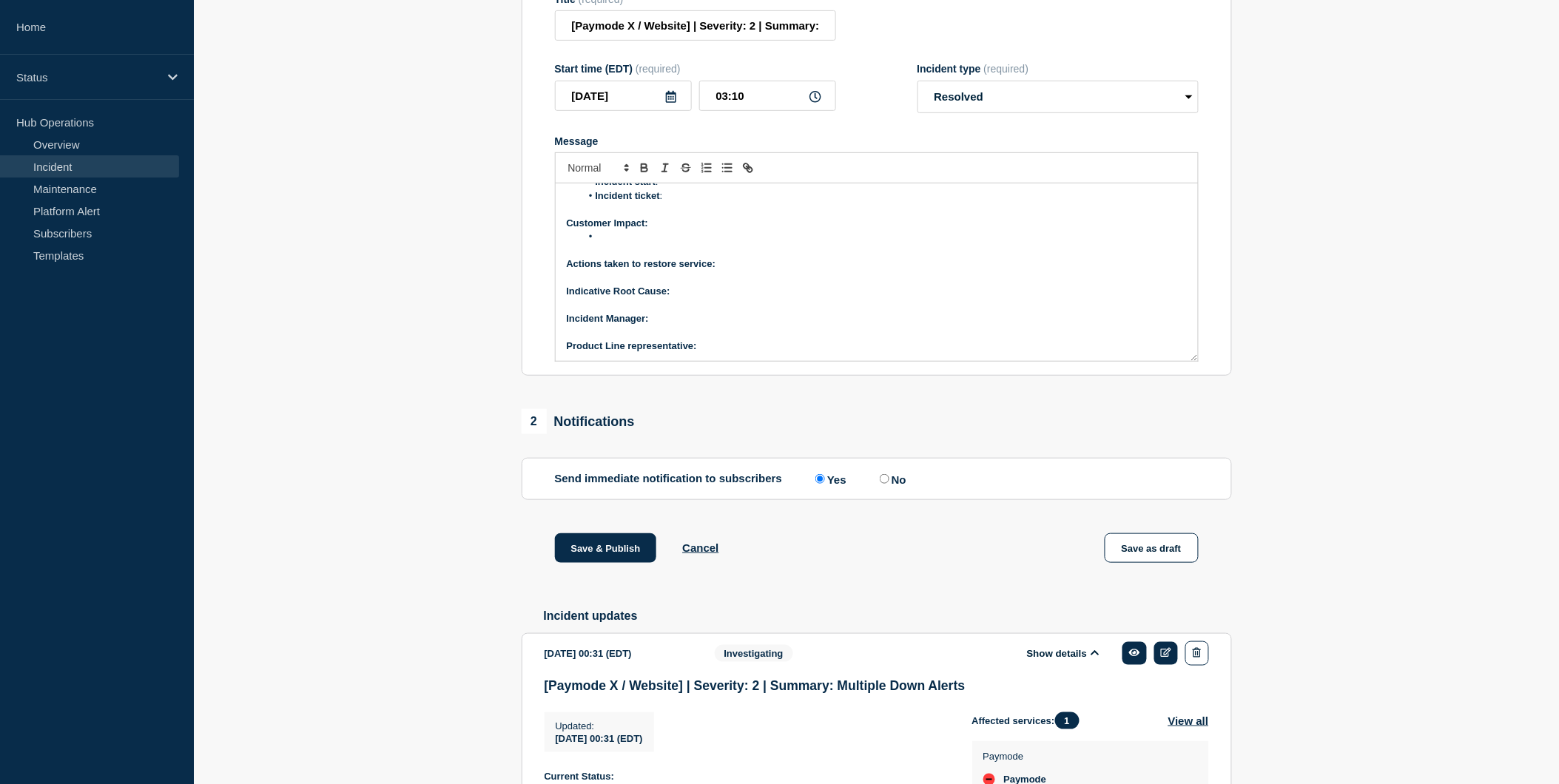
click at [721, 353] on p "Product Line representative:" at bounding box center [877, 346] width 620 height 13
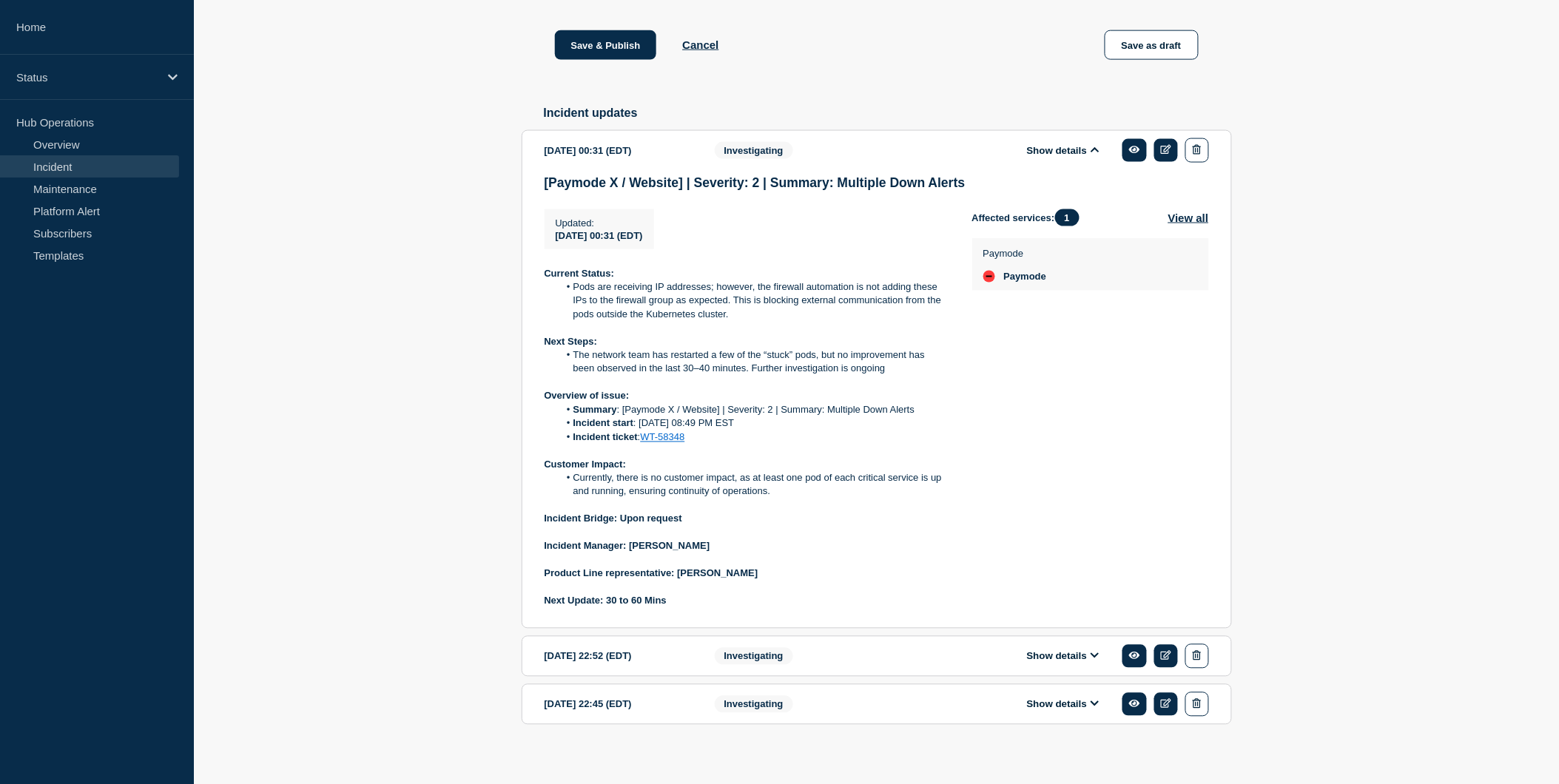
scroll to position [720, 0]
drag, startPoint x: 630, startPoint y: 586, endPoint x: 694, endPoint y: 582, distance: 64.1
click at [694, 554] on p "Incident Manager: [PERSON_NAME]" at bounding box center [746, 546] width 404 height 13
copy strong "[PERSON_NAME]"
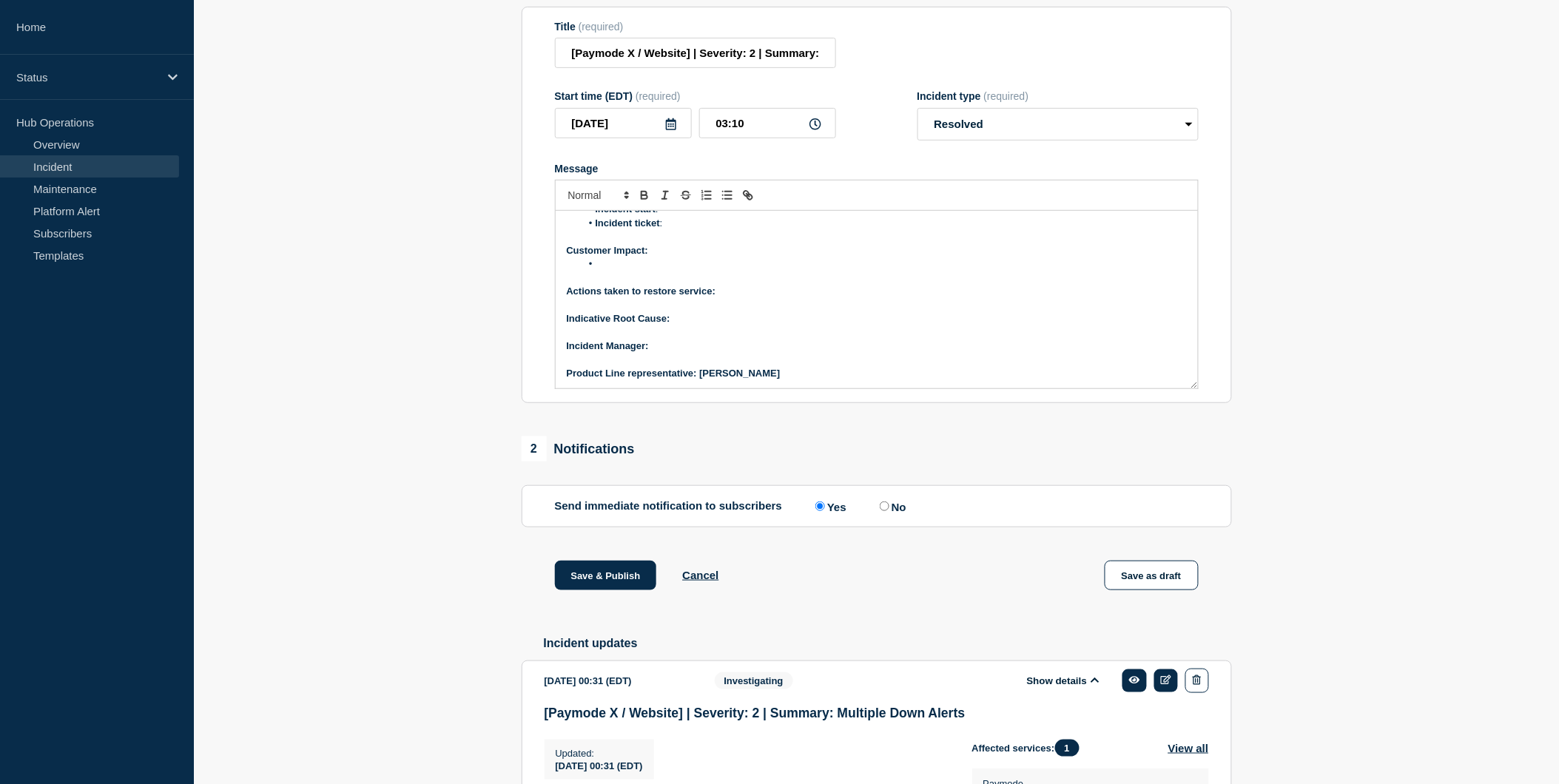
scroll to position [186, 0]
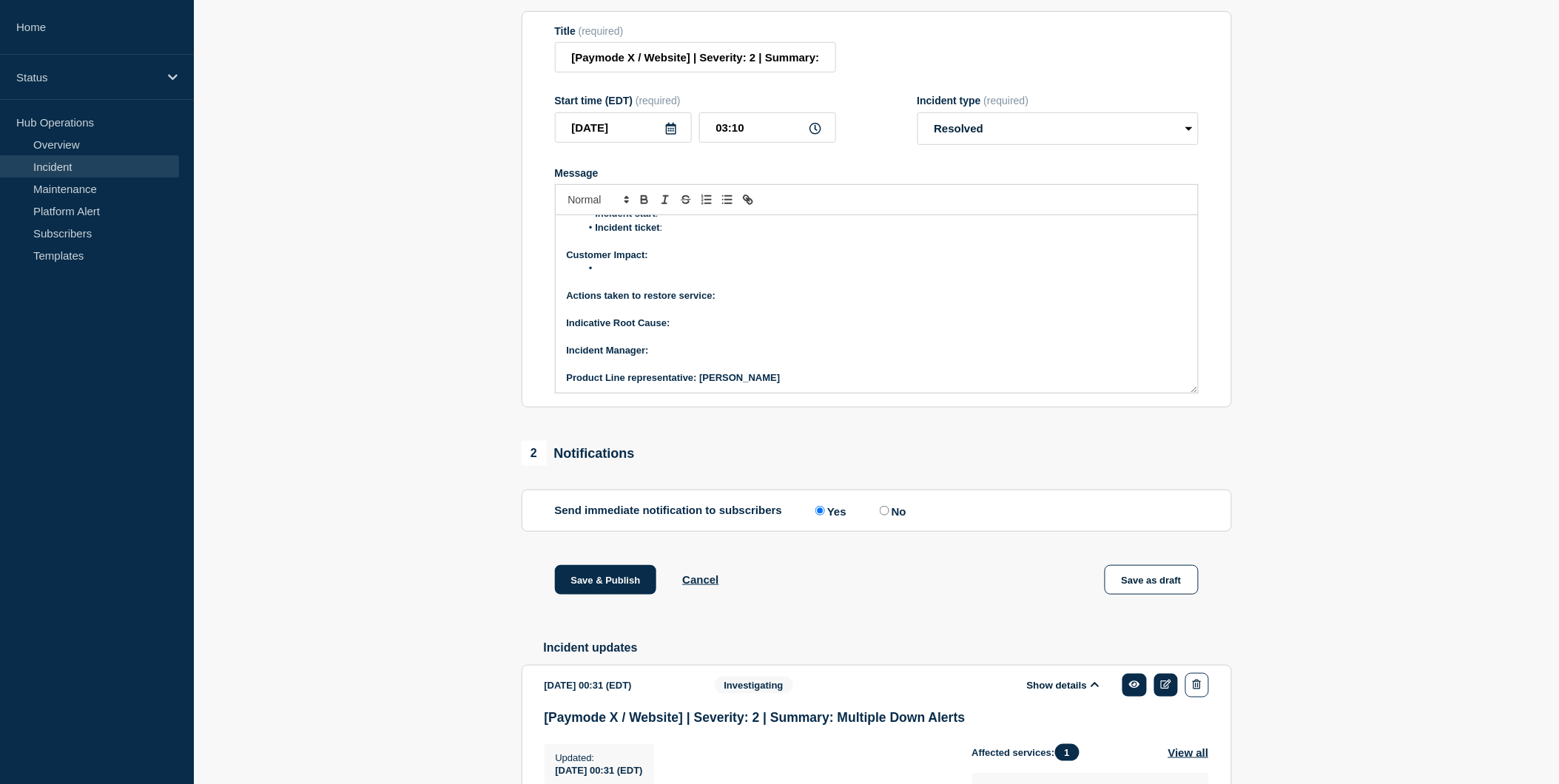
click at [667, 357] on p "﻿Incident Manager:" at bounding box center [877, 350] width 620 height 13
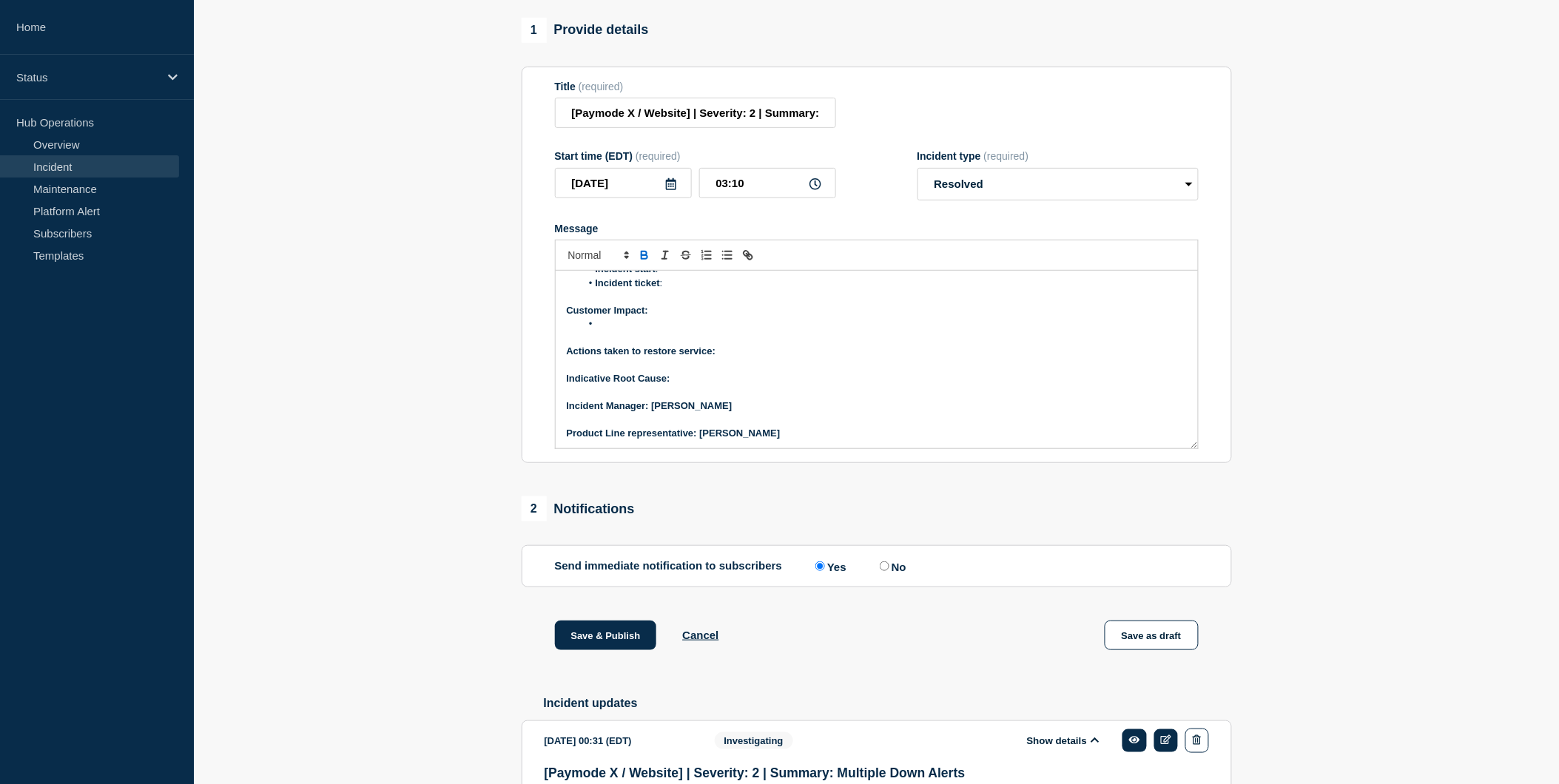
scroll to position [124, 0]
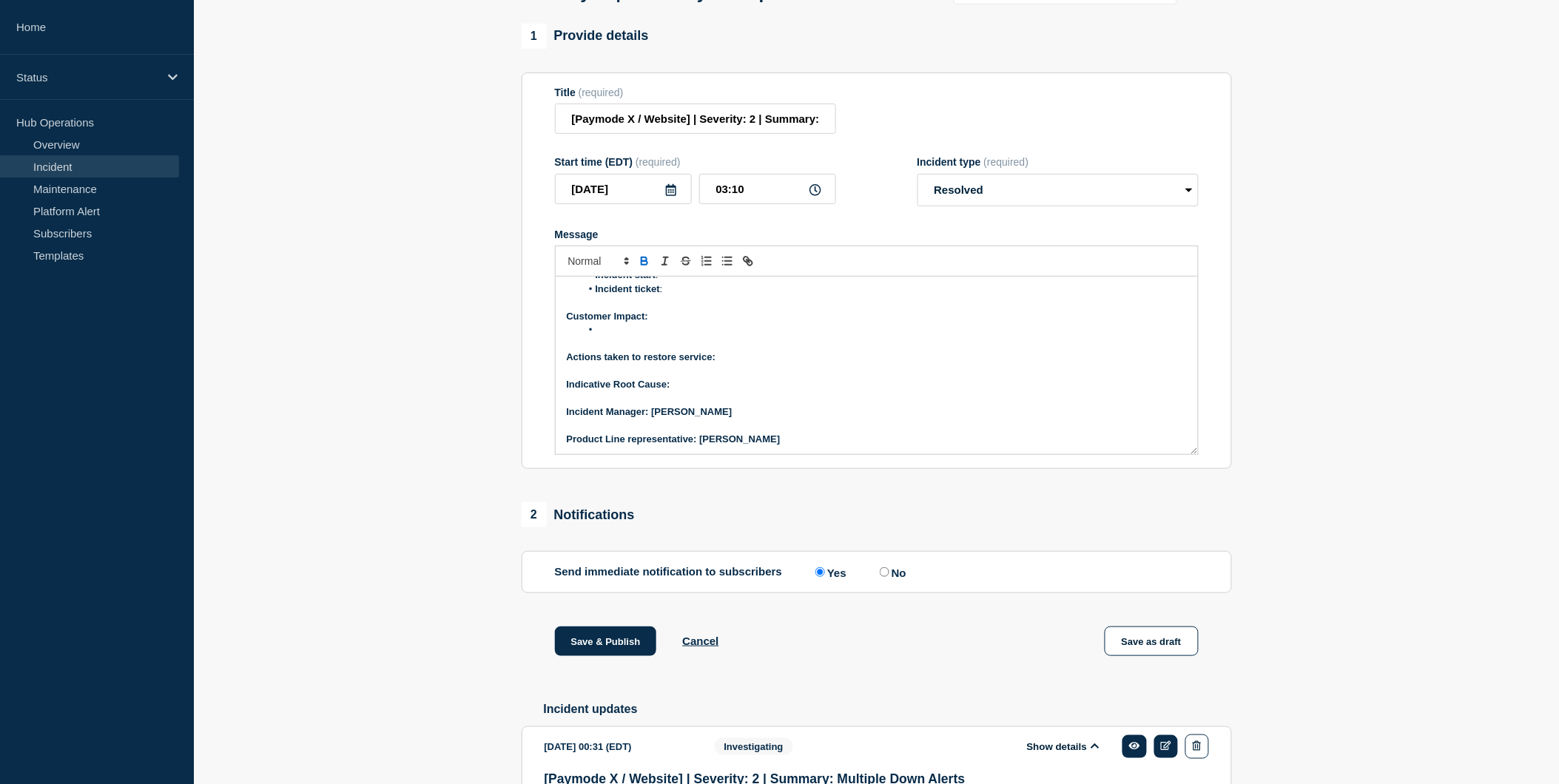
click at [698, 406] on p "Message" at bounding box center [877, 398] width 620 height 13
click at [684, 392] on p "Indicative Root Cause:" at bounding box center [877, 384] width 620 height 13
click at [749, 364] on p "Actions taken to restore service:" at bounding box center [877, 356] width 620 height 13
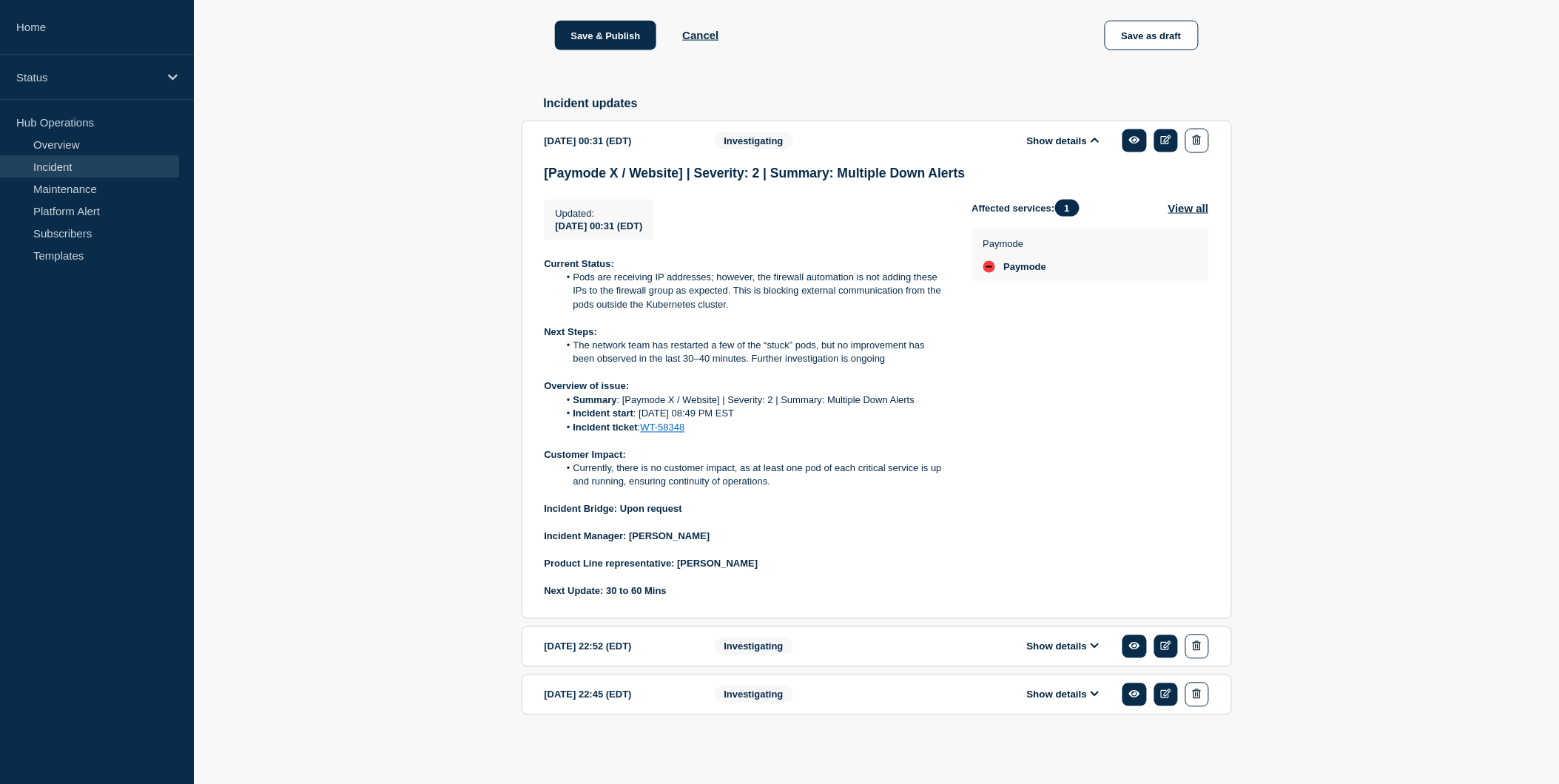
scroll to position [741, 0]
drag, startPoint x: 572, startPoint y: 495, endPoint x: 778, endPoint y: 511, distance: 206.6
click at [778, 489] on li "Currently, there is no customer impact, as at least one pod of each critical se…" at bounding box center [754, 475] width 390 height 27
copy li "Currently, there is no customer impact, as at least one pod of each critical se…"
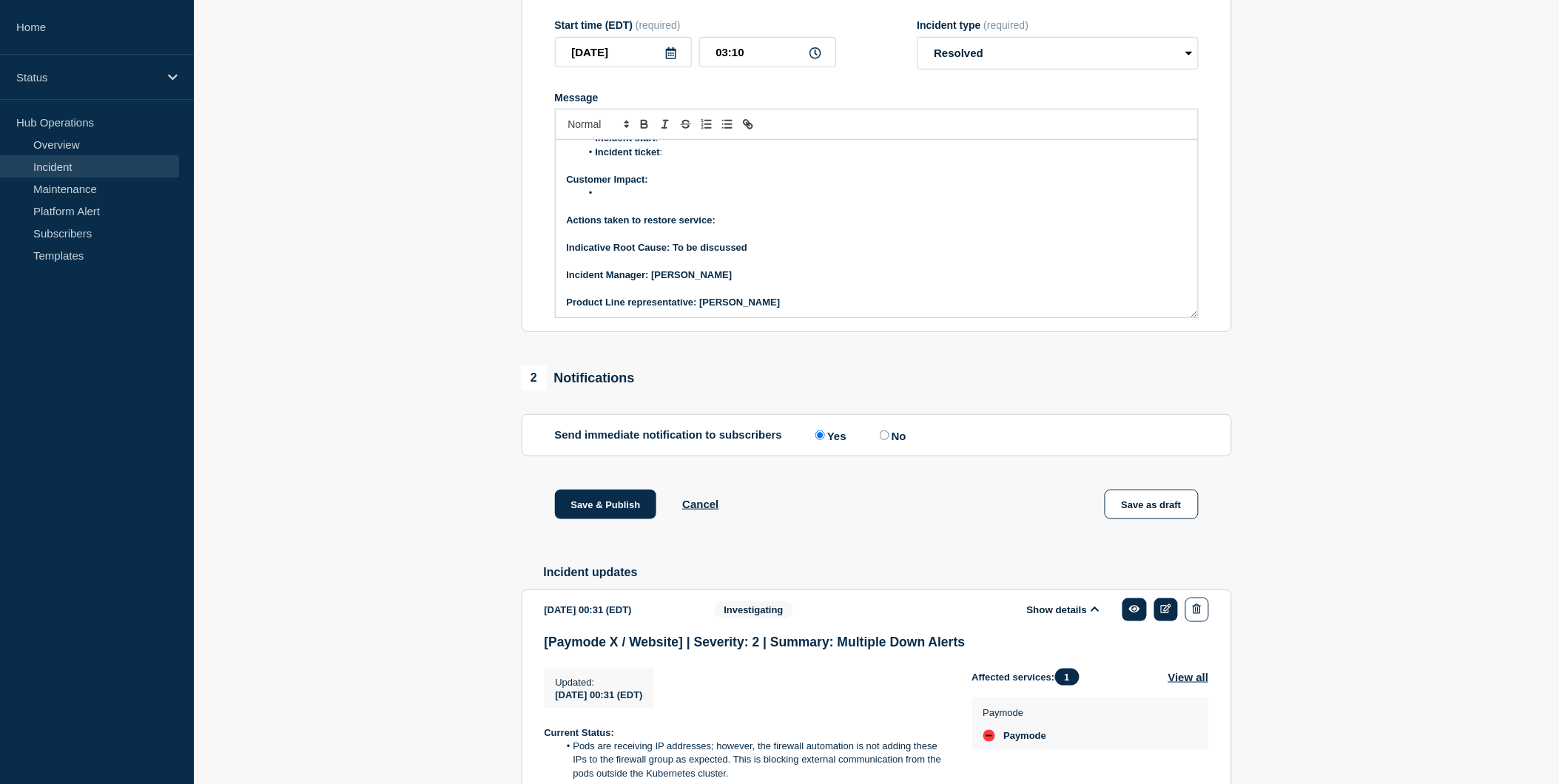
scroll to position [260, 0]
click at [737, 228] on p "Actions taken to restore service:" at bounding box center [877, 221] width 620 height 13
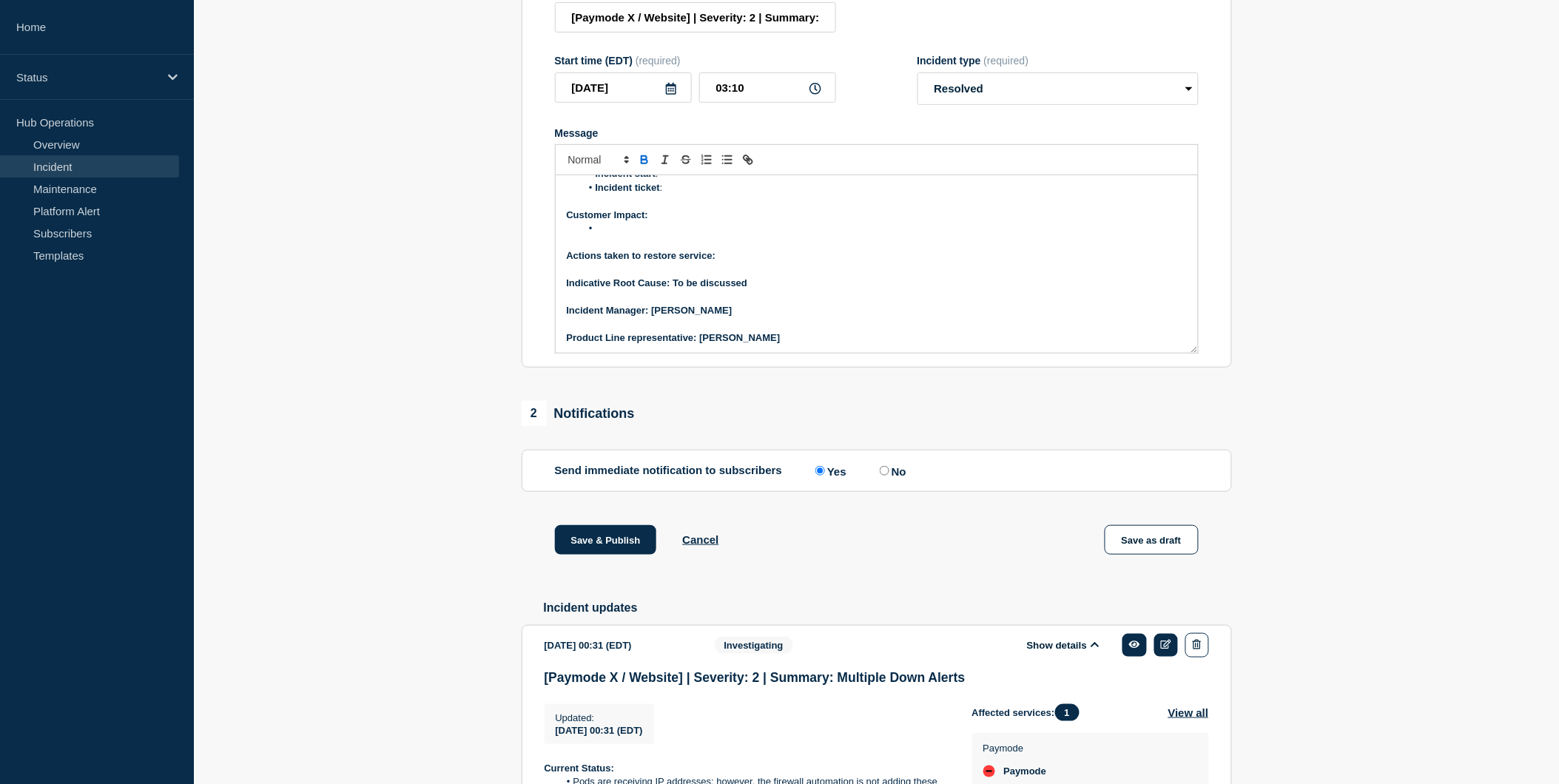
scroll to position [226, 0]
click at [756, 289] on p "Indicative Root Cause: To be discussed" at bounding box center [877, 282] width 620 height 13
click at [731, 262] on p "Actions taken to restore service:" at bounding box center [877, 254] width 620 height 13
click at [731, 159] on line "Toggle bulleted list" at bounding box center [729, 159] width 7 height 0
click at [611, 234] on li "Message" at bounding box center [884, 227] width 606 height 13
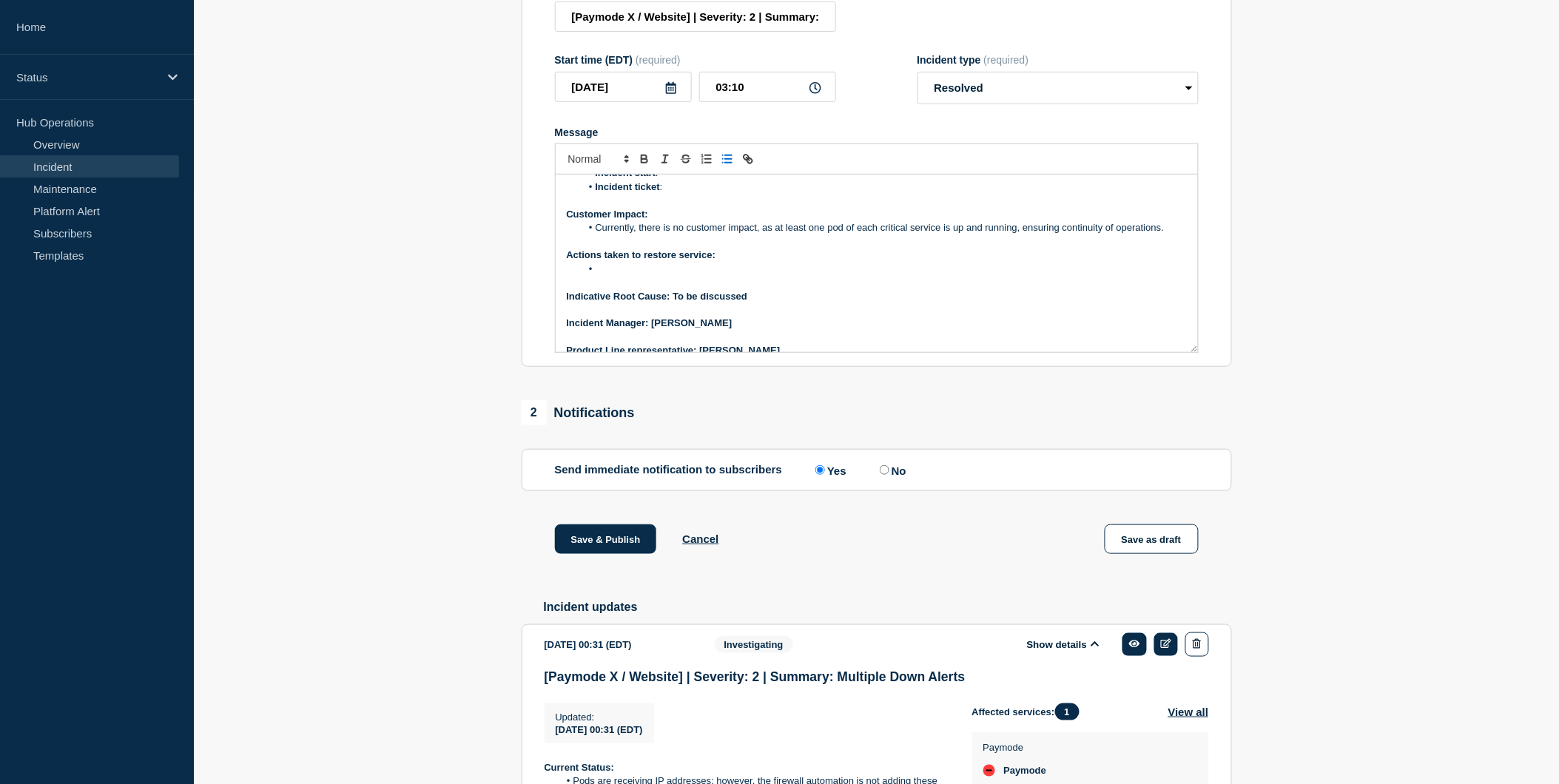
click at [617, 275] on li "Message" at bounding box center [884, 268] width 606 height 13
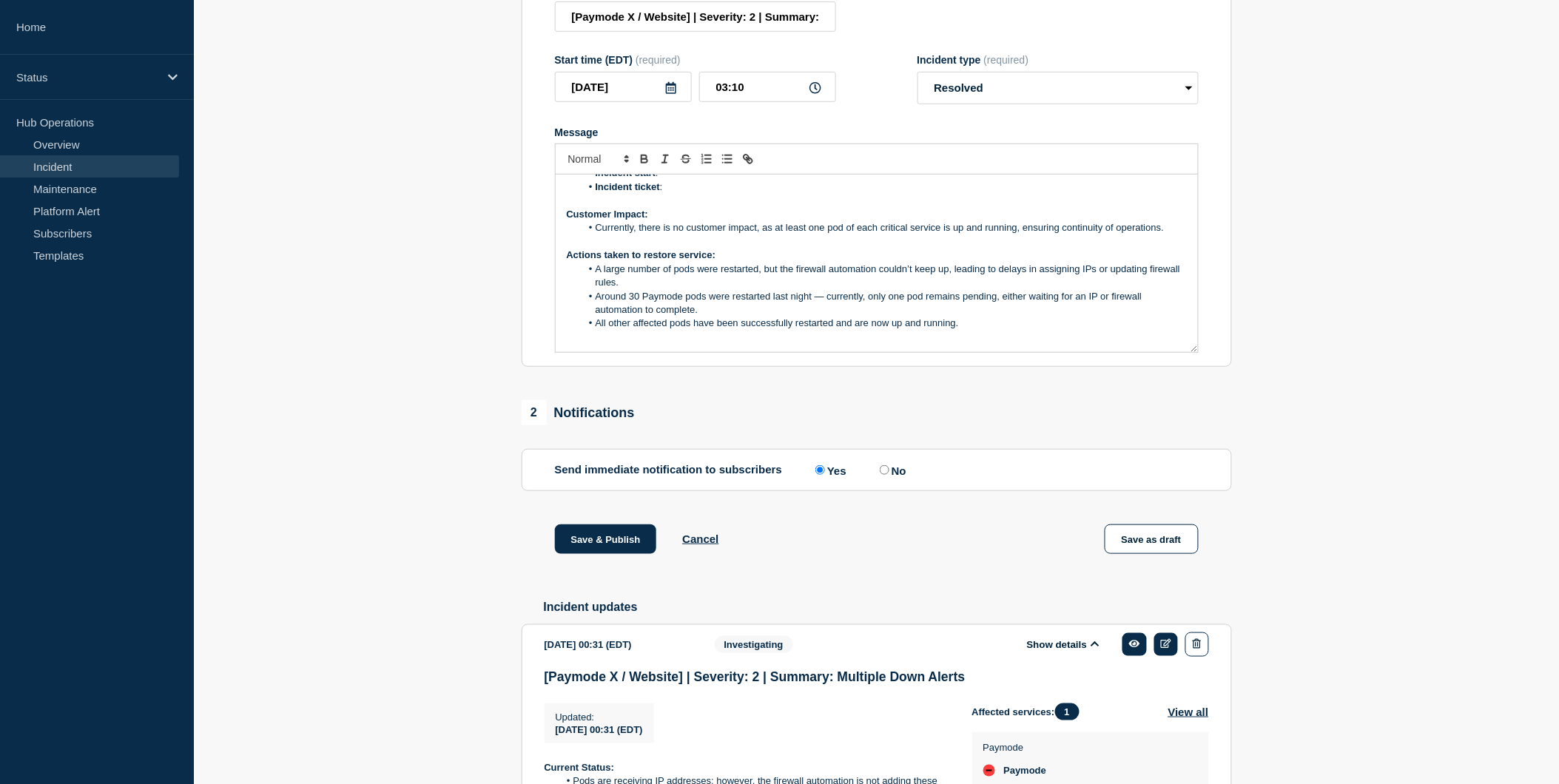
scroll to position [142, 0]
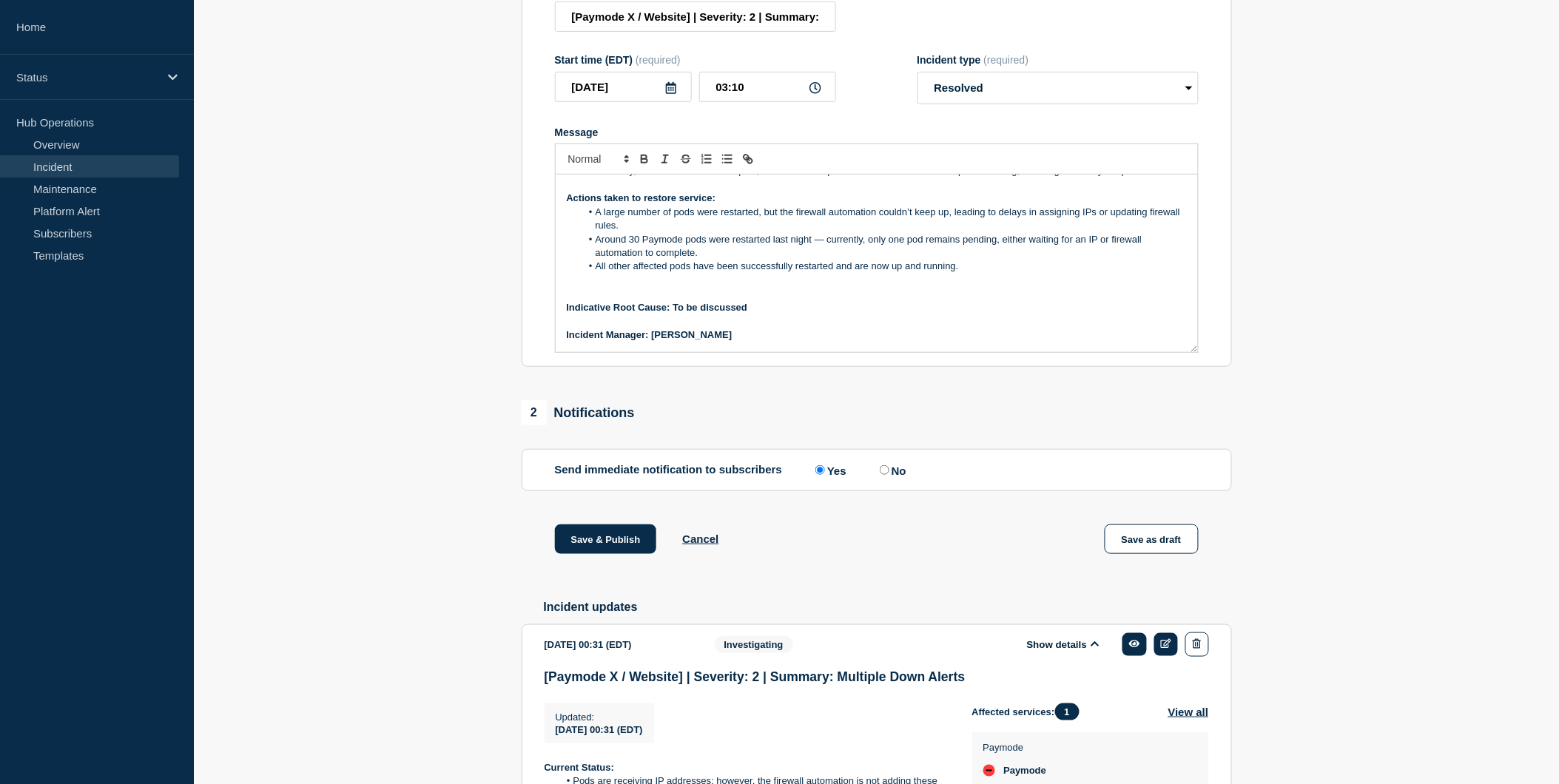
click at [563, 341] on div "Current Status: The issue resolved now Overview of issue: Summary : Incident st…" at bounding box center [877, 263] width 643 height 178
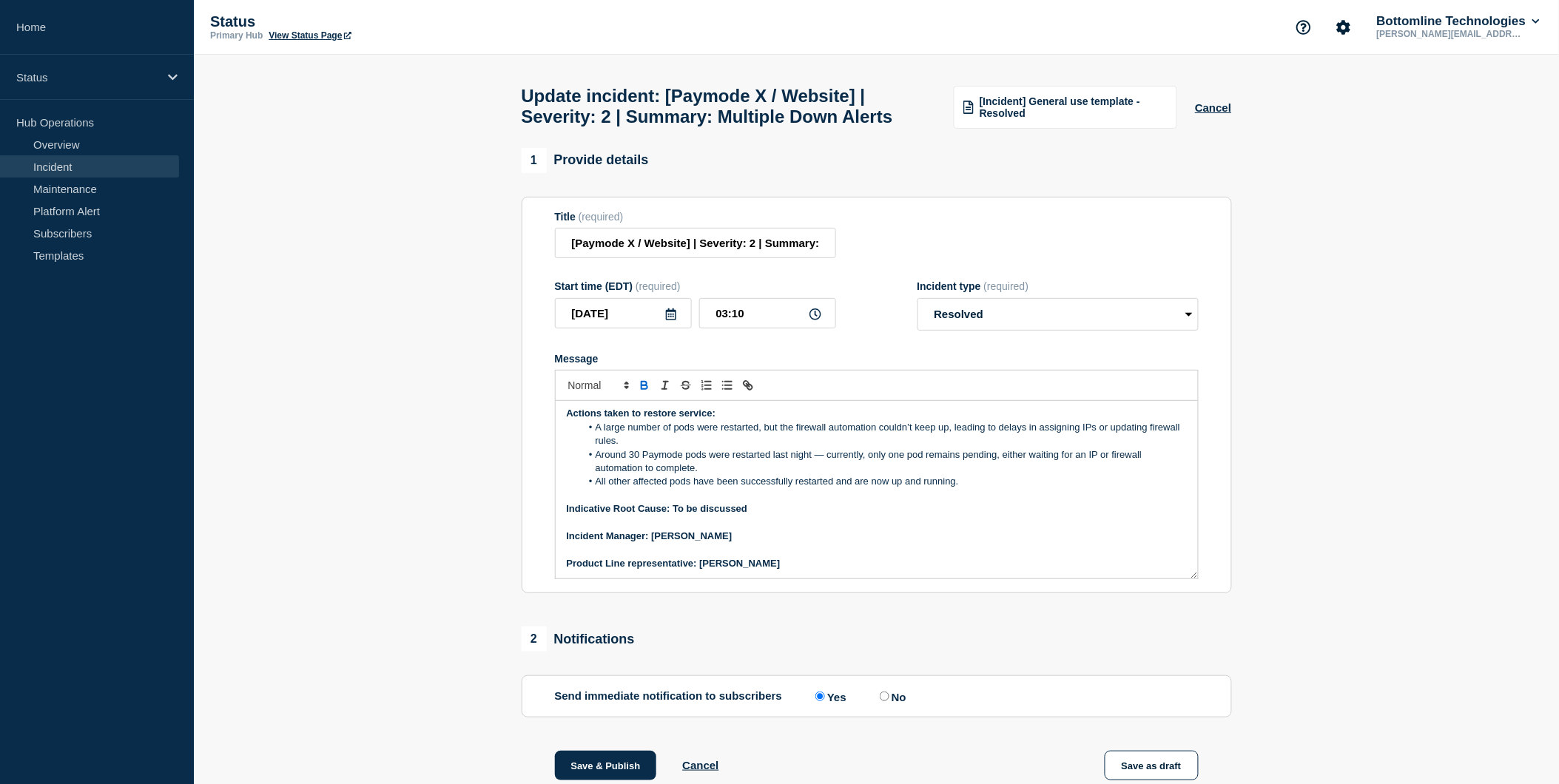
scroll to position [0, 0]
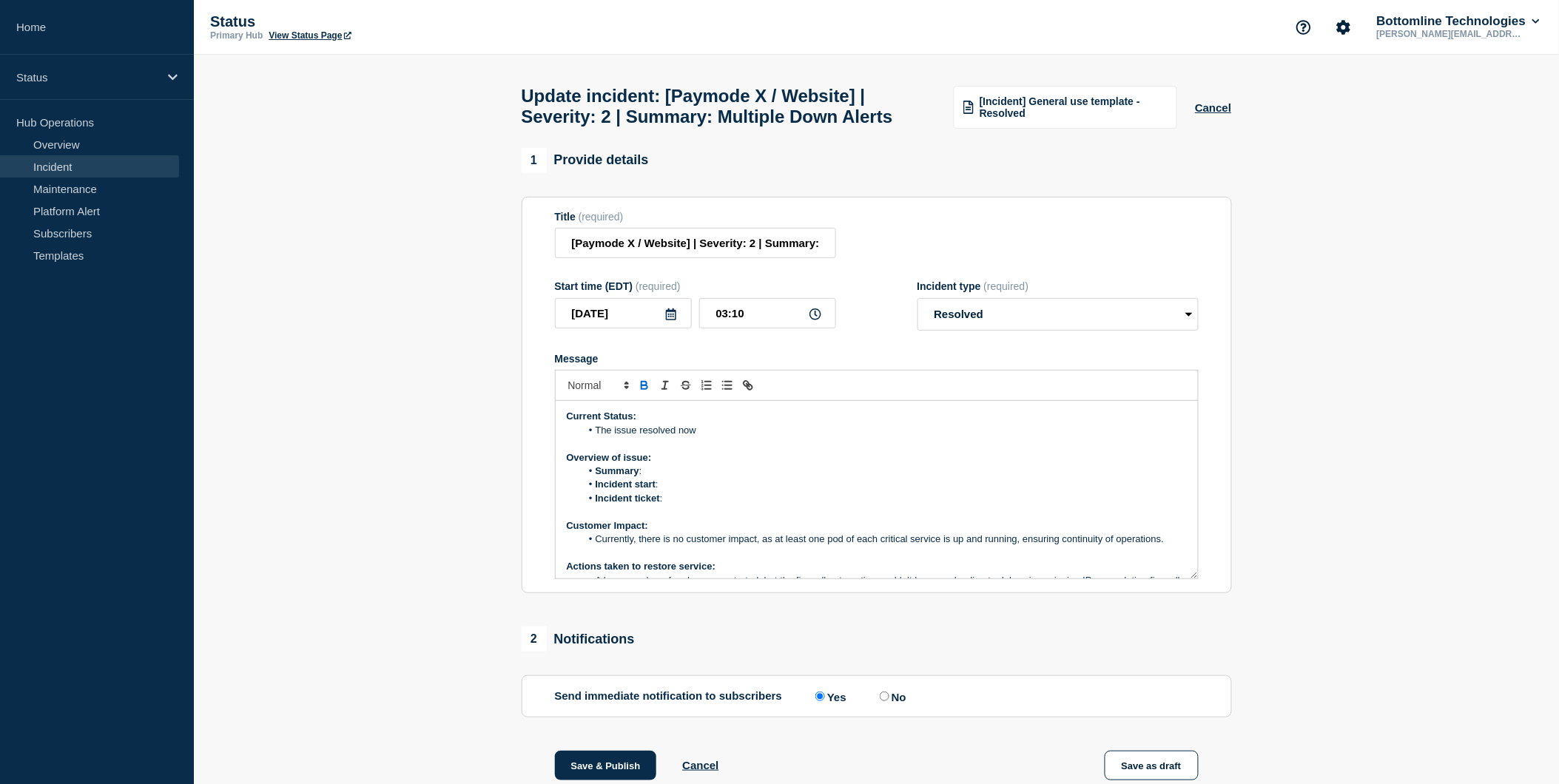
click at [686, 478] on li "Summary :" at bounding box center [884, 471] width 606 height 13
click at [657, 478] on li "Summary :" at bounding box center [884, 471] width 606 height 13
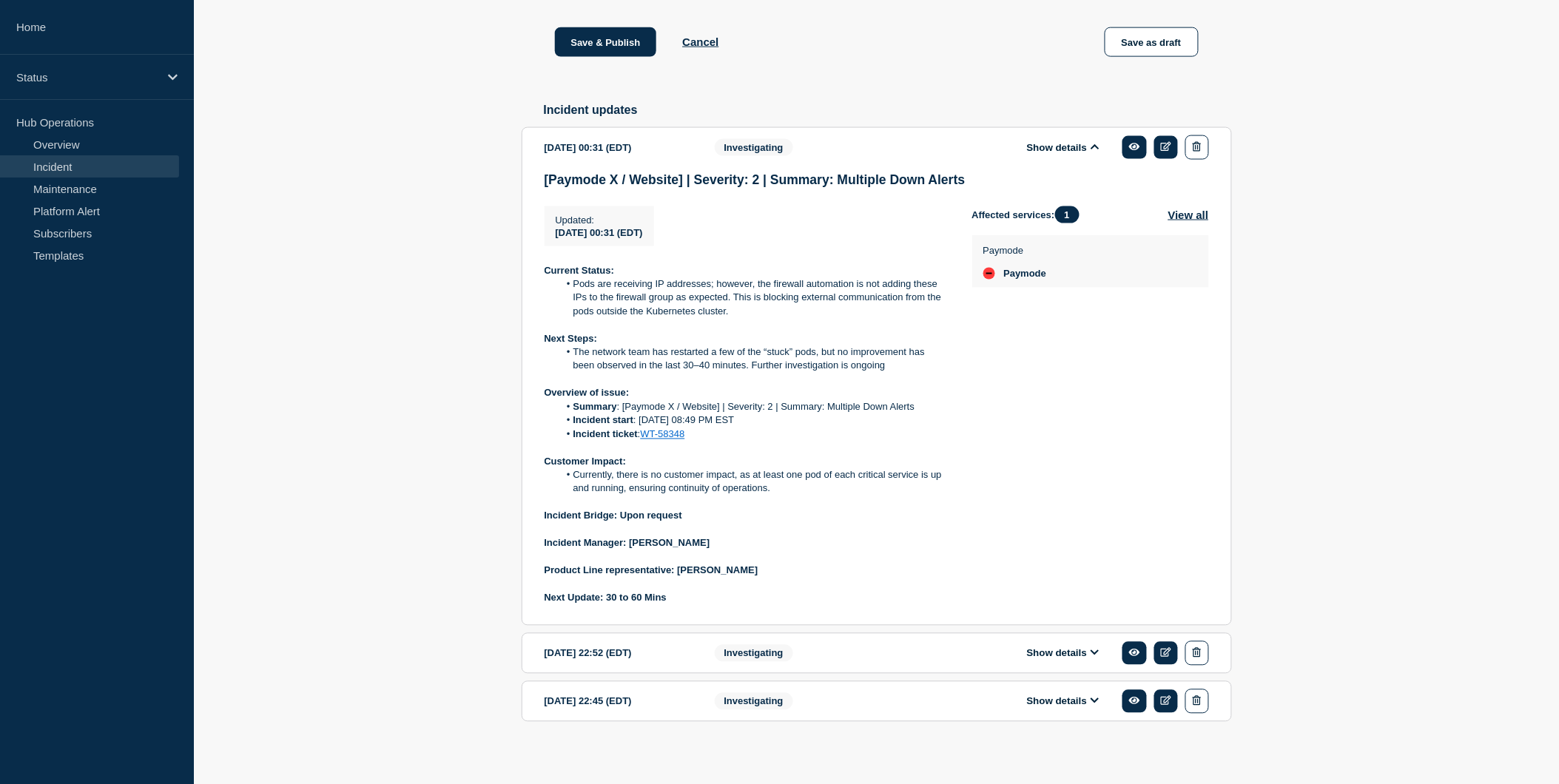
scroll to position [769, 0]
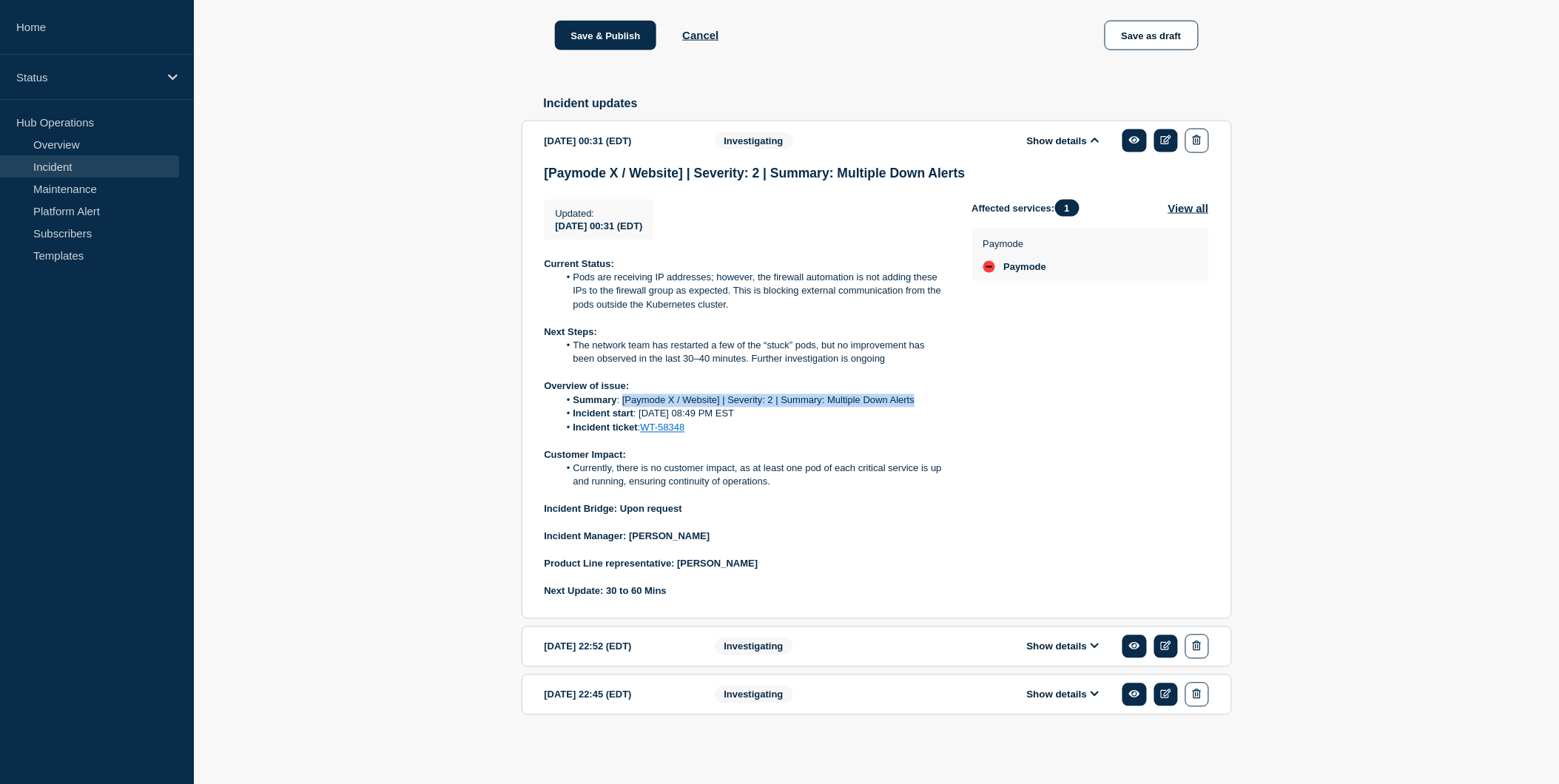
drag, startPoint x: 622, startPoint y: 398, endPoint x: 921, endPoint y: 400, distance: 299.0
click at [921, 400] on li "Summary : [Paymode X / Website] | Severity: 2 | Summary: Multiple Down Alerts" at bounding box center [754, 400] width 390 height 13
copy li "[Paymode X / Website] | Severity: 2 | Summary: Multiple Down Alerts"
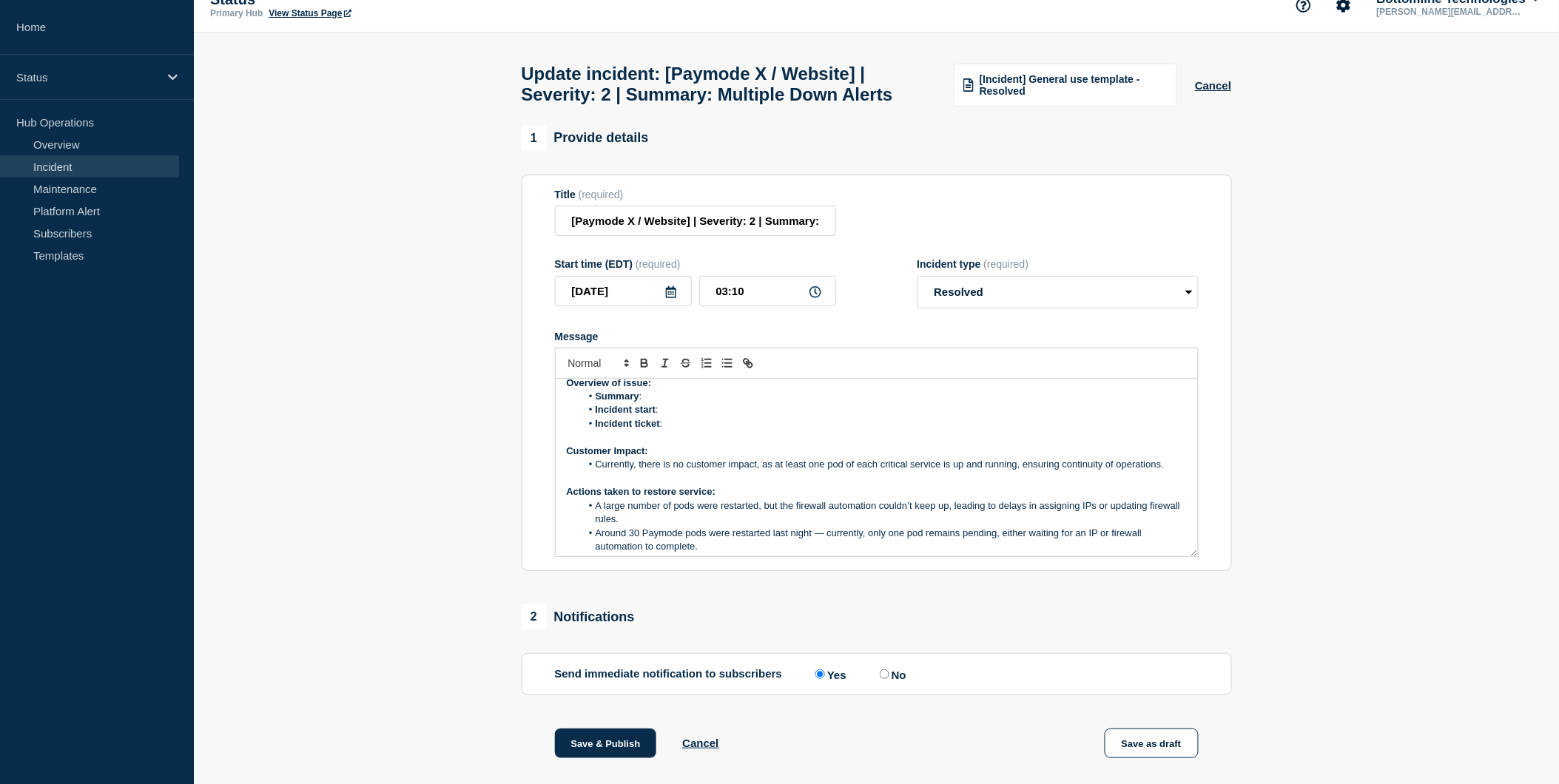
scroll to position [52, 0]
click at [665, 404] on li "Summary :" at bounding box center [884, 397] width 606 height 13
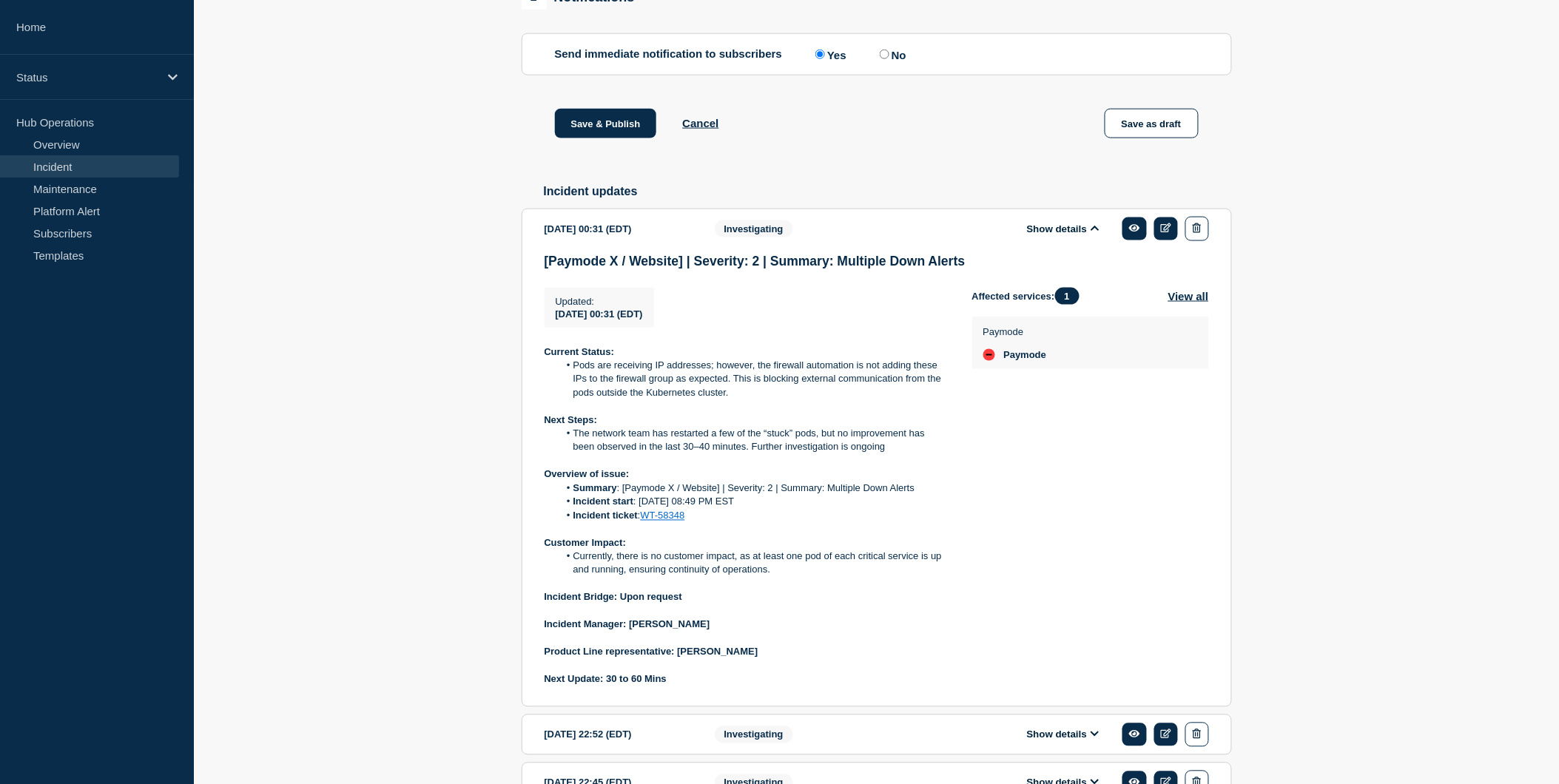
scroll to position [643, 0]
drag, startPoint x: 637, startPoint y: 536, endPoint x: 771, endPoint y: 536, distance: 134.0
click at [771, 508] on li "Incident start : [DATE] 08:49 PM EST" at bounding box center [754, 500] width 390 height 13
copy li "[DATE] 08:49 PM EST"
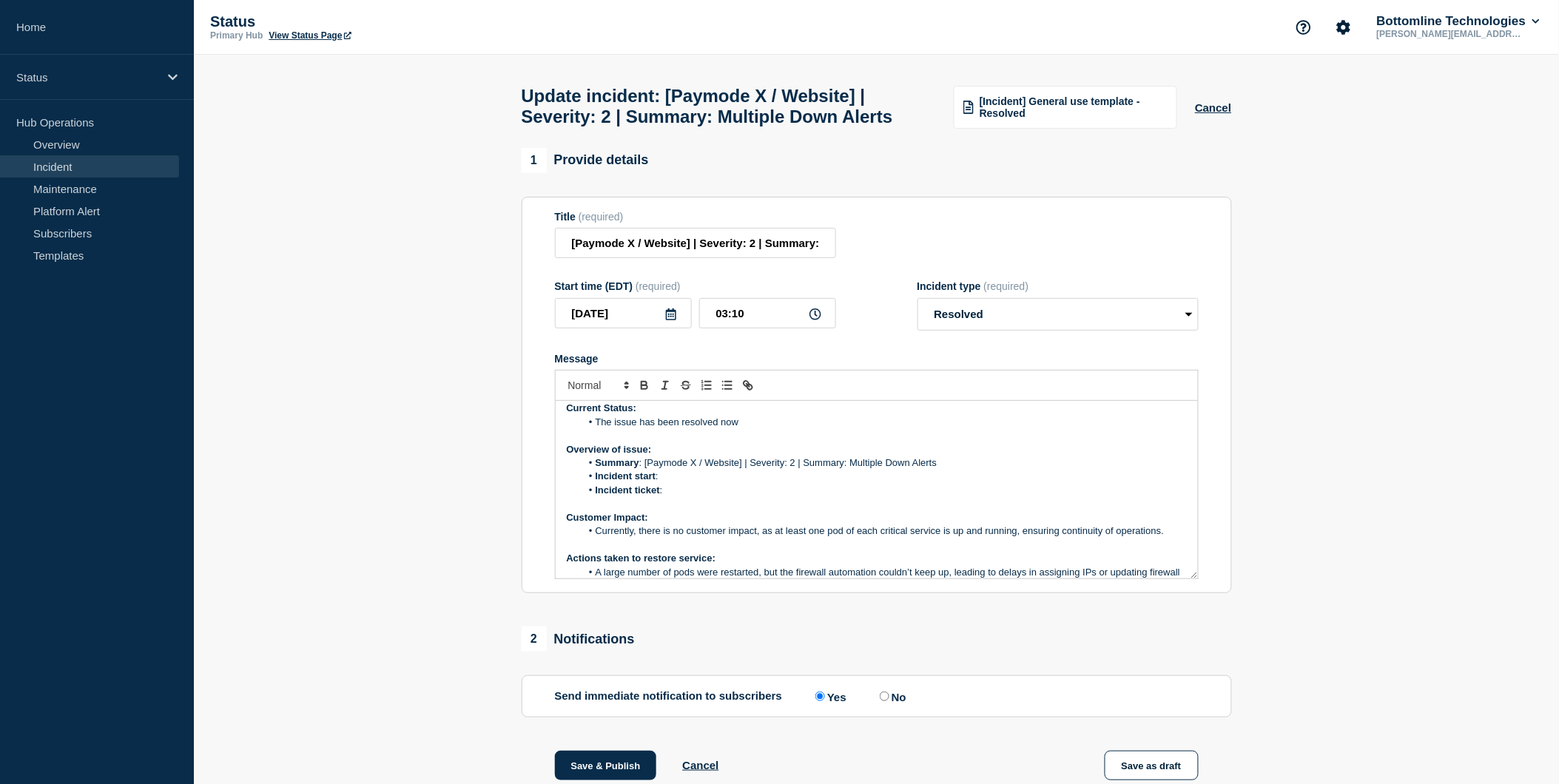
scroll to position [7, 0]
click at [671, 484] on li "Incident start :" at bounding box center [884, 477] width 606 height 13
click at [665, 484] on li "Incident start : 26th August 08:49 PM EST" at bounding box center [884, 477] width 606 height 13
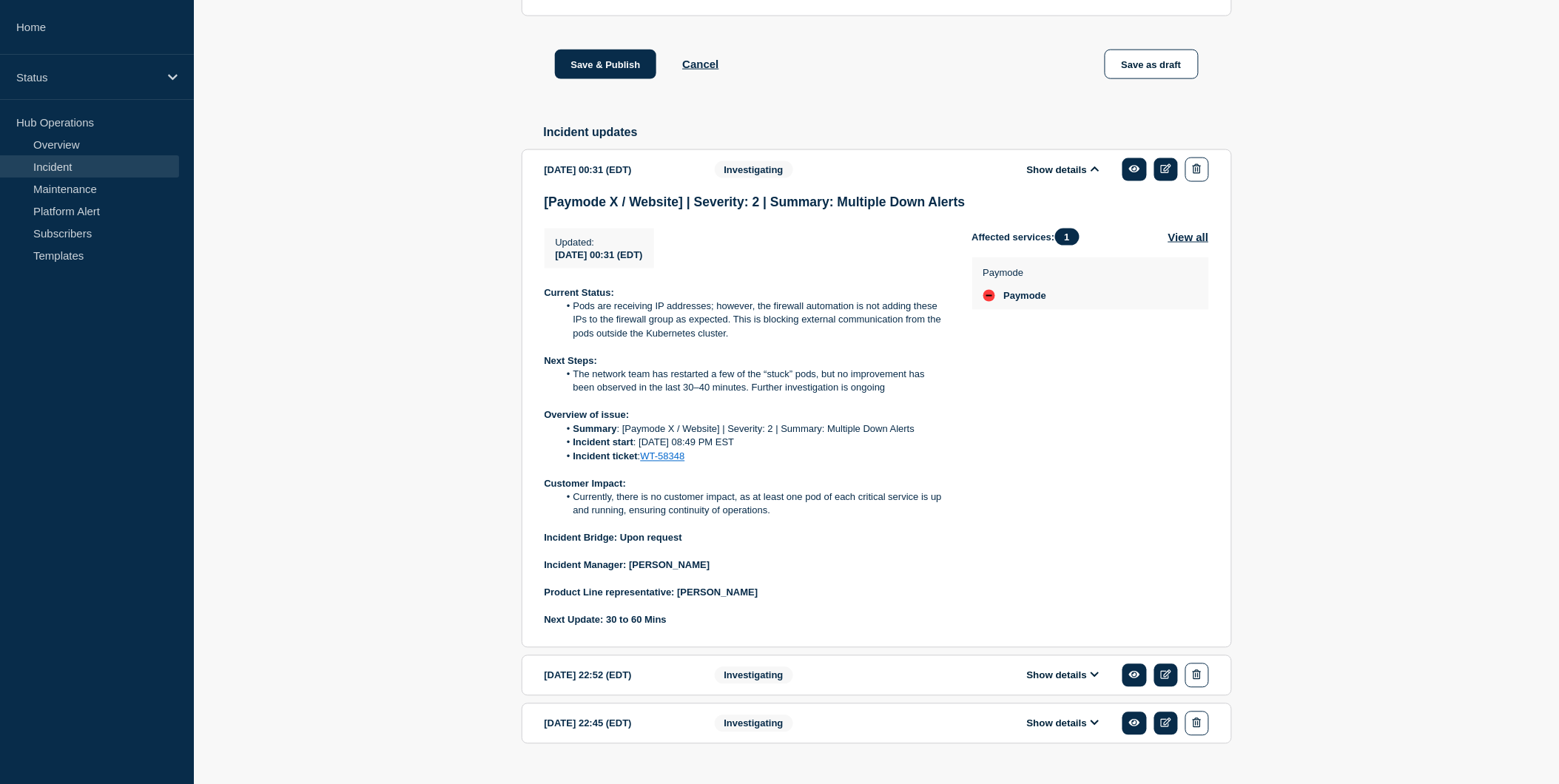
scroll to position [769, 0]
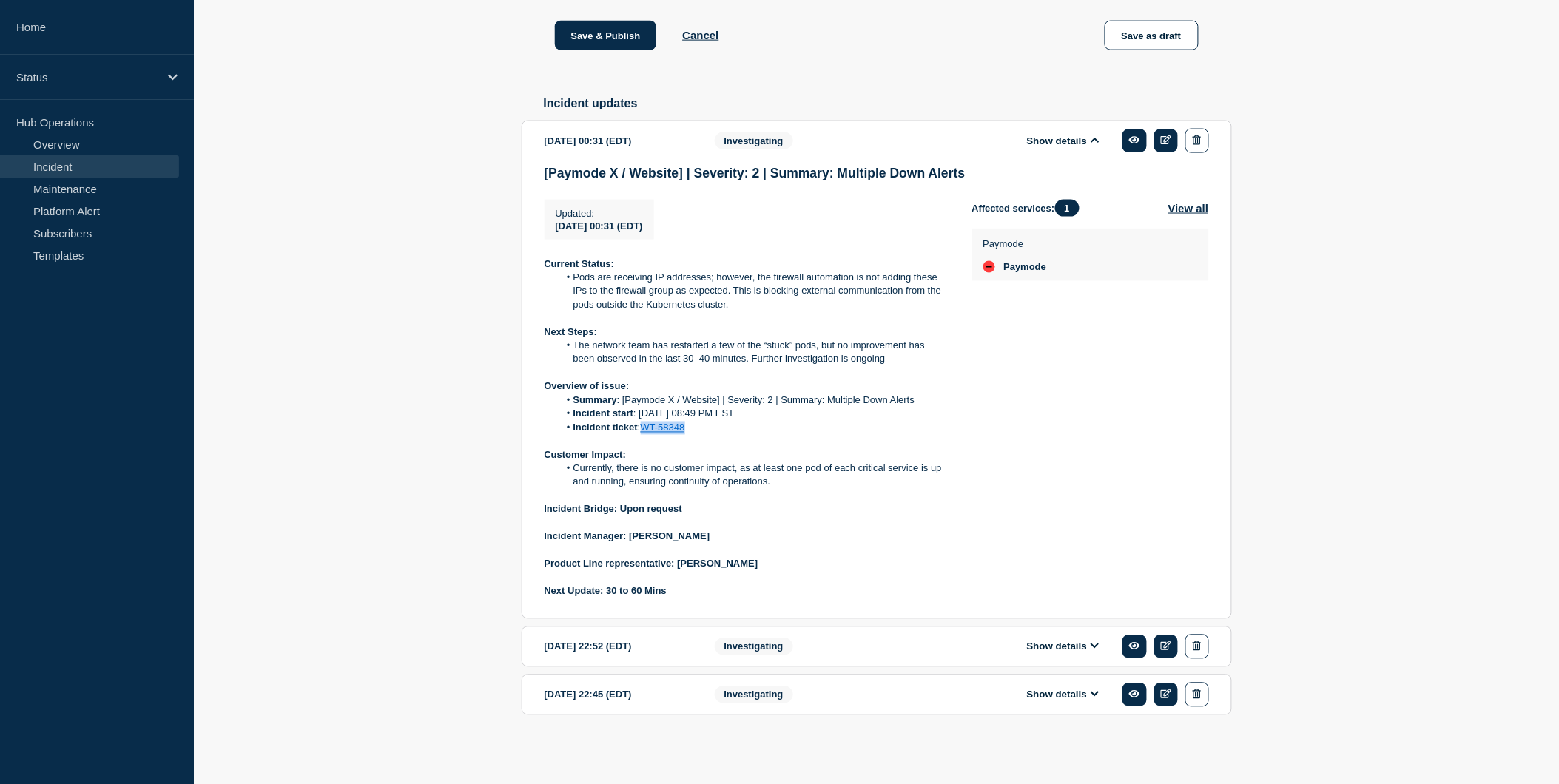
drag, startPoint x: 688, startPoint y: 428, endPoint x: 644, endPoint y: 431, distance: 44.1
click at [644, 431] on li "Incident ticket : WT-58348" at bounding box center [754, 428] width 390 height 13
copy link "WT-58348"
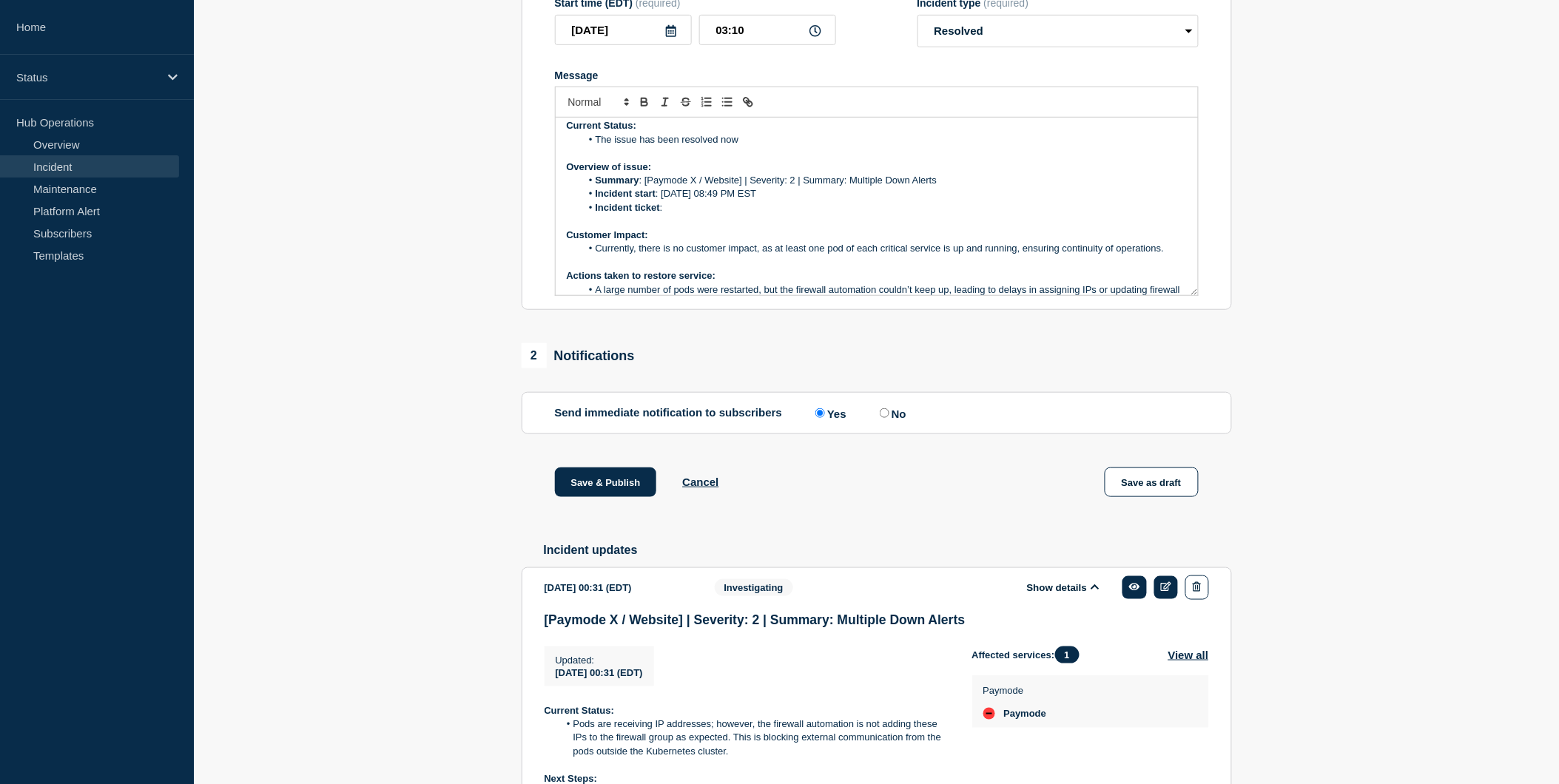
scroll to position [0, 0]
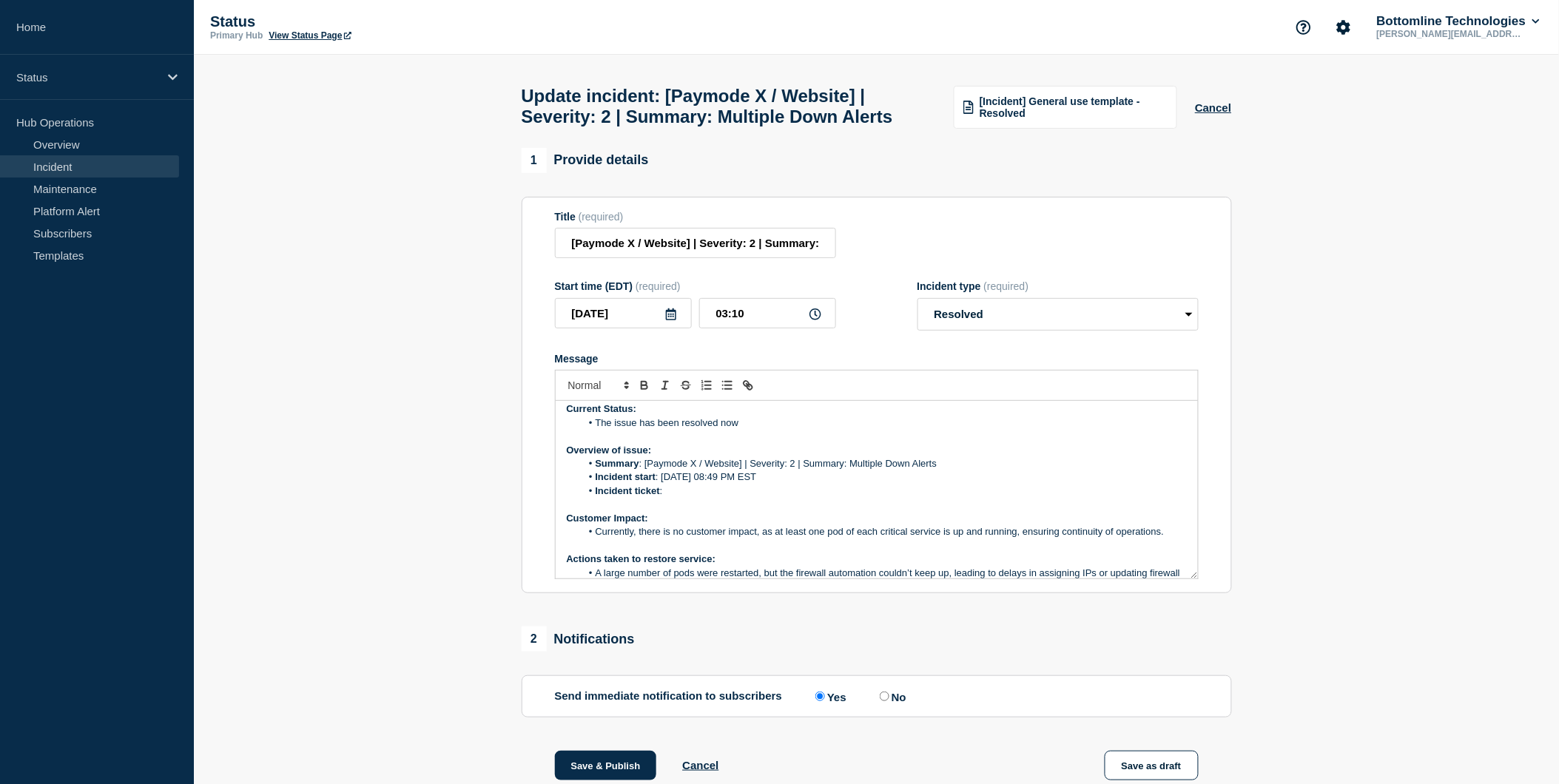
click at [670, 498] on li "Incident ticket :" at bounding box center [884, 491] width 606 height 13
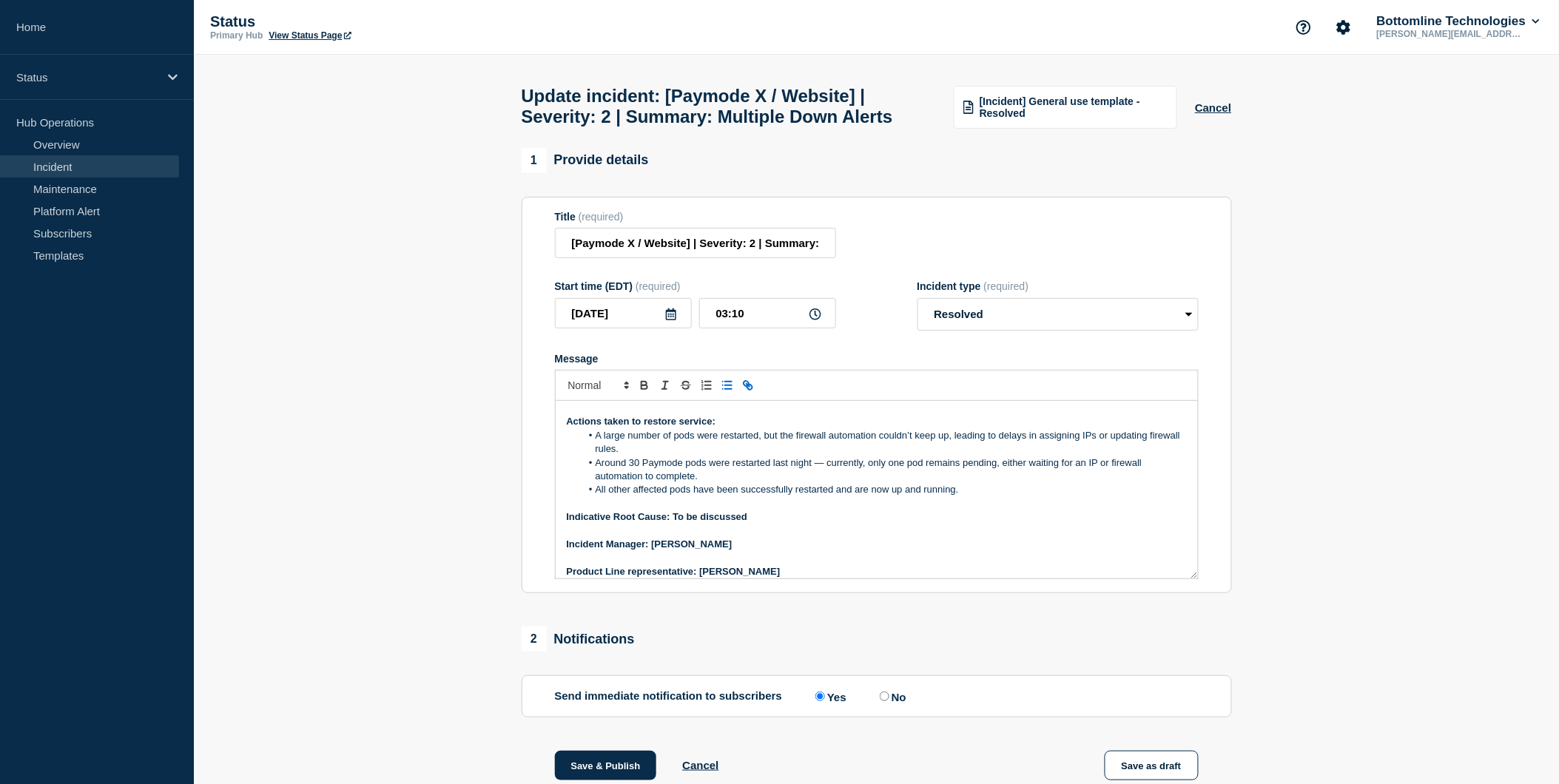
scroll to position [146, 0]
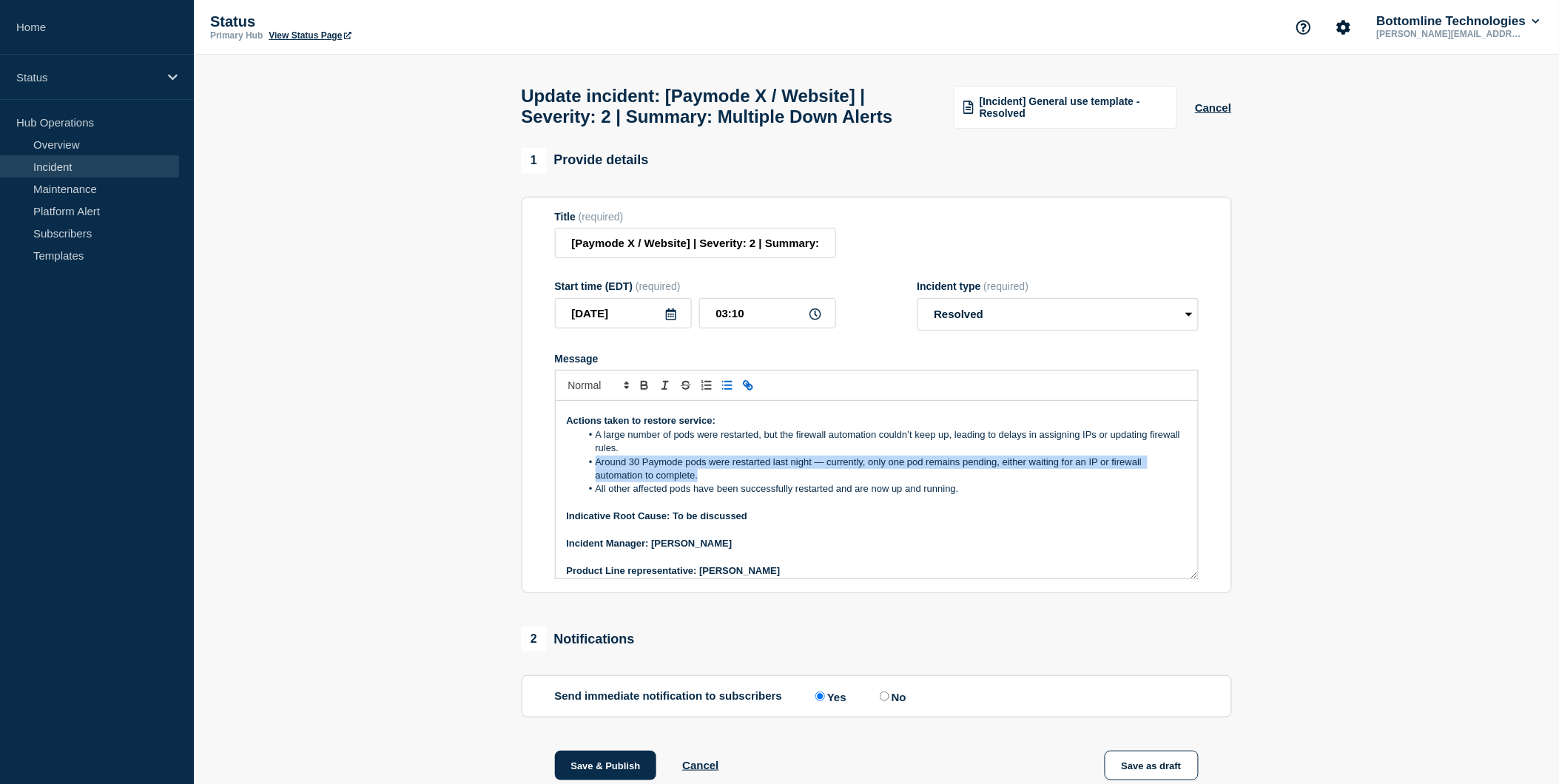
drag, startPoint x: 595, startPoint y: 494, endPoint x: 711, endPoint y: 507, distance: 116.7
click at [711, 483] on li "Around 30 Paymode pods were restarted last night — currently, only one pod rema…" at bounding box center [884, 469] width 606 height 27
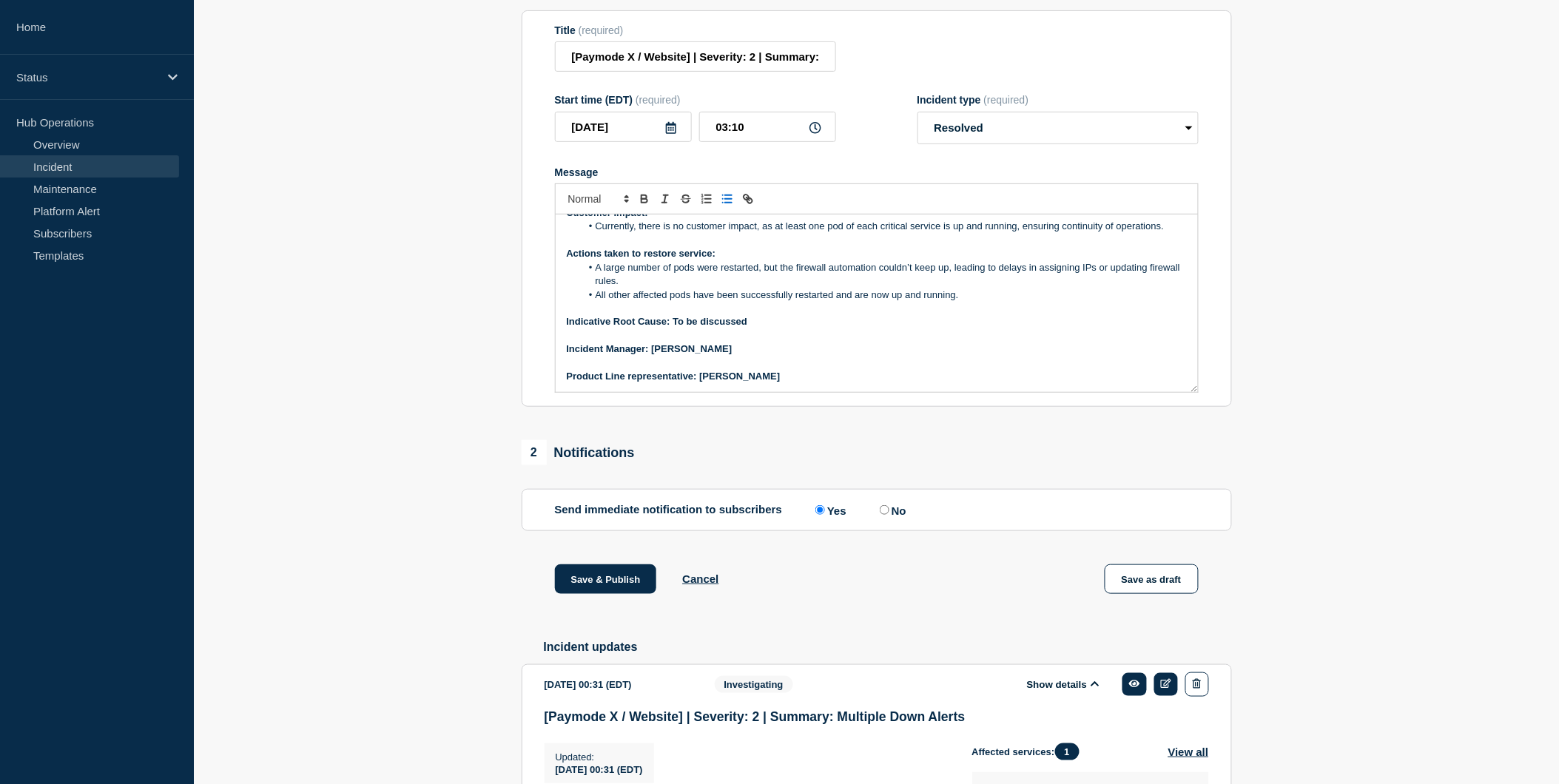
scroll to position [187, 0]
drag, startPoint x: 675, startPoint y: 354, endPoint x: 754, endPoint y: 353, distance: 79.0
click at [754, 327] on p "Indicative Root Cause: To be discussed" at bounding box center [877, 320] width 620 height 13
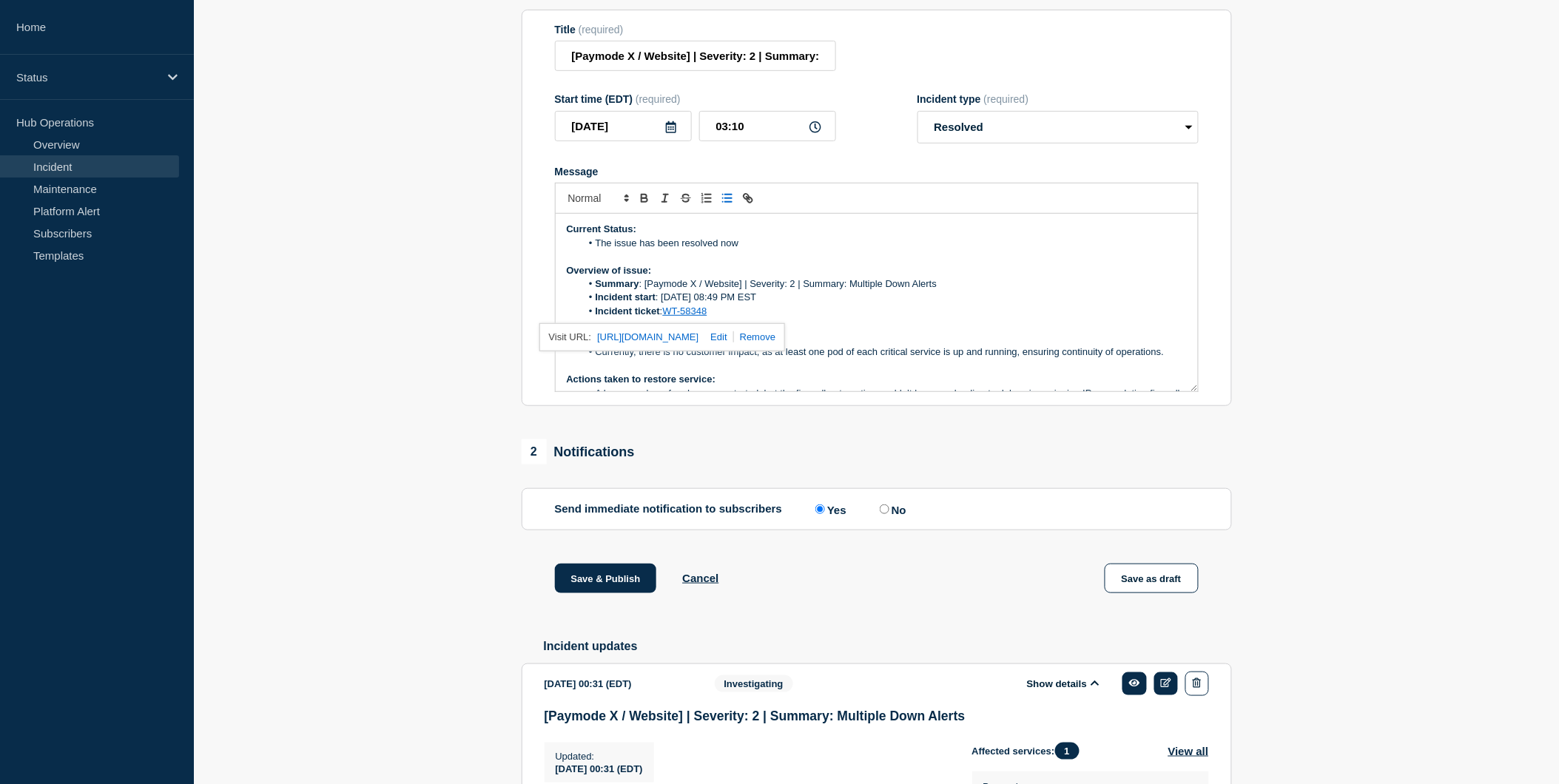
click at [1018, 304] on li "Incident start : [DATE] 08:49 PM EST" at bounding box center [884, 297] width 606 height 13
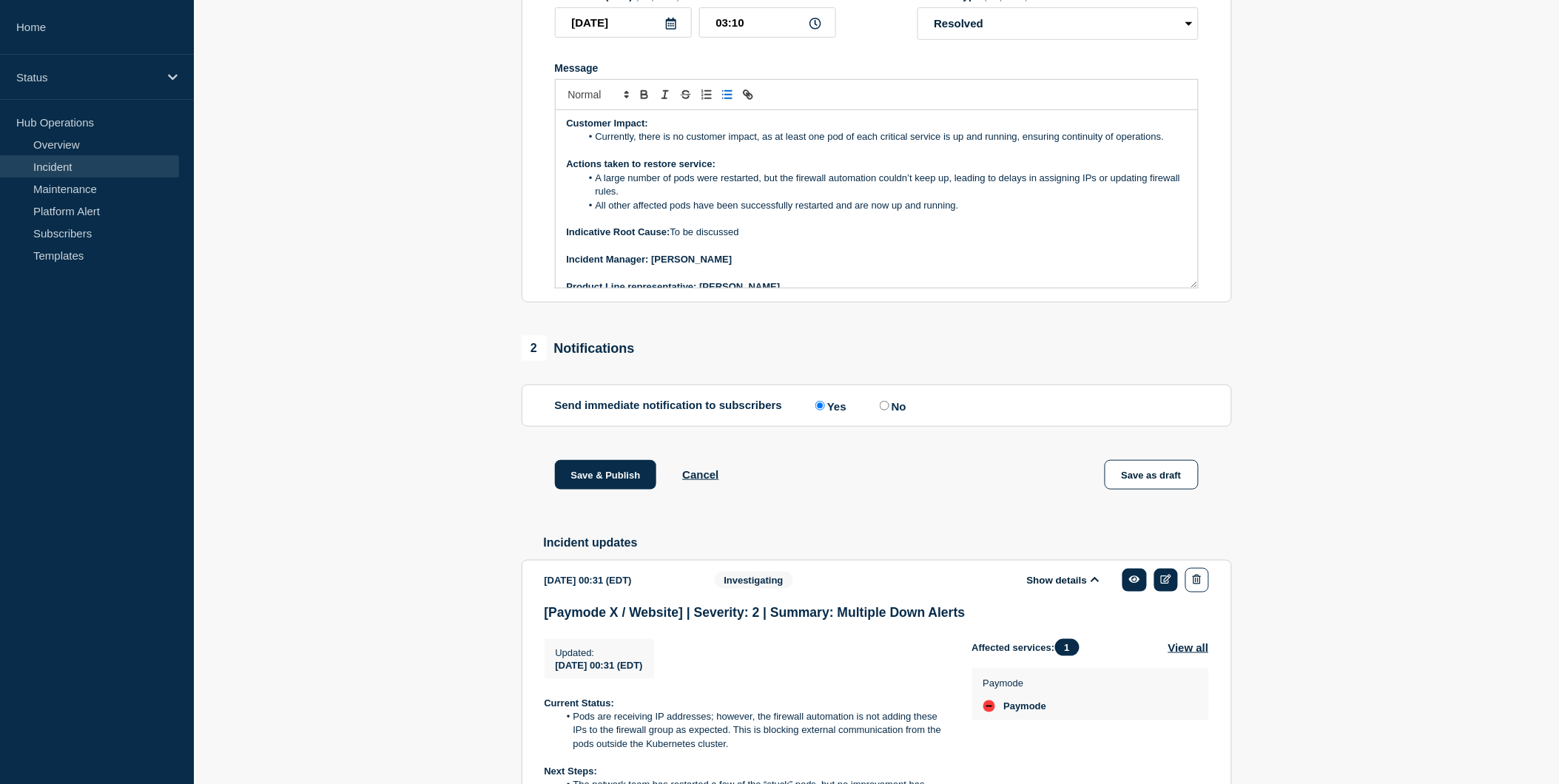
scroll to position [114, 0]
click at [768, 238] on p "Indicative Root Cause: To be discussed" at bounding box center [877, 231] width 620 height 13
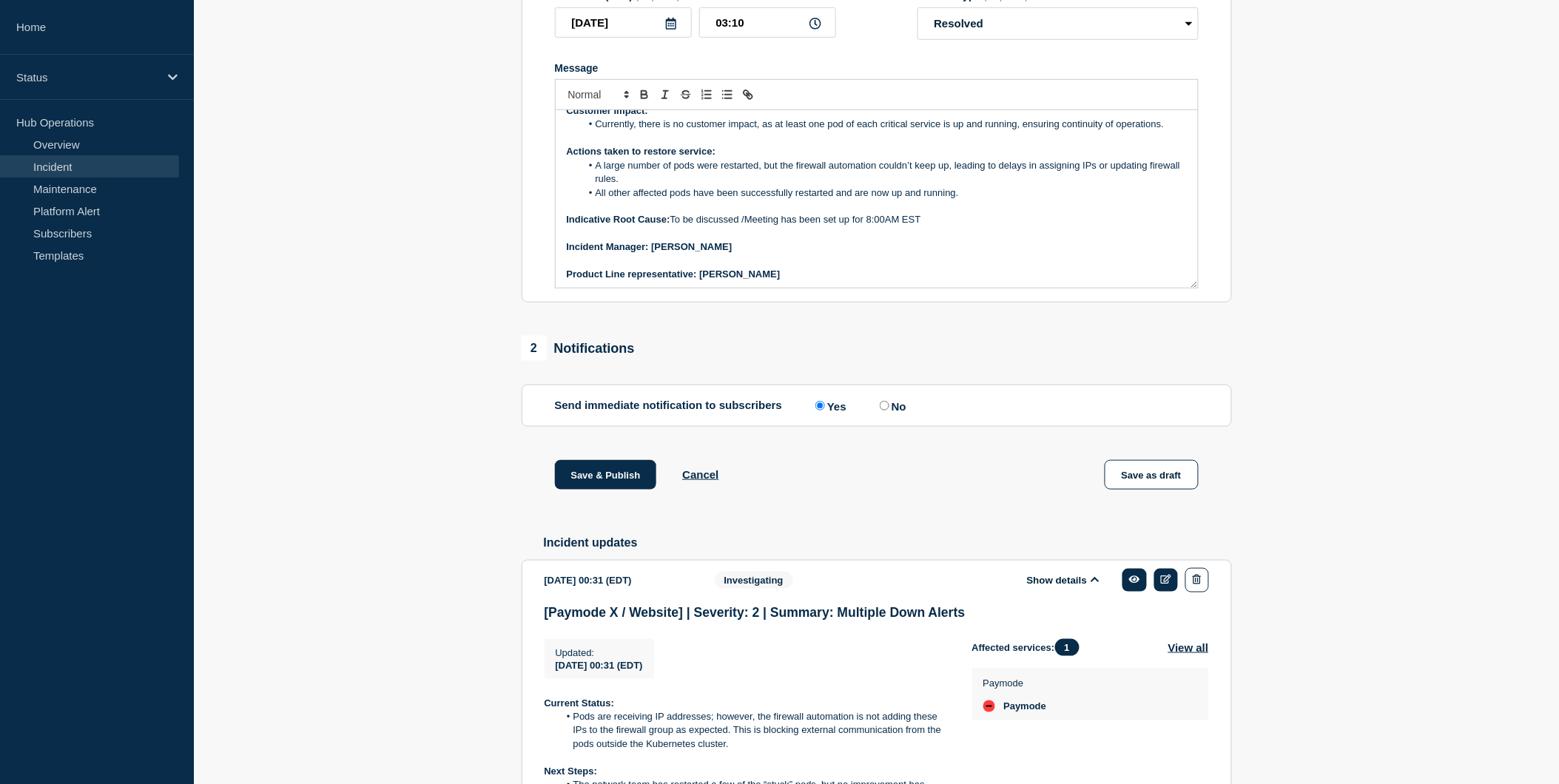
scroll to position [127, 0]
drag, startPoint x: 595, startPoint y: 223, endPoint x: 958, endPoint y: 225, distance: 363.0
click at [958, 197] on li "All other affected pods have been successfully restarted and are now up and run…" at bounding box center [884, 190] width 606 height 13
copy li "All other affected pods have been successfully restarted and are now up and run…"
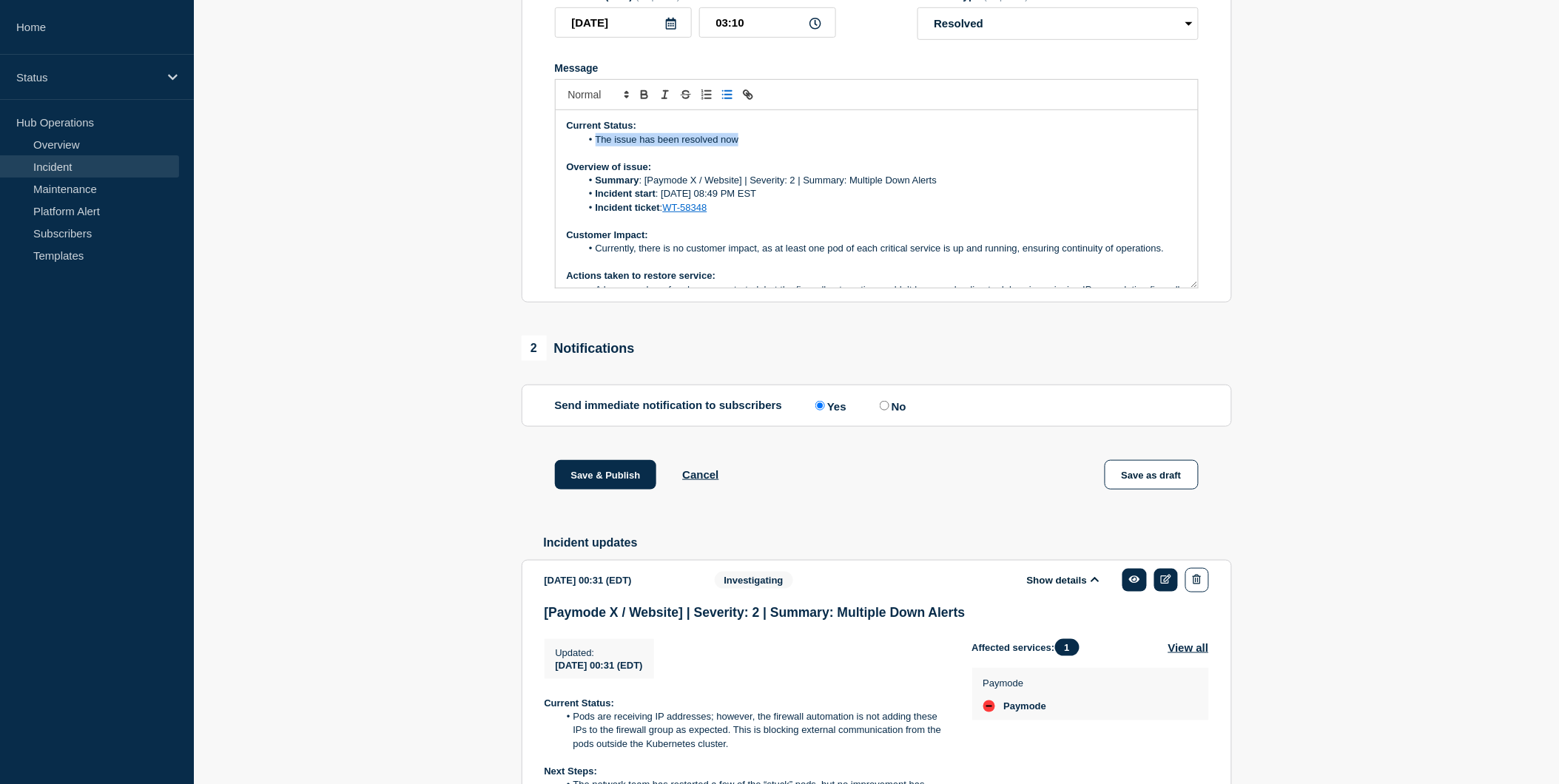
drag, startPoint x: 739, startPoint y: 170, endPoint x: 593, endPoint y: 179, distance: 146.3
click at [593, 146] on li "The issue has been resolved now" at bounding box center [884, 139] width 606 height 13
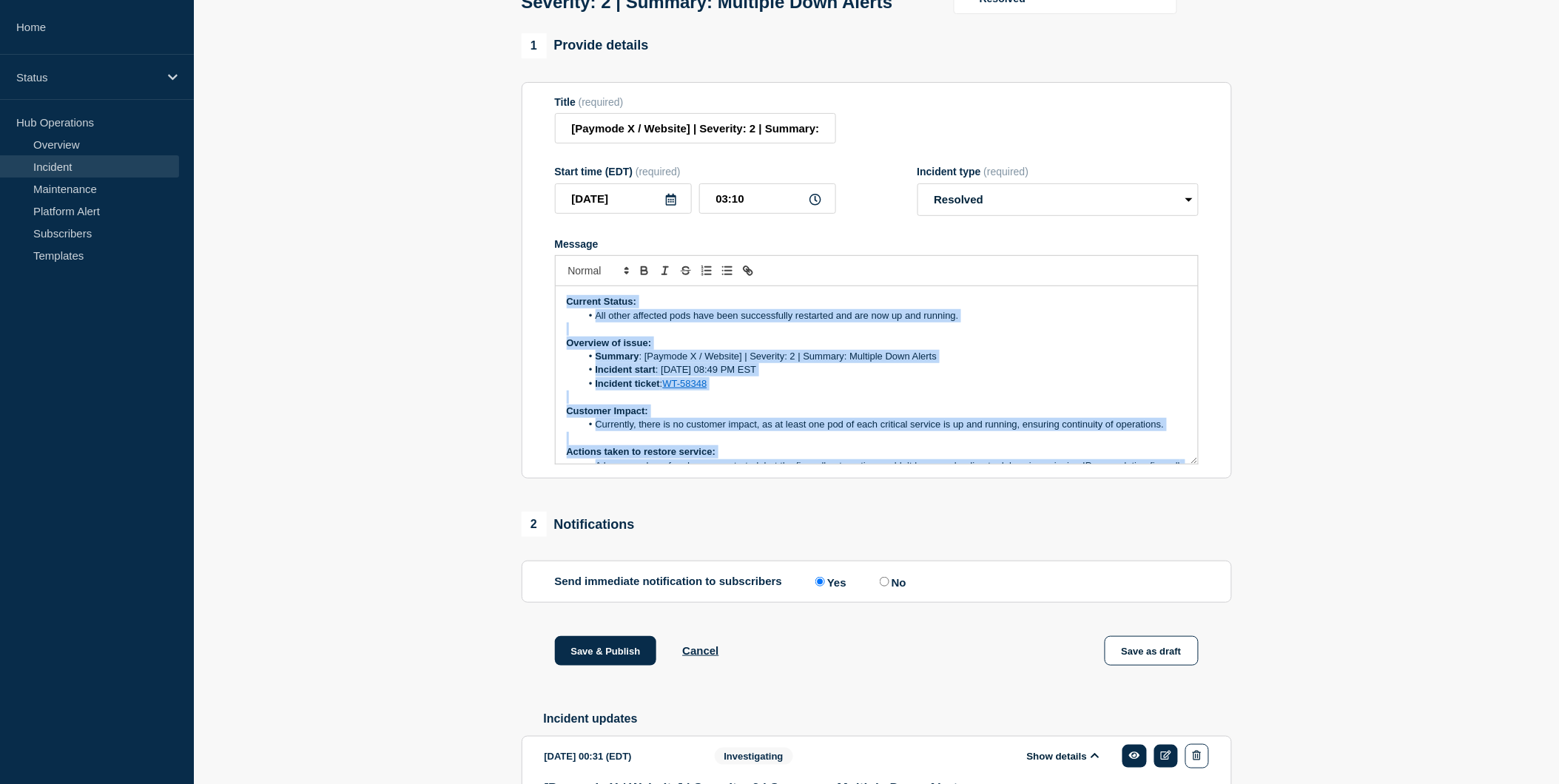
scroll to position [127, 0]
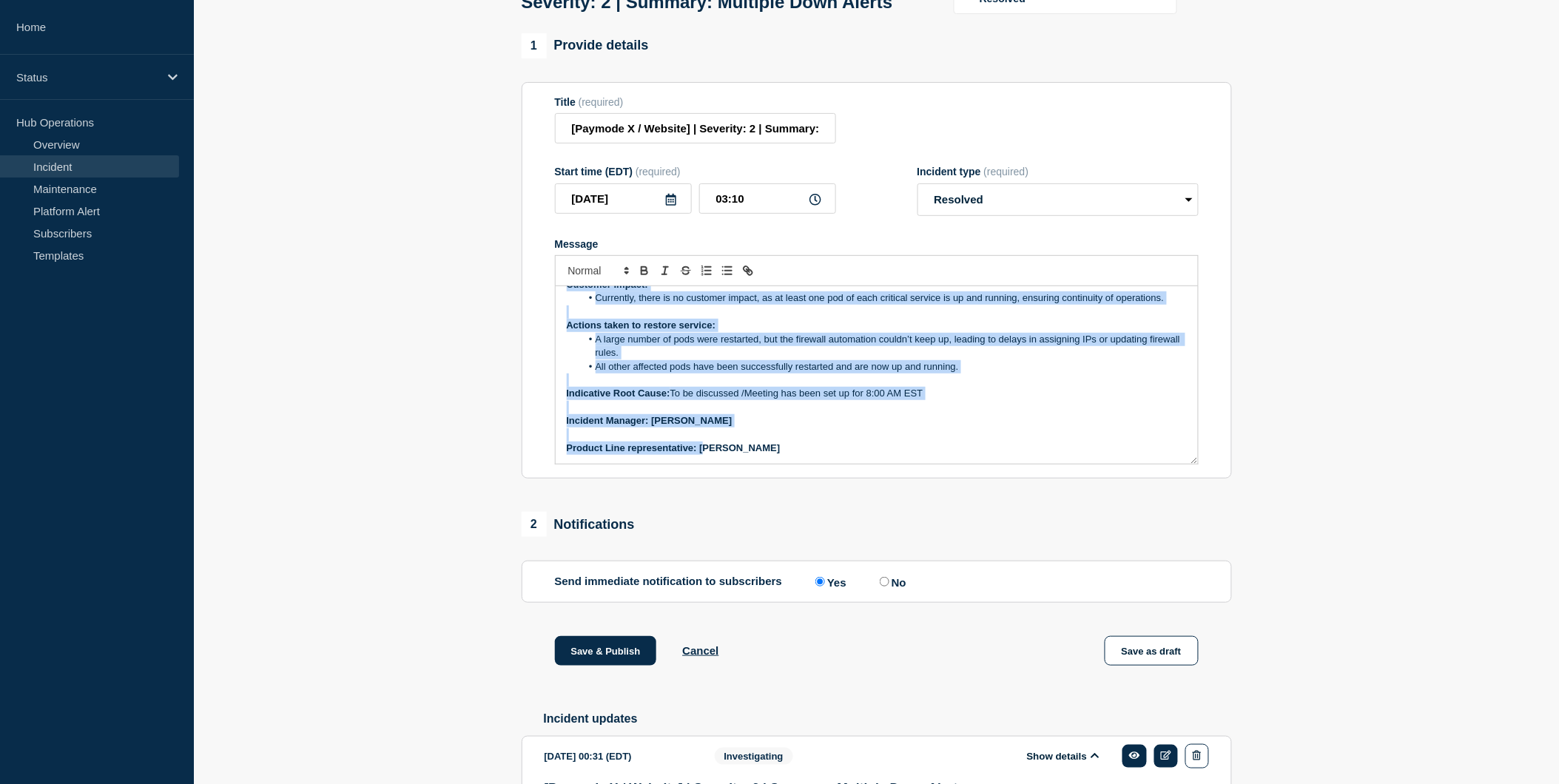
drag, startPoint x: 563, startPoint y: 332, endPoint x: 709, endPoint y: 511, distance: 231.0
click at [709, 480] on section "Title (required) [Paymode X / Website] | Severity: 2 | Summary: Multiple Down A…" at bounding box center [877, 280] width 710 height 397
click at [947, 400] on p "Indicative Root Cause: To be discussed /Meeting has been set up for 8:00 AM EST" at bounding box center [877, 393] width 620 height 13
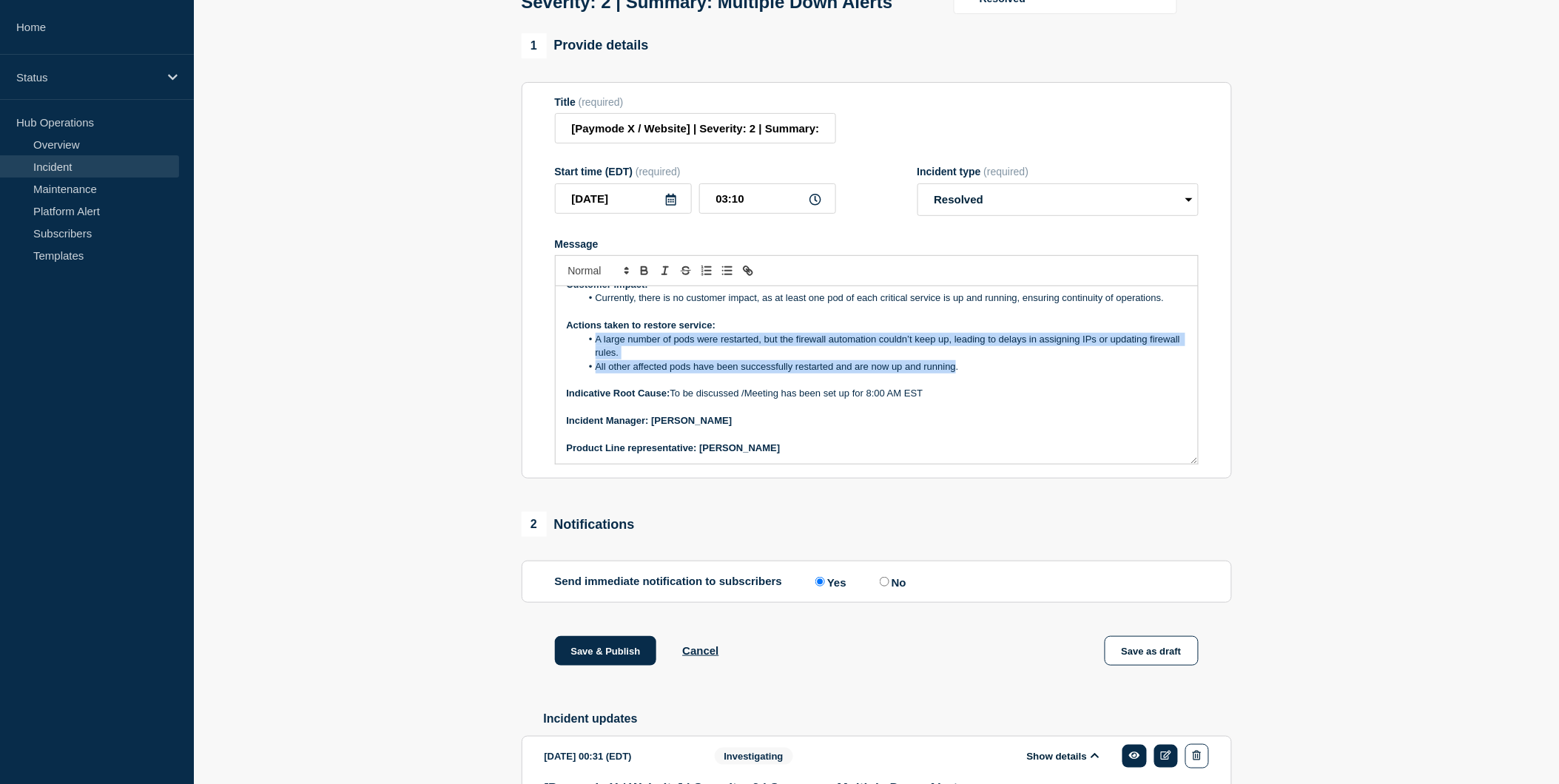
drag, startPoint x: 588, startPoint y: 373, endPoint x: 957, endPoint y: 396, distance: 369.7
click at [957, 373] on ol "A large number of pods were restarted, but the firewall automation couldn’t kee…" at bounding box center [877, 353] width 620 height 40
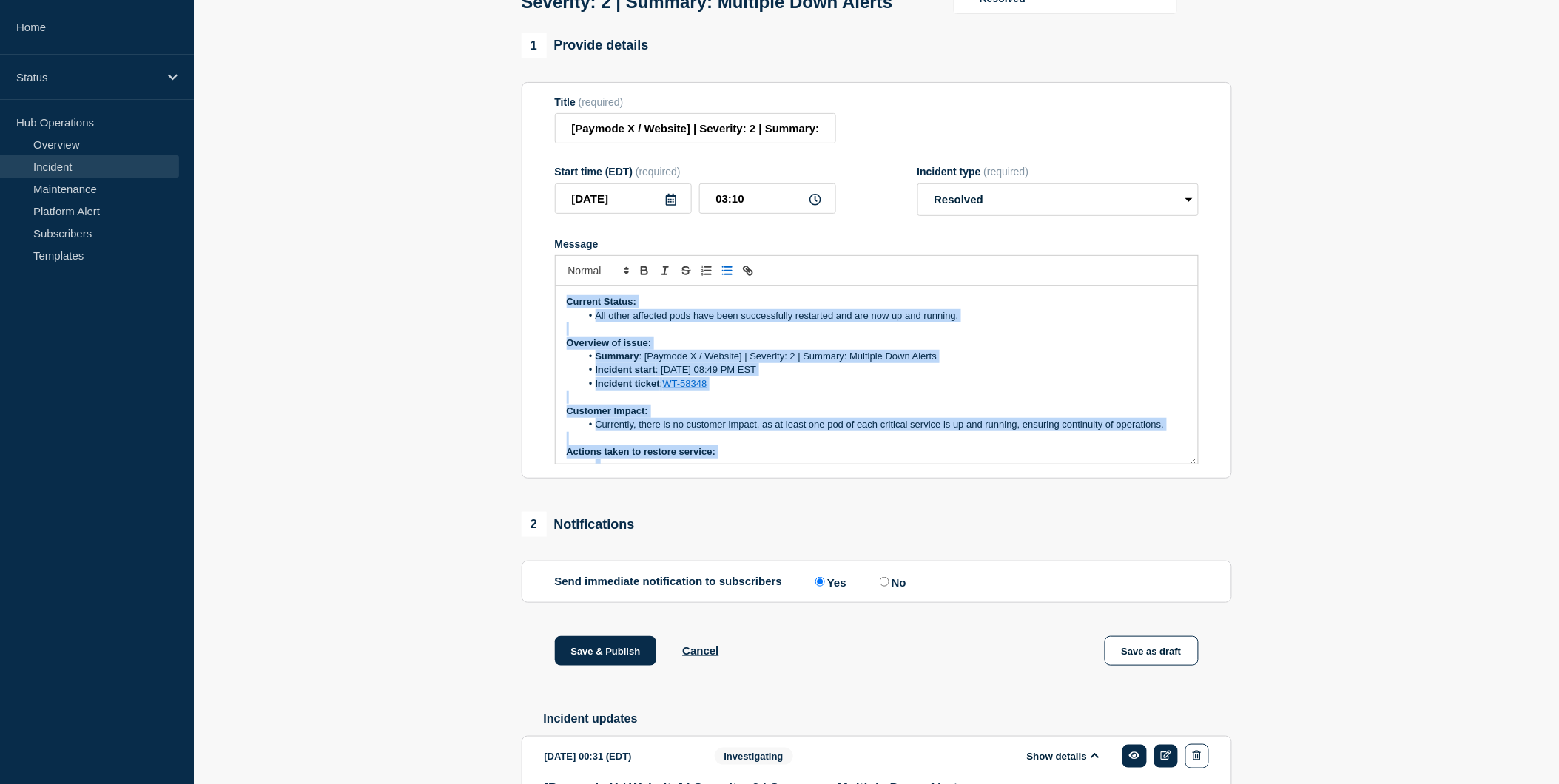
scroll to position [99, 0]
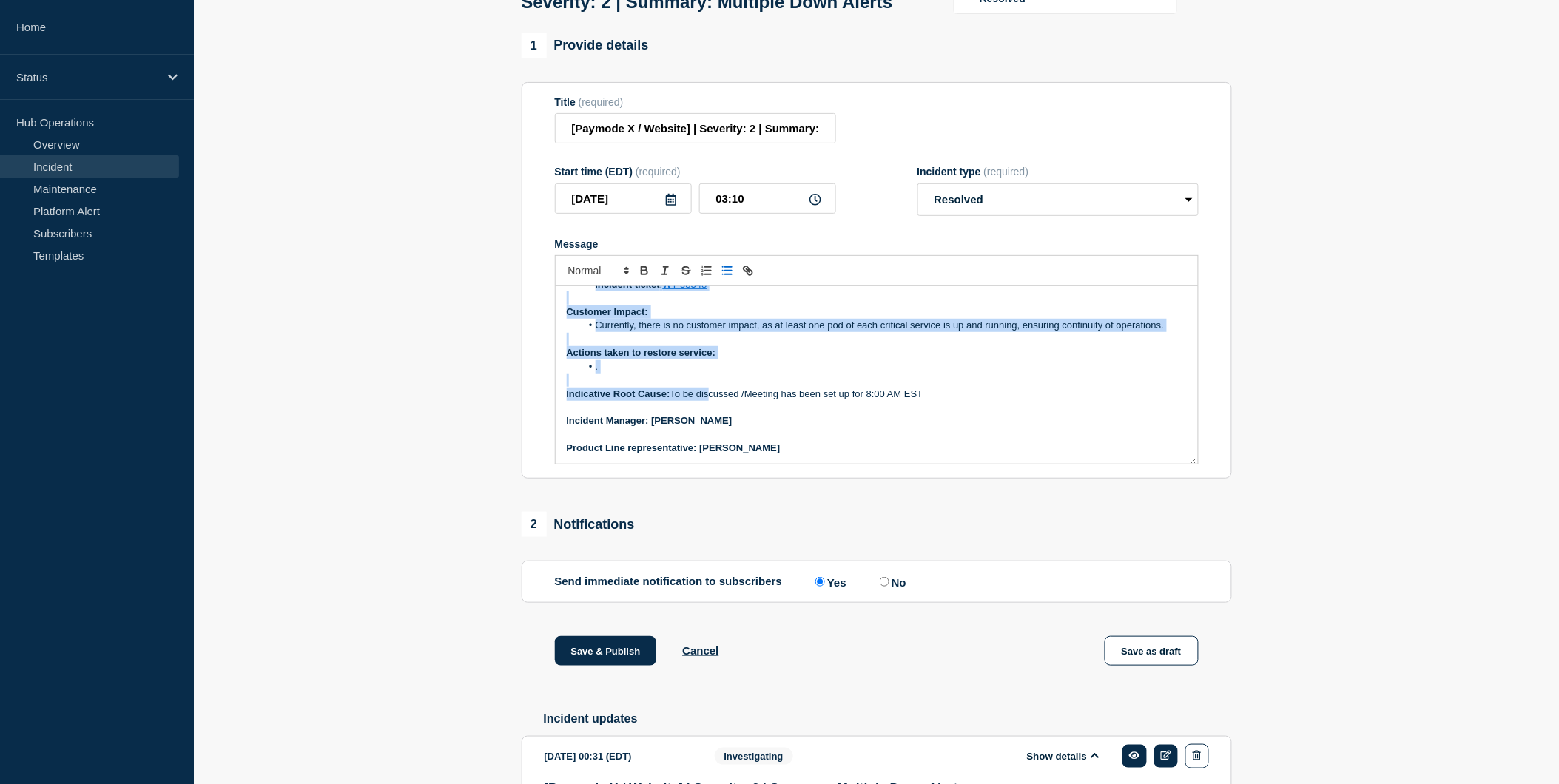
drag, startPoint x: 567, startPoint y: 333, endPoint x: 776, endPoint y: 608, distance: 345.4
click at [776, 608] on div "1 Provide details Title (required) [Paymode X / Website] | Severity: 2 | Summar…" at bounding box center [876, 705] width 727 height 1344
click at [933, 414] on p "Message" at bounding box center [877, 407] width 620 height 13
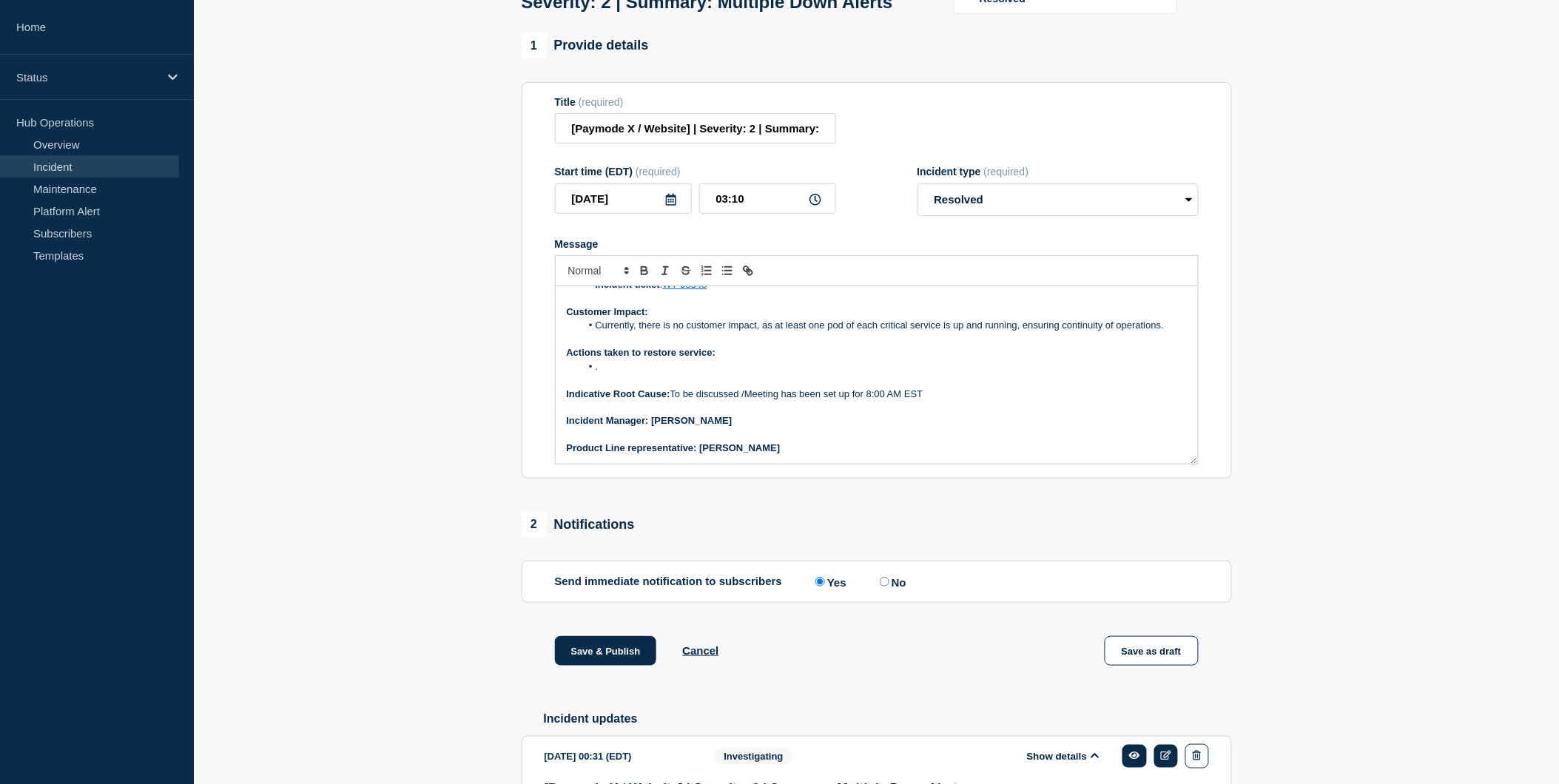
drag, startPoint x: 567, startPoint y: 335, endPoint x: 856, endPoint y: 531, distance: 349.2
click at [856, 531] on div "1 Provide details Title (required) [Paymode X / Website] | Severity: 2 | Summar…" at bounding box center [876, 705] width 727 height 1344
copy div "Current Status: All other affected pods have been successfully restarted and ar…"
click at [886, 414] on p "Message" at bounding box center [877, 407] width 620 height 13
click at [627, 373] on li "." at bounding box center [884, 366] width 606 height 13
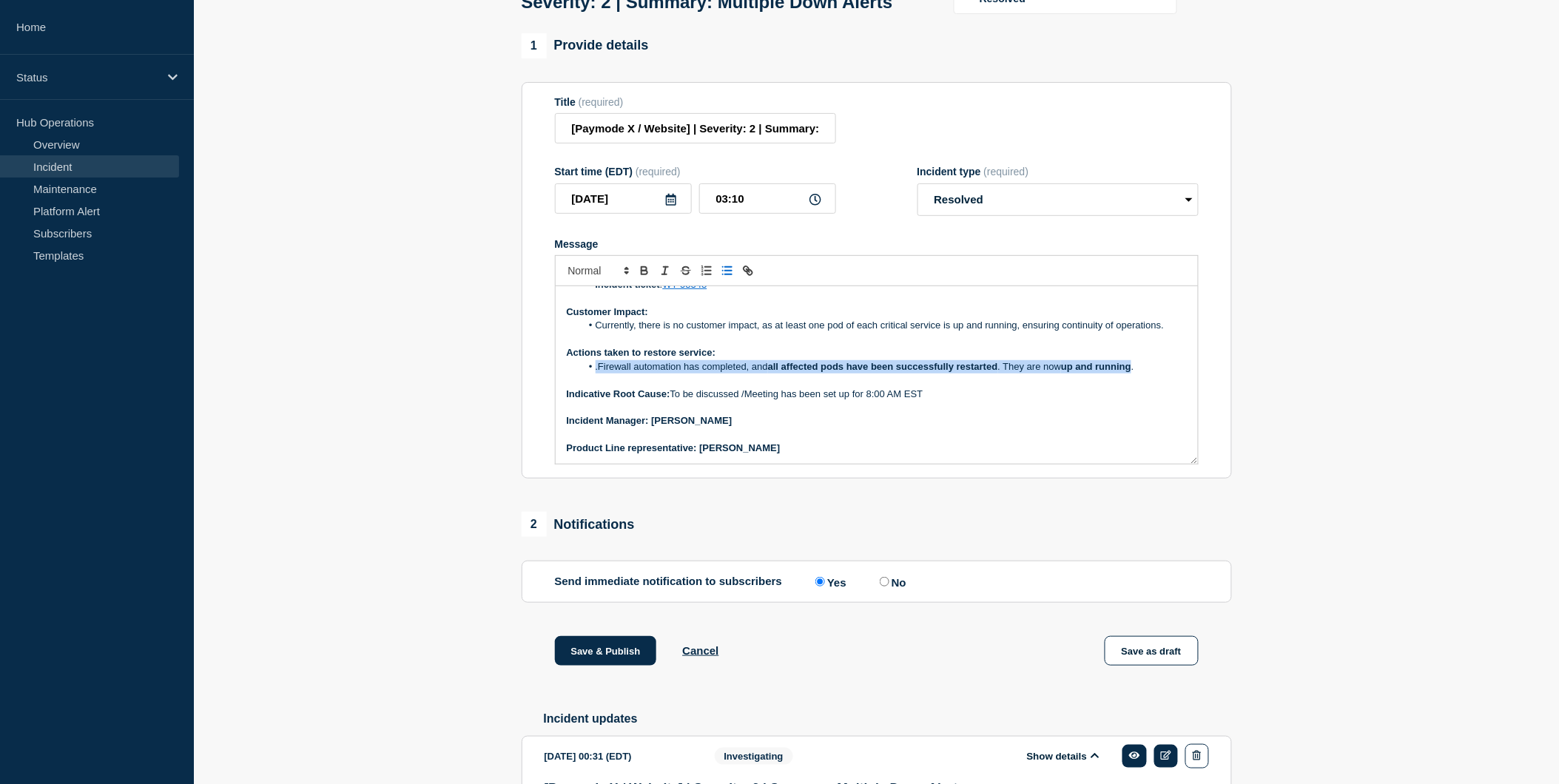
drag, startPoint x: 596, startPoint y: 399, endPoint x: 1148, endPoint y: 407, distance: 552.1
click at [1148, 373] on li ".Firewall automation has completed, and all affected pods have been successfull…" at bounding box center [884, 366] width 606 height 13
click at [997, 373] on li ".Firewall automation has completed, and all affected pods have been successfull…" at bounding box center [884, 366] width 606 height 13
click at [952, 387] on p "Message" at bounding box center [877, 379] width 620 height 13
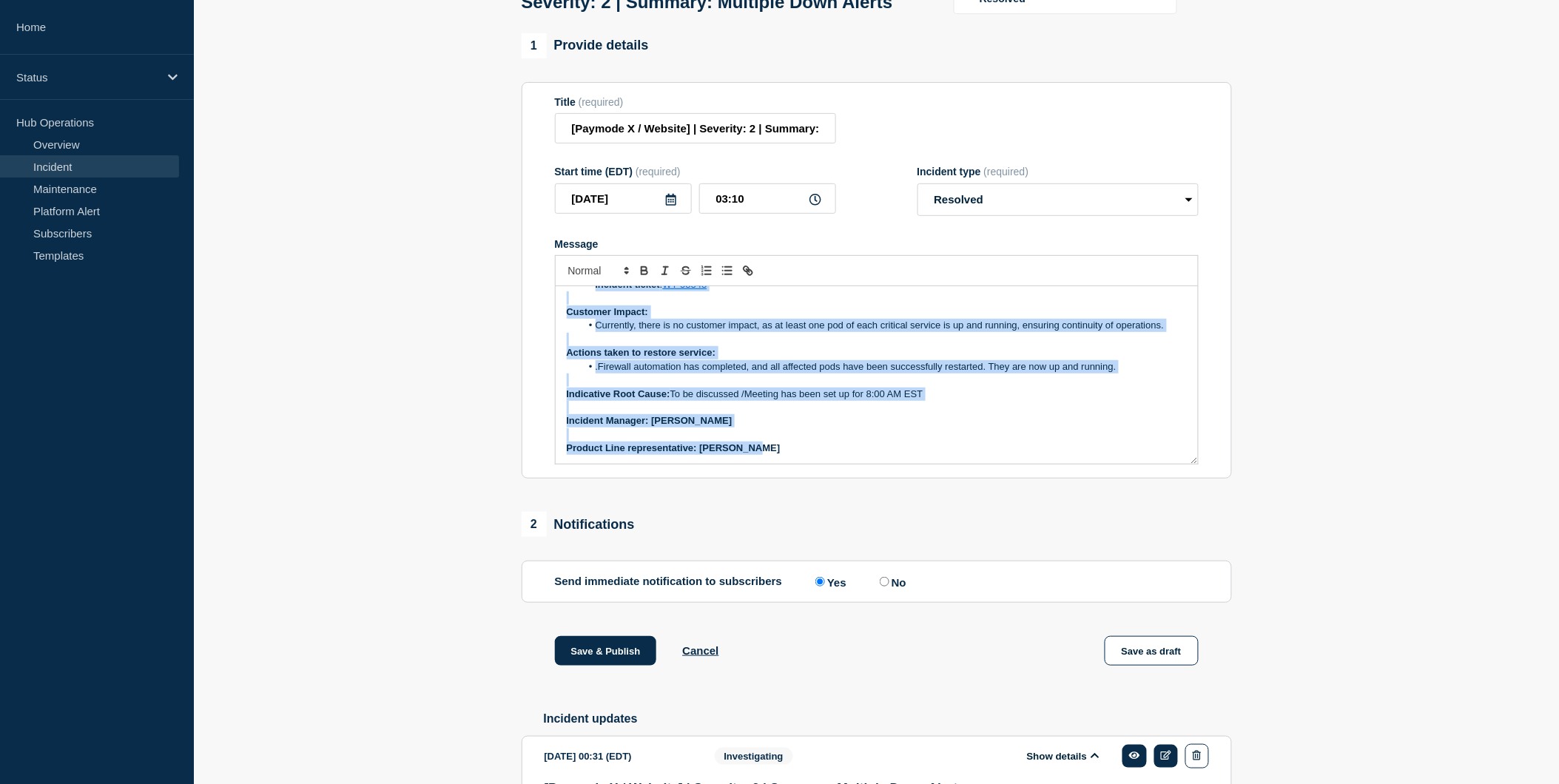
drag, startPoint x: 568, startPoint y: 332, endPoint x: 758, endPoint y: 551, distance: 289.9
click at [758, 551] on div "1 Provide details Title (required) [Paymode X / Website] | Severity: 2 | Summar…" at bounding box center [876, 705] width 727 height 1344
click at [861, 442] on p "Message" at bounding box center [877, 435] width 620 height 13
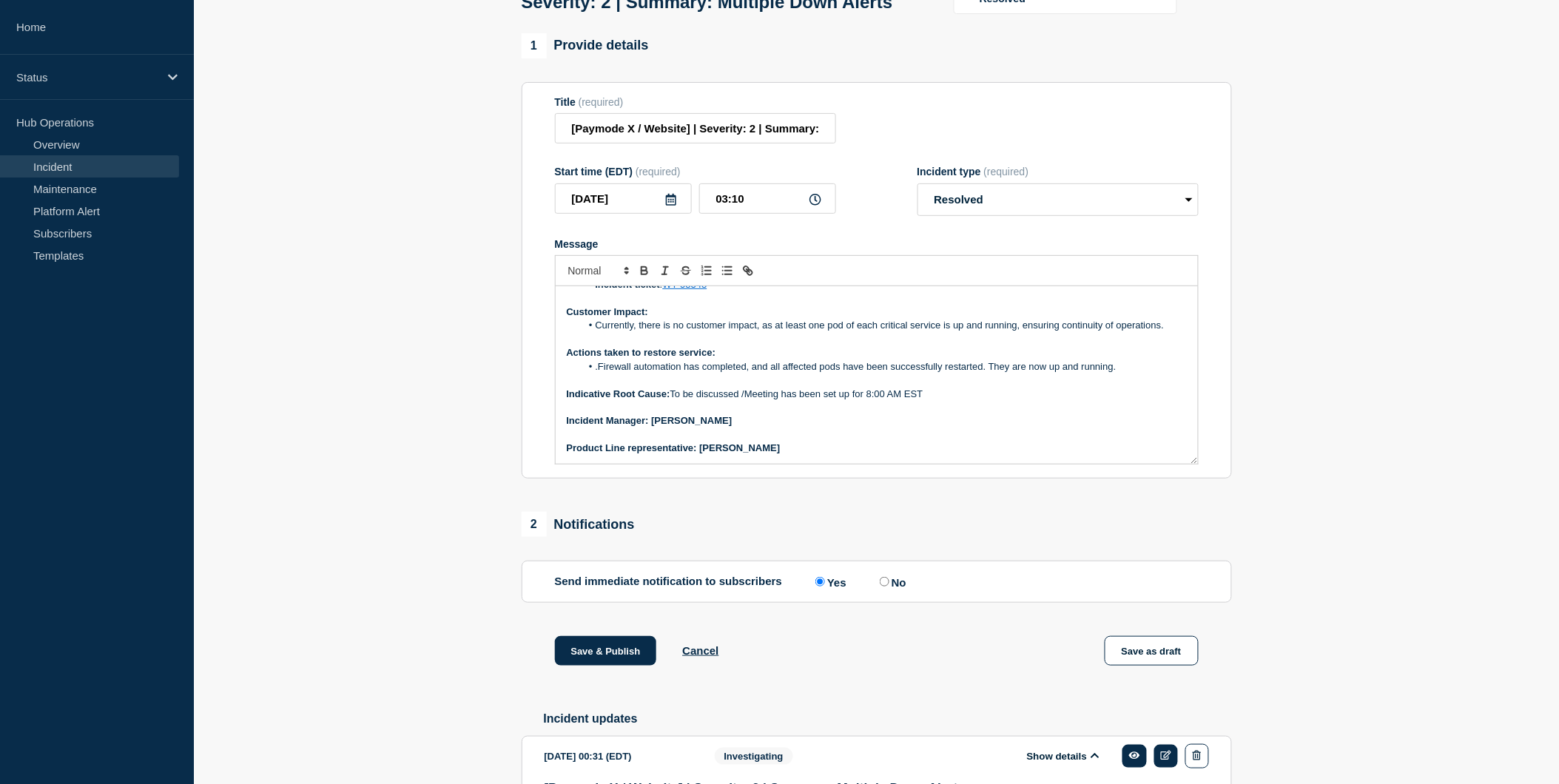
drag, startPoint x: 563, startPoint y: 335, endPoint x: 901, endPoint y: 517, distance: 383.9
click at [901, 517] on div "1 Provide details Title (required) [Paymode X / Website] | Severity: 2 | Summar…" at bounding box center [876, 705] width 727 height 1344
copy div "Current Status: All other affected pods have been successfully restarted and ar…"
click at [823, 359] on p "Actions taken to restore service:" at bounding box center [877, 352] width 620 height 13
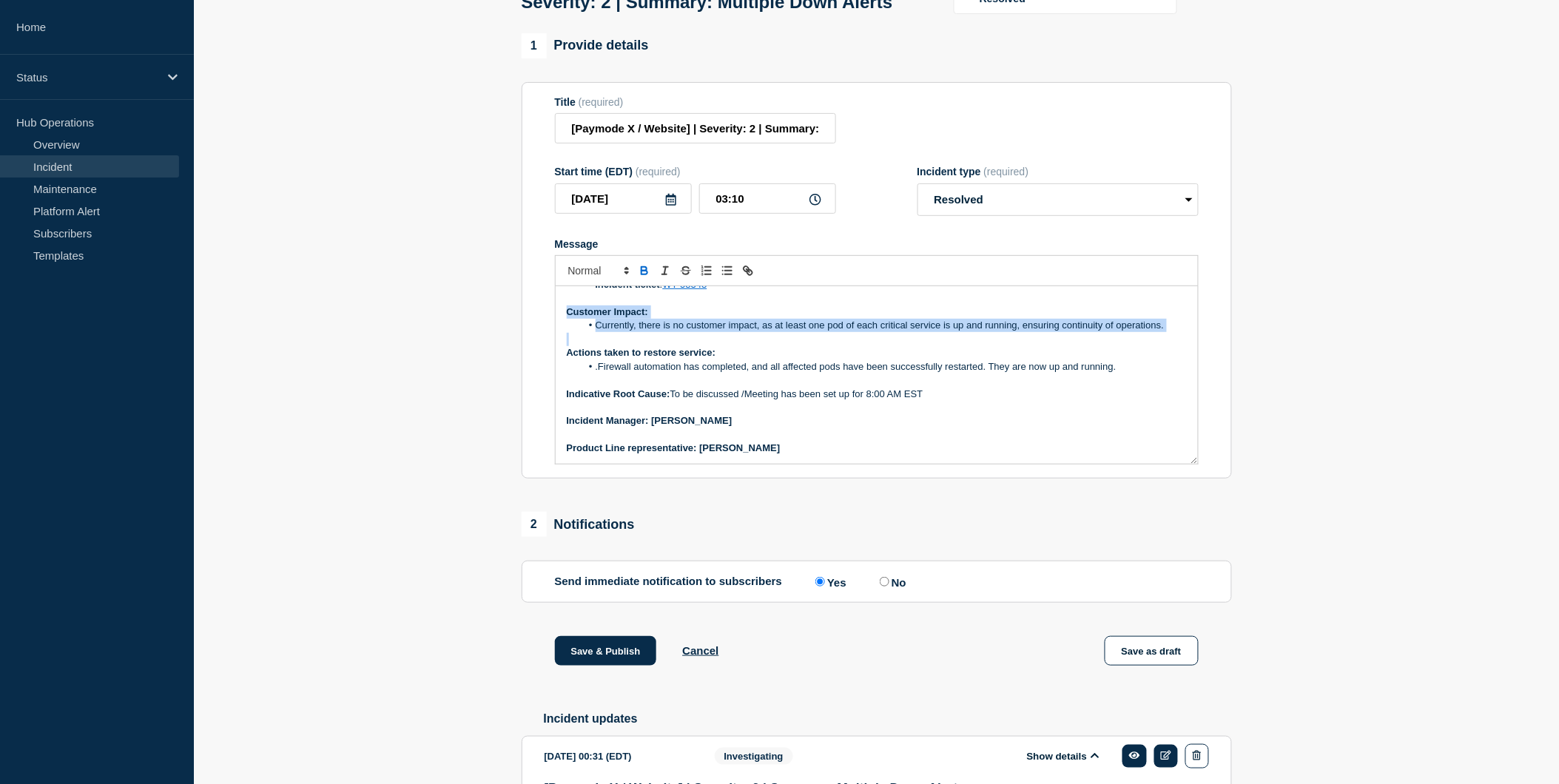
drag, startPoint x: 567, startPoint y: 343, endPoint x: 1008, endPoint y: 370, distance: 441.8
click at [1008, 370] on div "Current Status: All other affected pods have been successfully restarted and ar…" at bounding box center [877, 375] width 643 height 178
copy div "Customer Impact: Currently, there is no customer impact, as at least one pod of…"
click at [815, 346] on p "Message" at bounding box center [877, 339] width 620 height 13
drag, startPoint x: 563, startPoint y: 341, endPoint x: 1224, endPoint y: 358, distance: 661.2
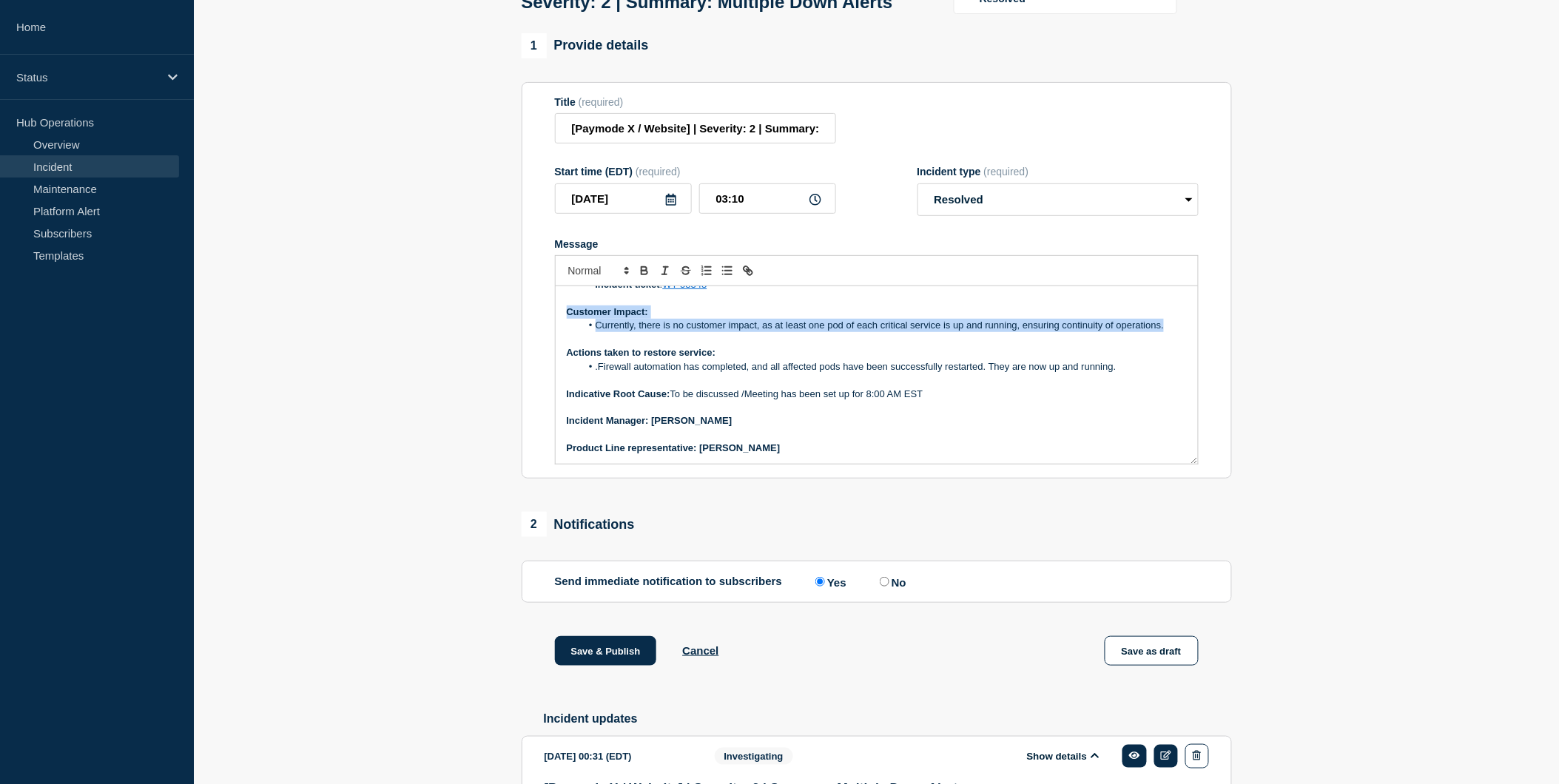
click at [1224, 358] on section "Title (required) [Paymode X / Website] | Severity: 2 | Summary: Multiple Down A…" at bounding box center [877, 280] width 710 height 397
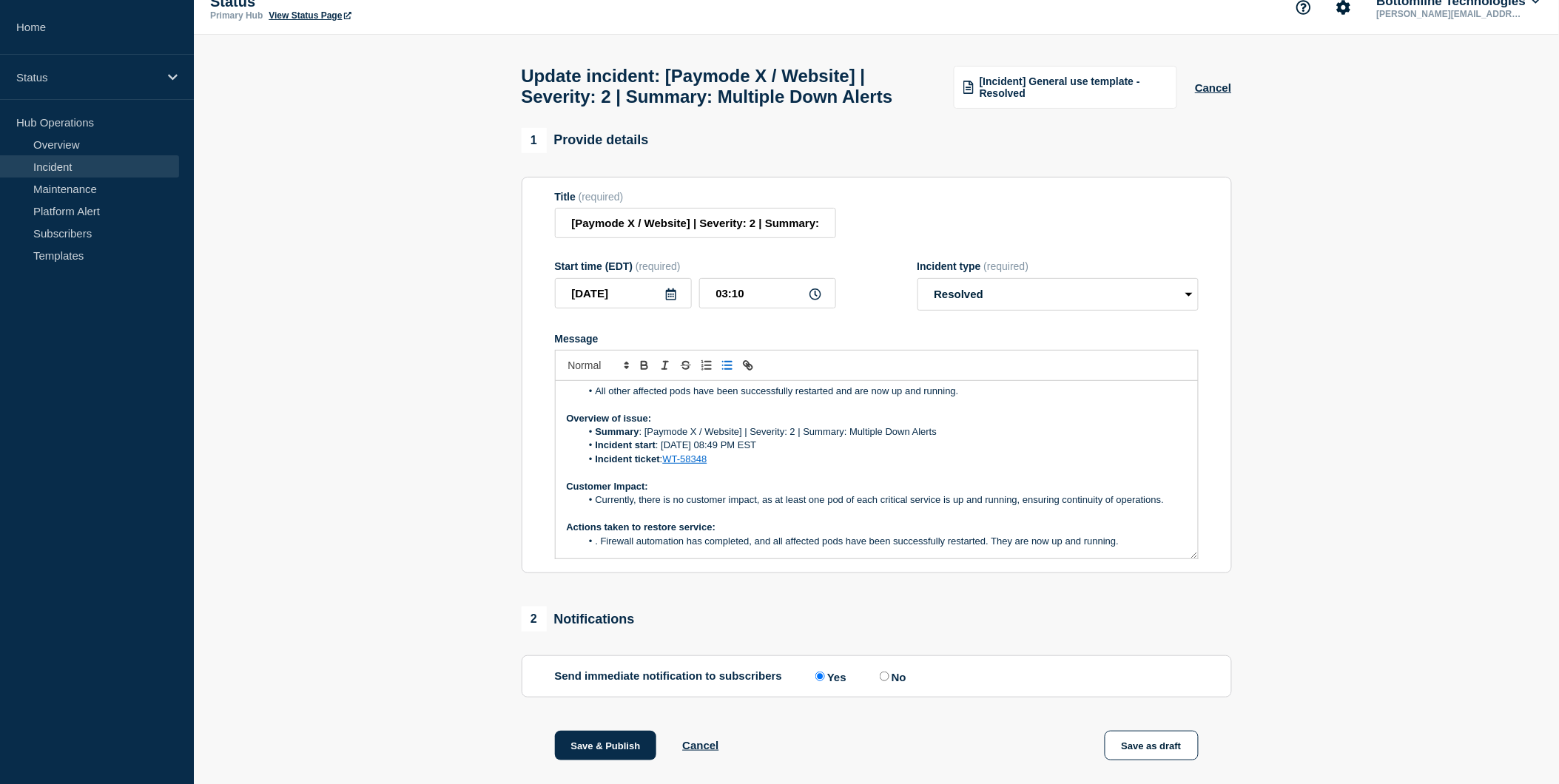
scroll to position [0, 0]
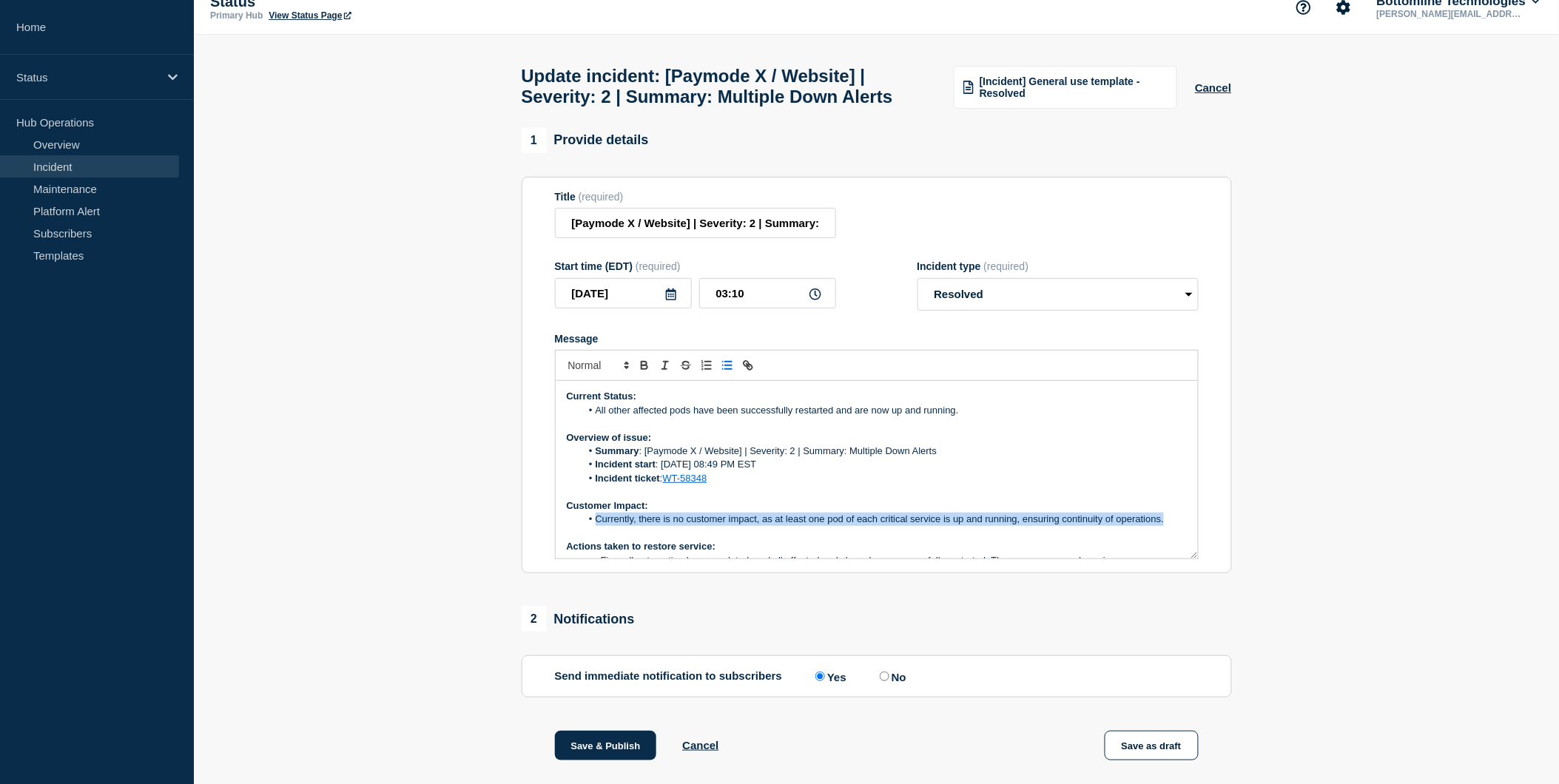
drag, startPoint x: 594, startPoint y: 553, endPoint x: 1163, endPoint y: 551, distance: 569.0
click at [1163, 526] on li "Currently, there is no customer impact, as at least one pod of each critical se…" at bounding box center [884, 518] width 606 height 13
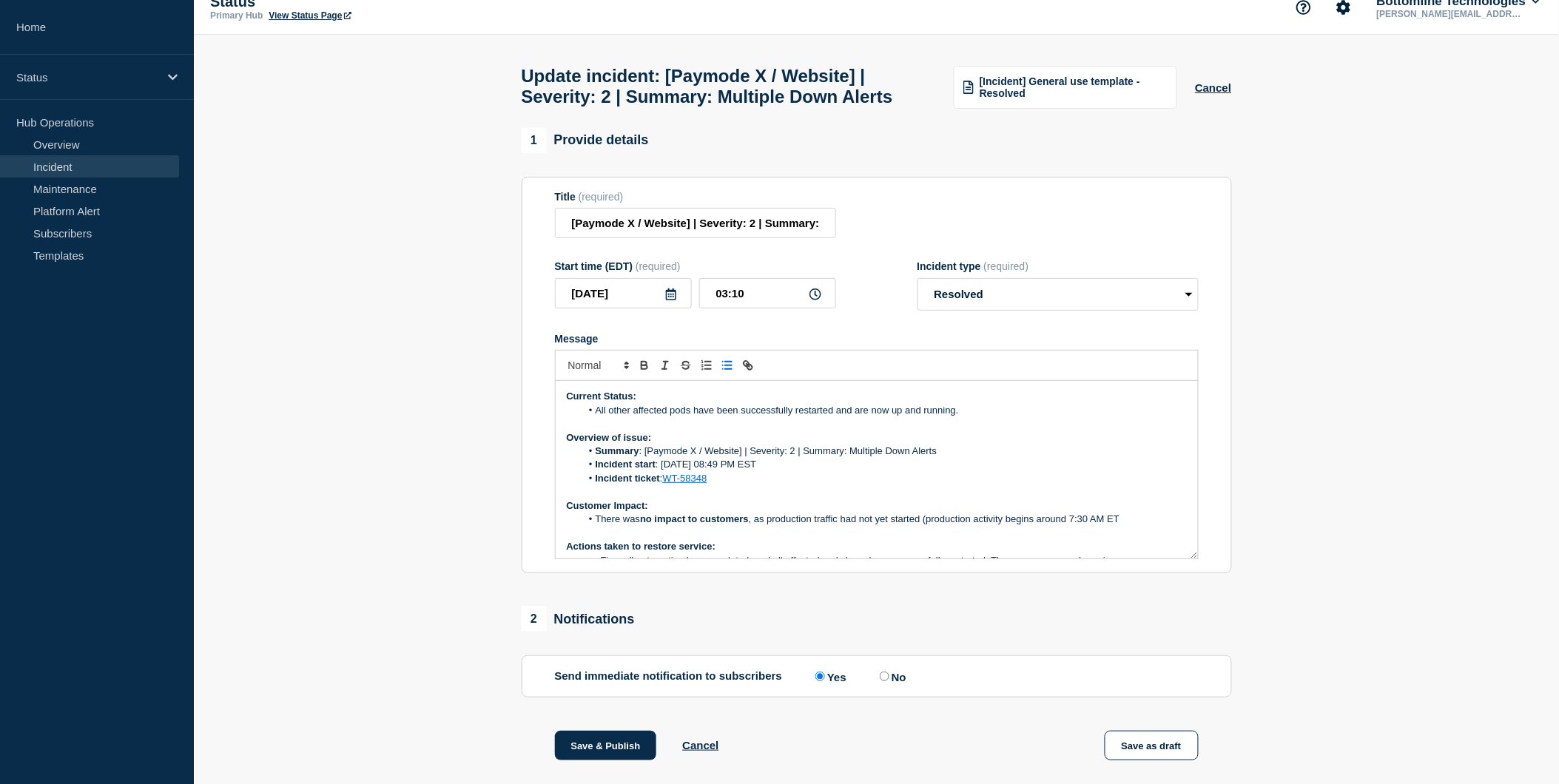
scroll to position [99, 0]
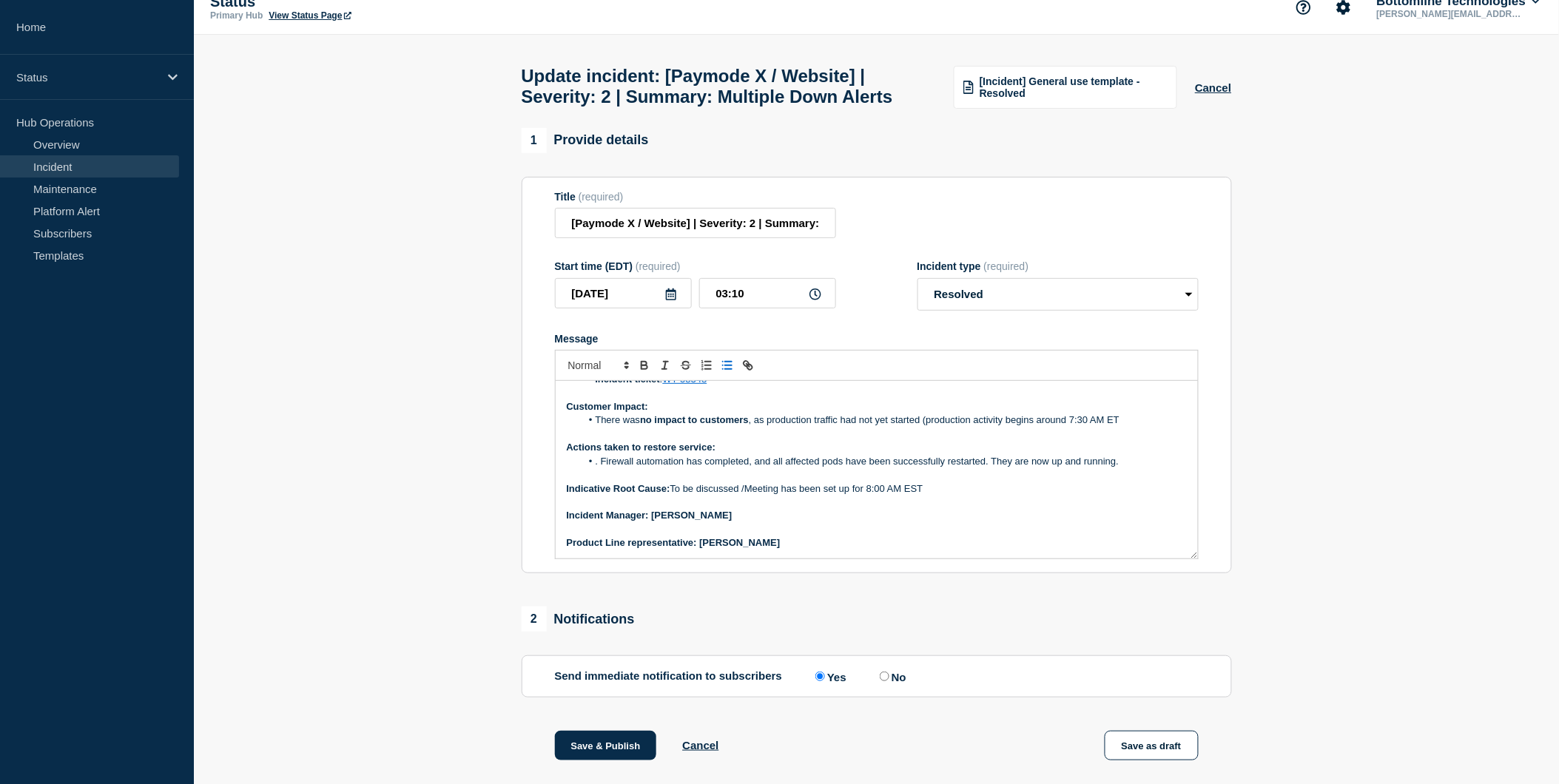
click at [782, 468] on li ". Firewall automation has completed, and all affected pods have been successful…" at bounding box center [884, 461] width 606 height 13
drag, startPoint x: 773, startPoint y: 492, endPoint x: 1117, endPoint y: 503, distance: 344.2
click at [1117, 503] on div "Current Status: All other affected pods have been successfully restarted and ar…" at bounding box center [877, 470] width 643 height 178
click at [805, 468] on li ". Firewall automation has completed, and 30 affected pods have been successfull…" at bounding box center [884, 461] width 606 height 13
drag, startPoint x: 774, startPoint y: 496, endPoint x: 1129, endPoint y: 497, distance: 355.0
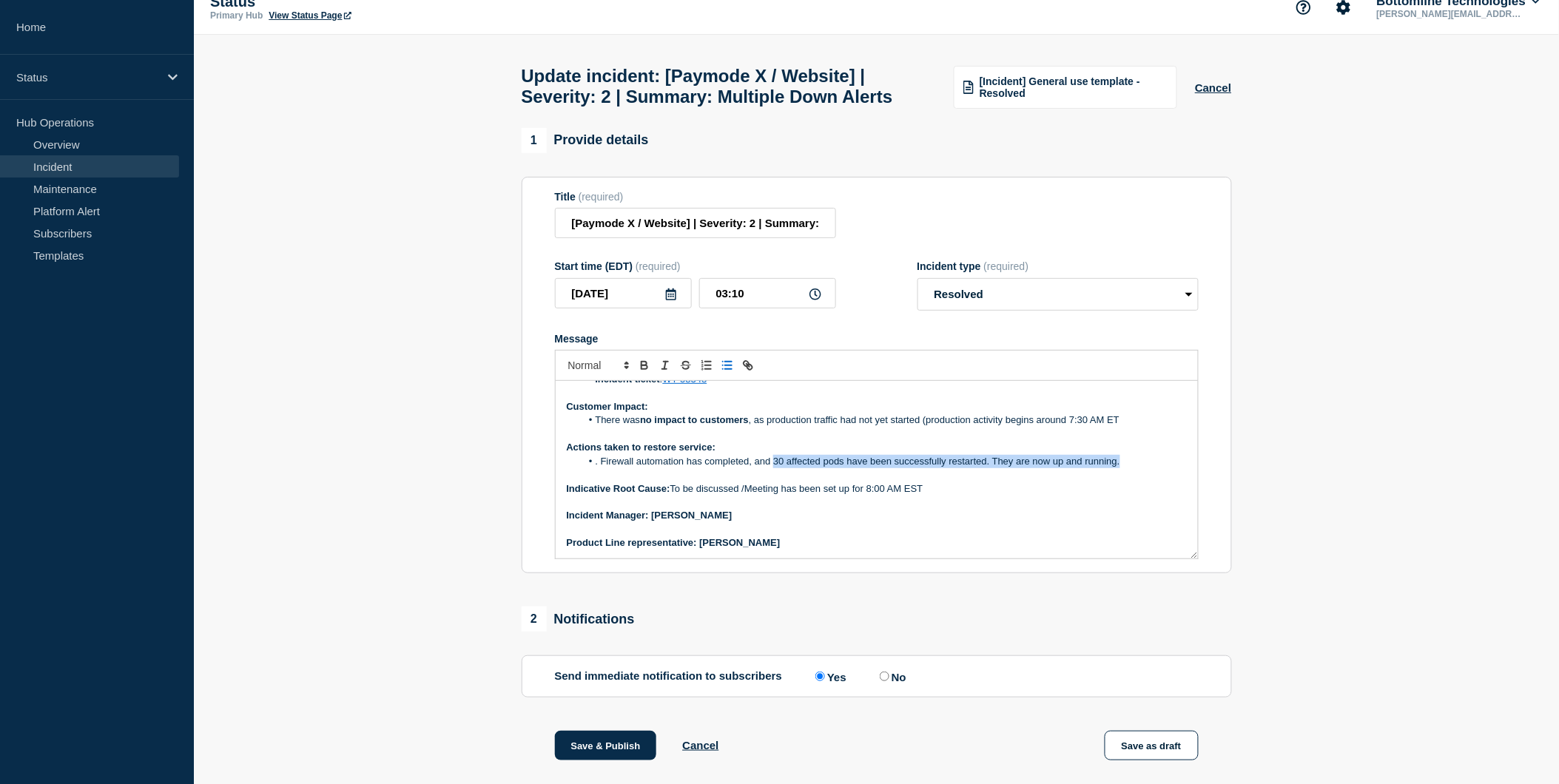
click at [1129, 468] on li ". Firewall automation has completed, and 30 affected pods have been successfull…" at bounding box center [884, 461] width 606 height 13
click at [1139, 468] on li ". Firewall automation has completed, and all affected pods (~30) have been succ…" at bounding box center [884, 461] width 606 height 13
drag, startPoint x: 1069, startPoint y: 493, endPoint x: 1149, endPoint y: 493, distance: 80.0
click at [1149, 468] on li ". Firewall automation has completed, and all affected pods (~30) have been succ…" at bounding box center [884, 461] width 606 height 13
click at [1078, 468] on li ". Firewall automation has completed, and all affected pods (~30) have been succ…" at bounding box center [884, 461] width 606 height 13
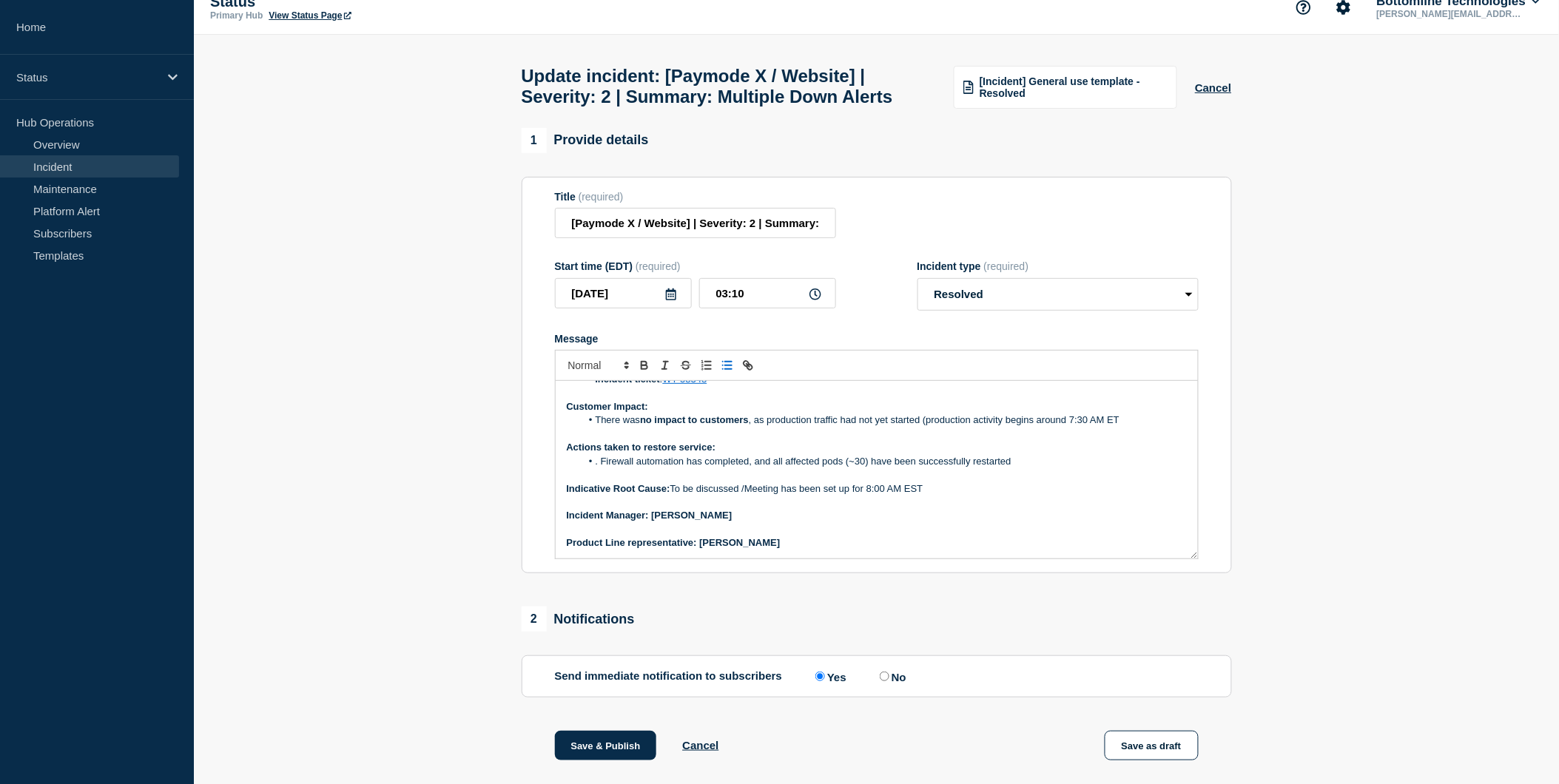
click at [1023, 468] on li ". Firewall automation has completed, and all affected pods (~30) have been succ…" at bounding box center [884, 461] width 606 height 13
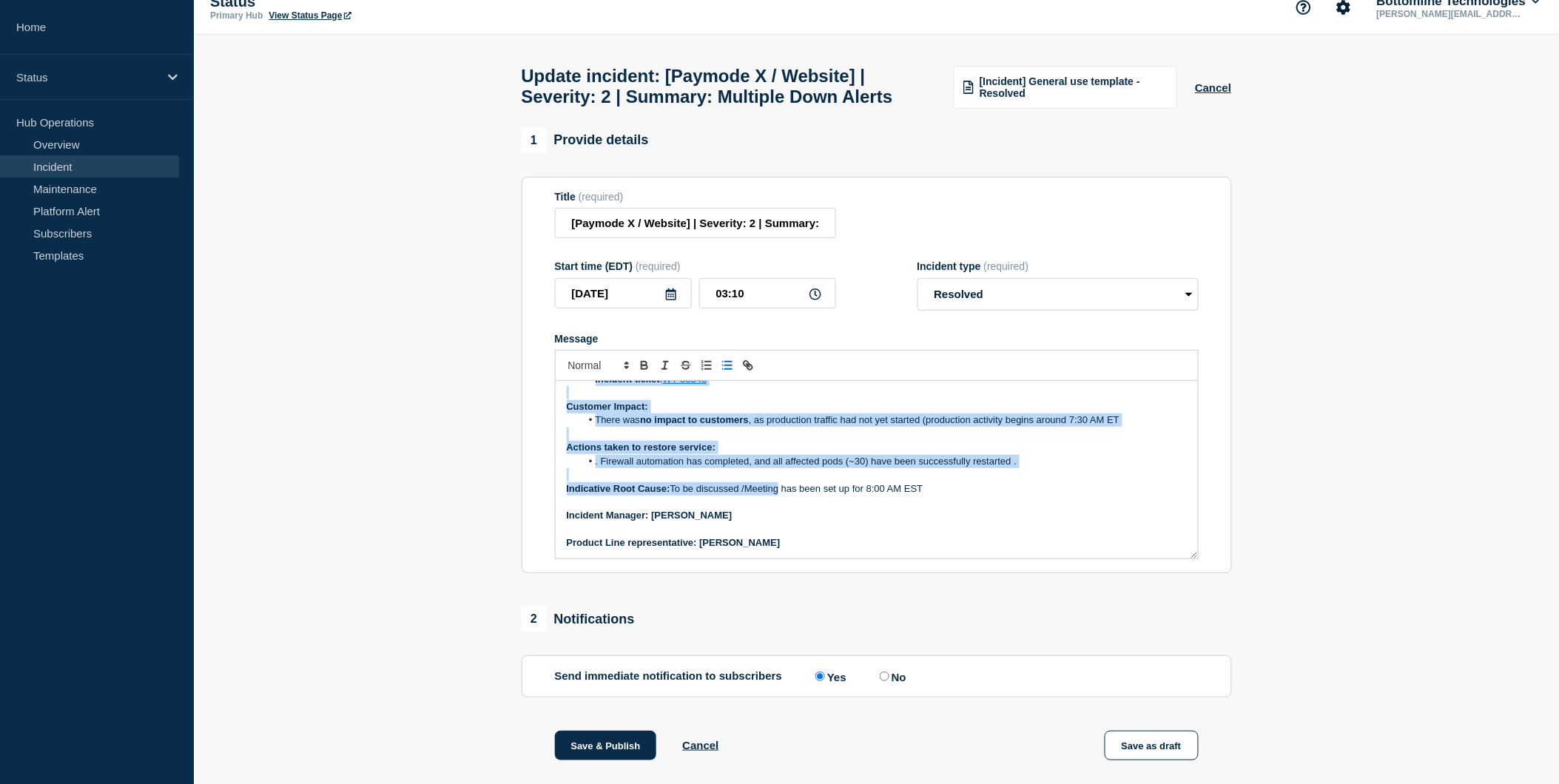
drag, startPoint x: 563, startPoint y: 424, endPoint x: 841, endPoint y: 595, distance: 326.4
click at [841, 574] on section "Title (required) [Paymode X / Website] | Severity: 2 | Summary: Multiple Down A…" at bounding box center [877, 375] width 710 height 397
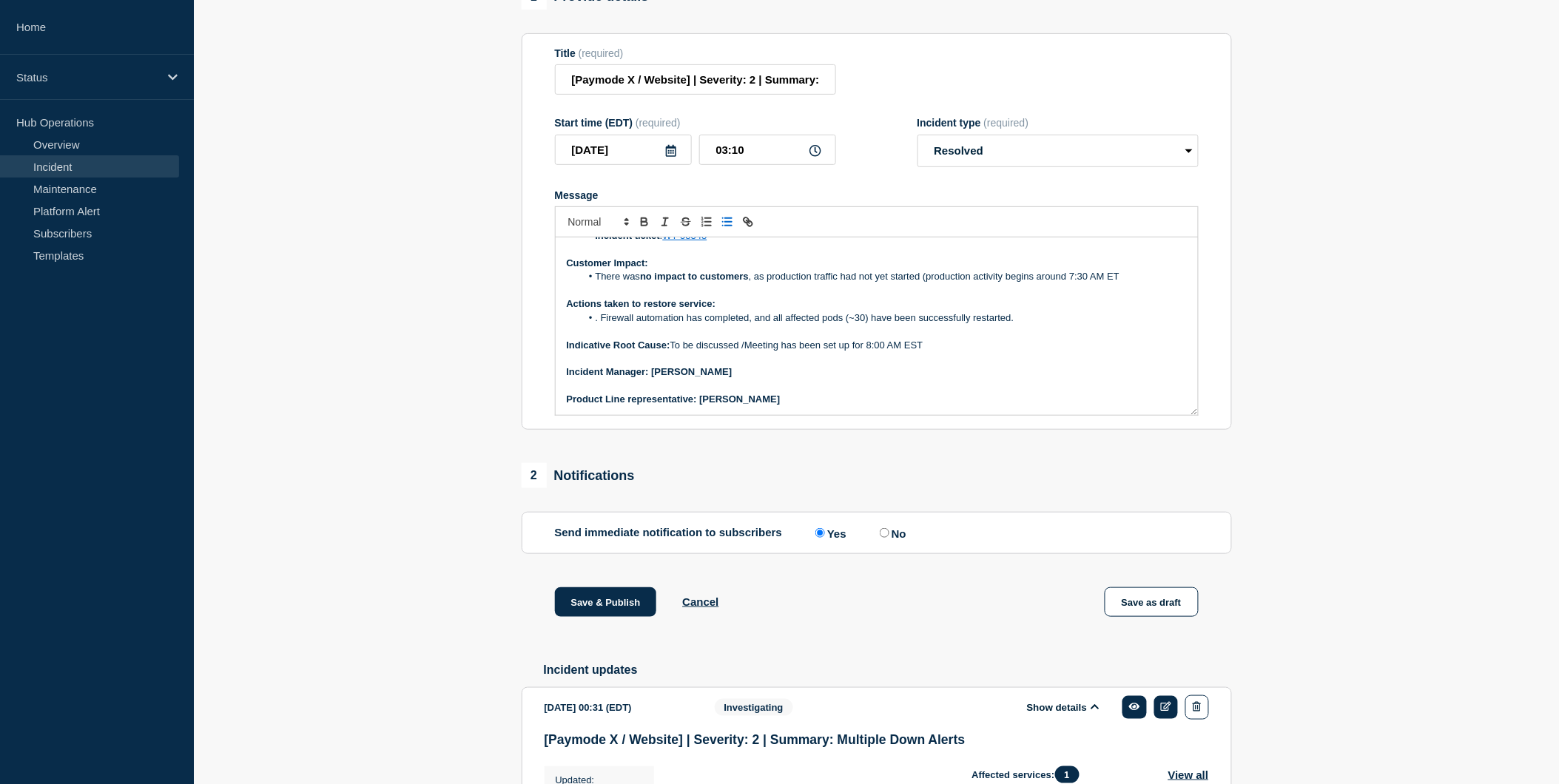
scroll to position [165, 0]
click at [865, 351] on p "Indicative Root Cause: To be discussed /Meeting has been set up for 8:00 AM EST" at bounding box center [877, 344] width 620 height 13
drag, startPoint x: 995, startPoint y: 377, endPoint x: 563, endPoint y: 377, distance: 432.0
click at [563, 377] on div "Current Status: All other affected pods have been successfully restarted and ar…" at bounding box center [877, 326] width 643 height 178
click at [1036, 364] on p "Message" at bounding box center [877, 357] width 620 height 13
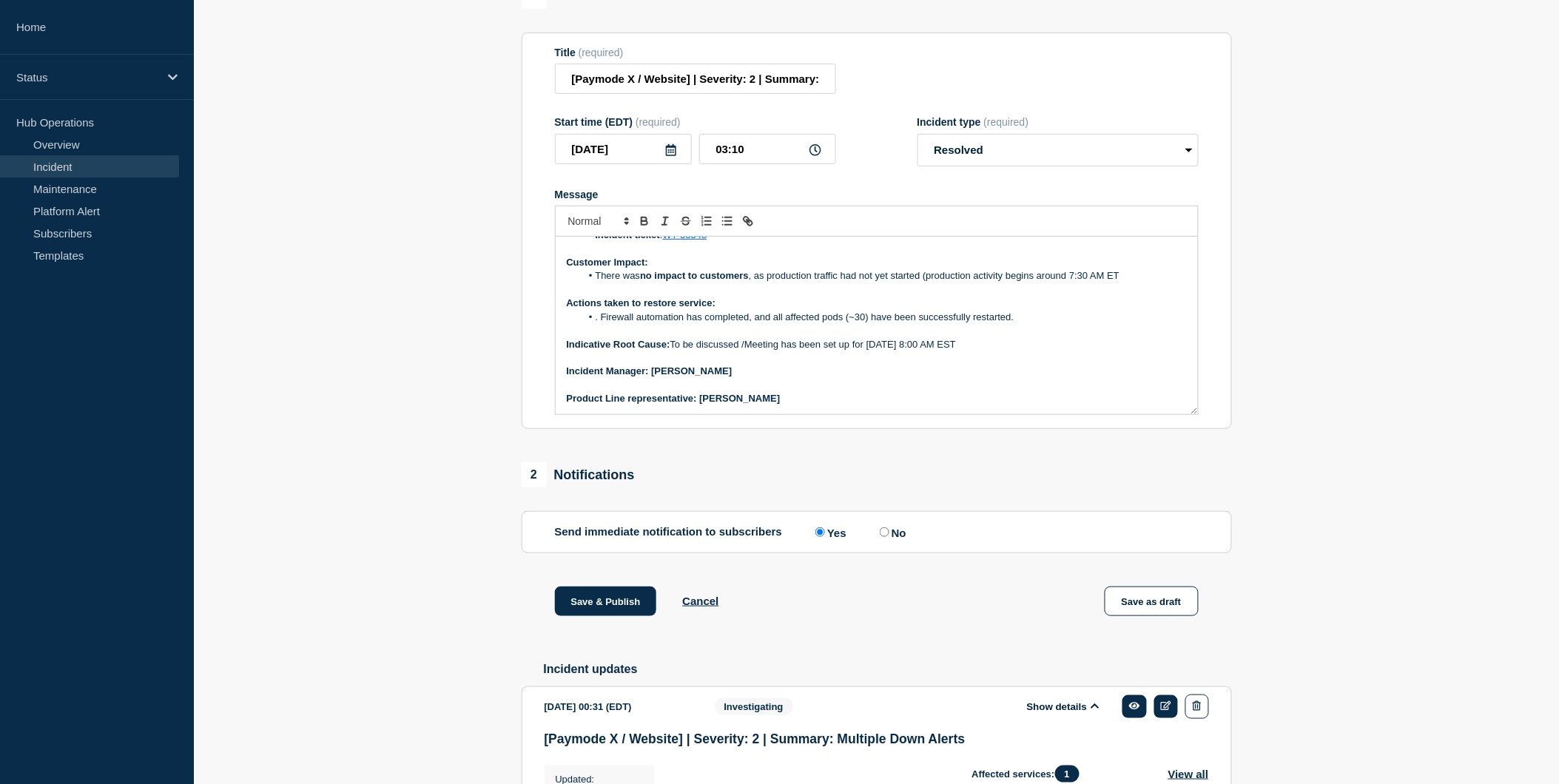
click at [996, 351] on p "Indicative Root Cause: To be discussed /Meeting has been set up for 27th August…" at bounding box center [877, 344] width 620 height 13
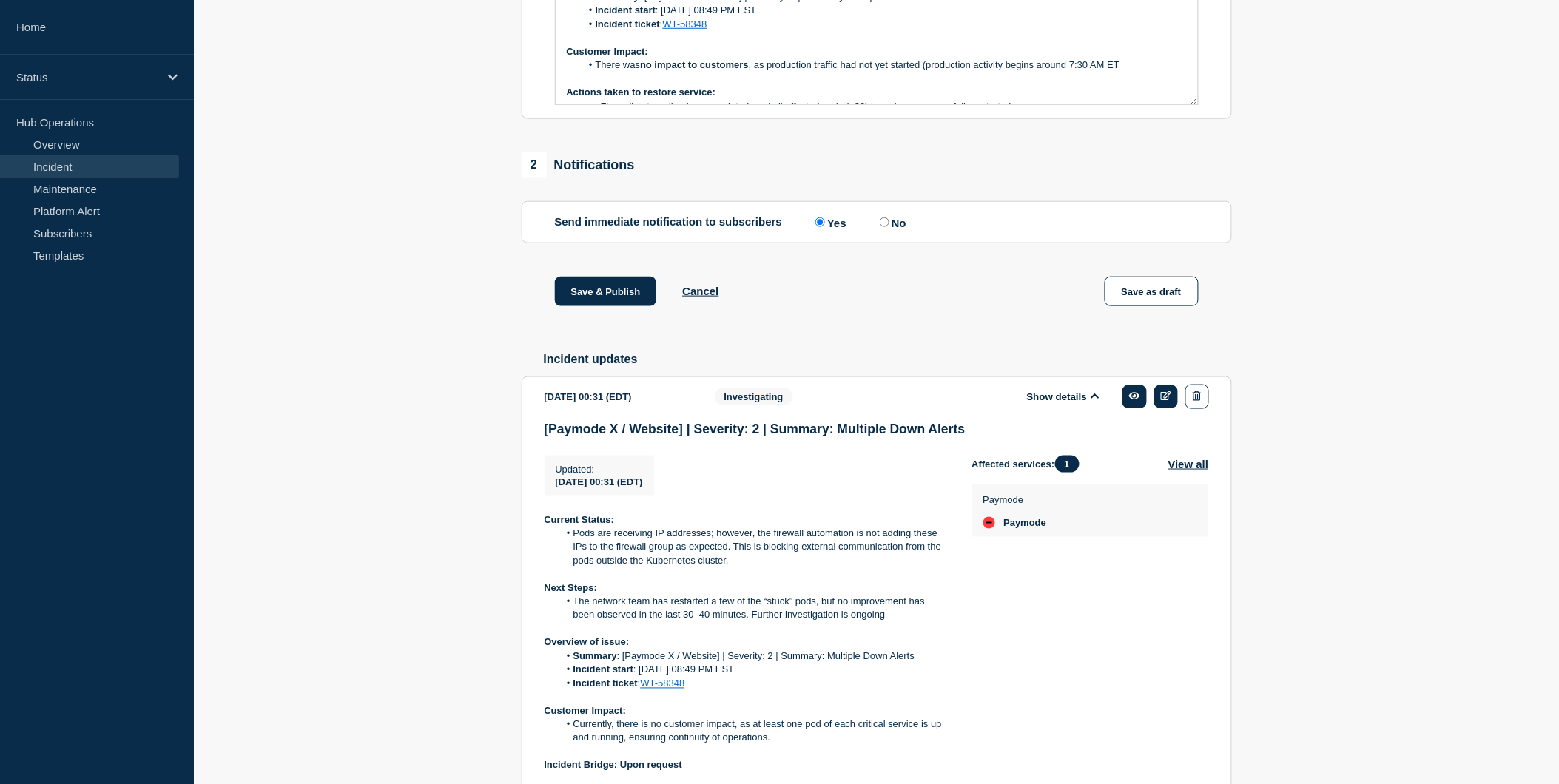
scroll to position [483, 0]
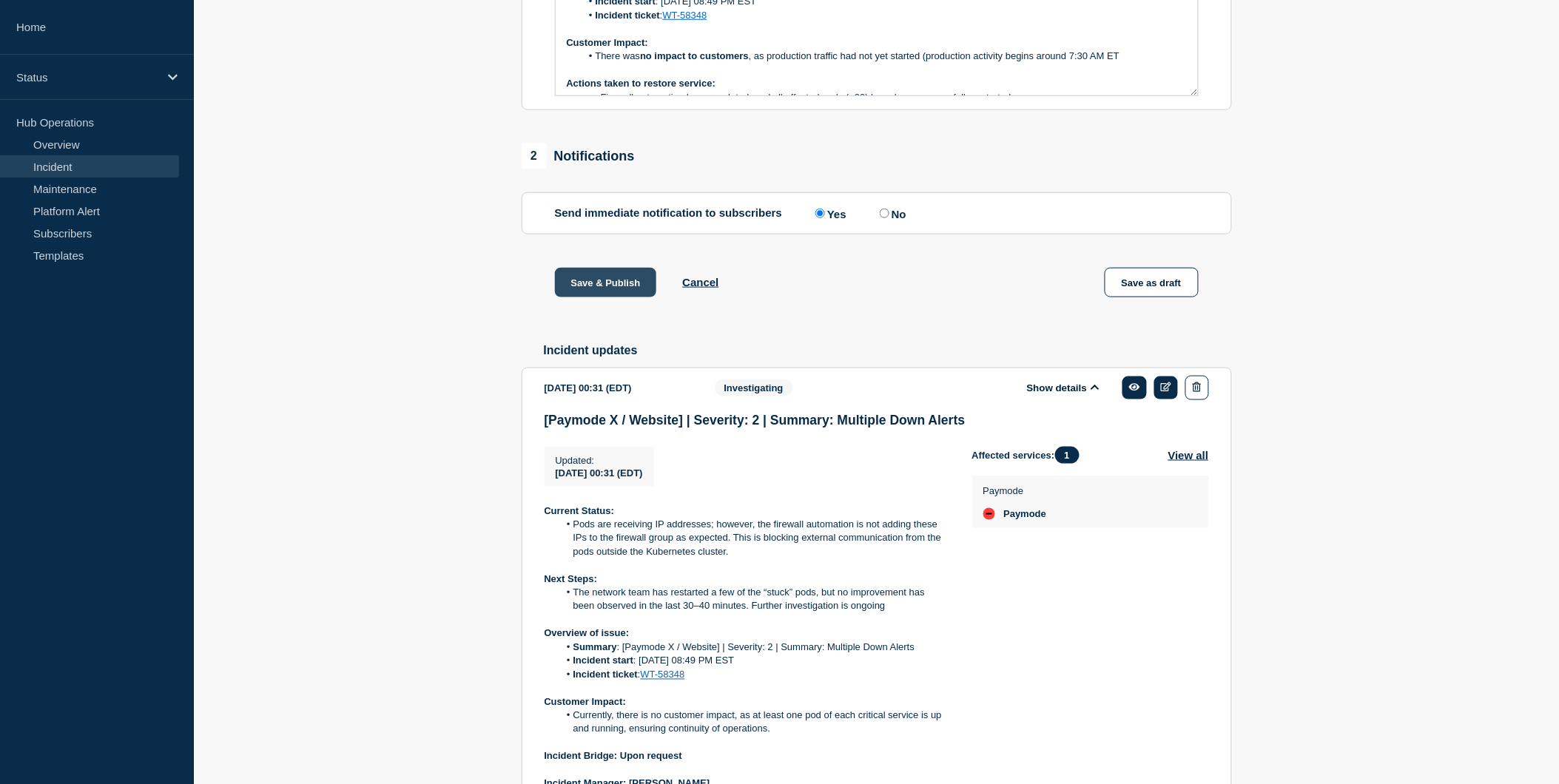
click at [592, 297] on button "Save & Publish" at bounding box center [606, 282] width 102 height 30
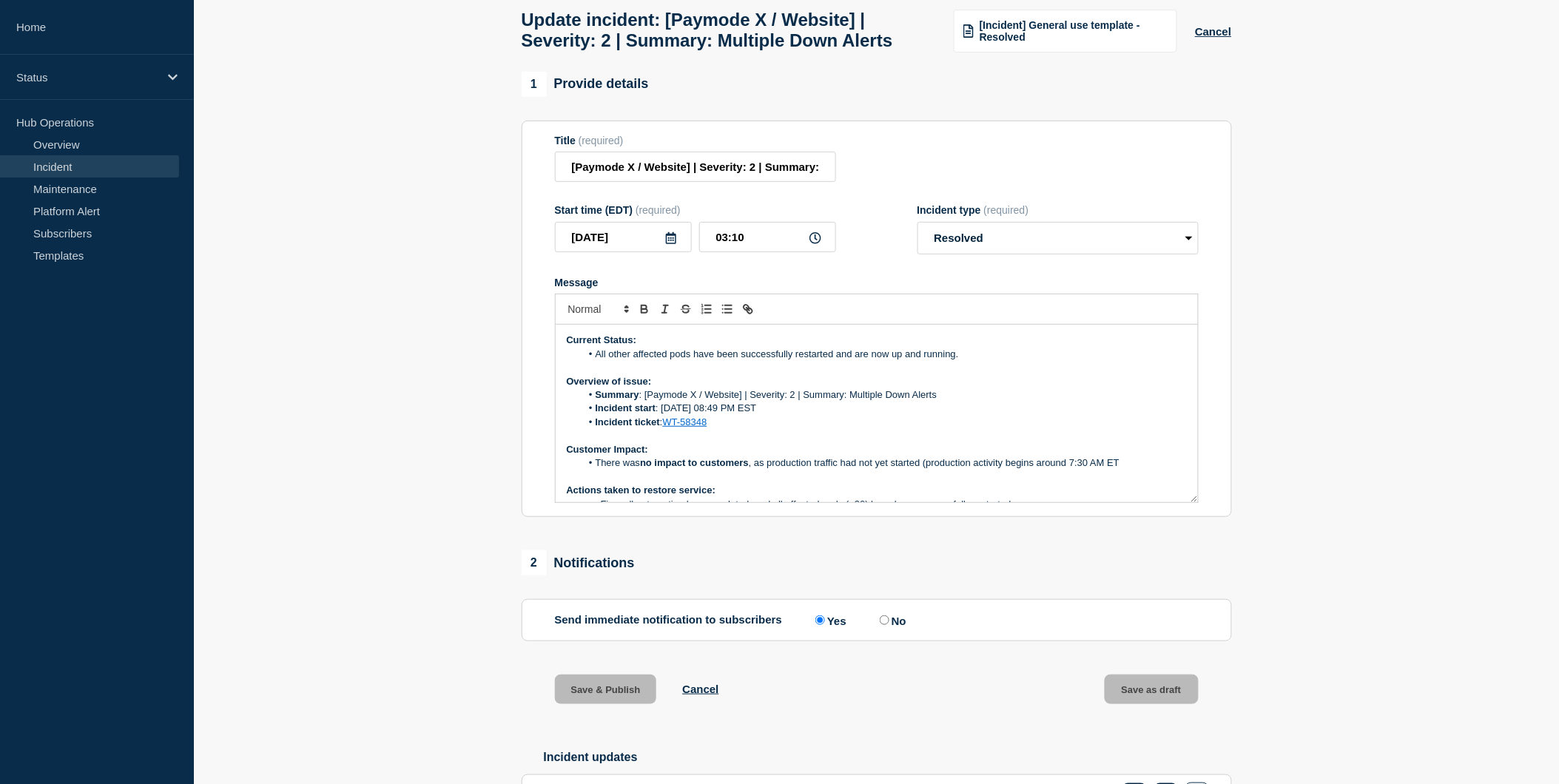
scroll to position [0, 0]
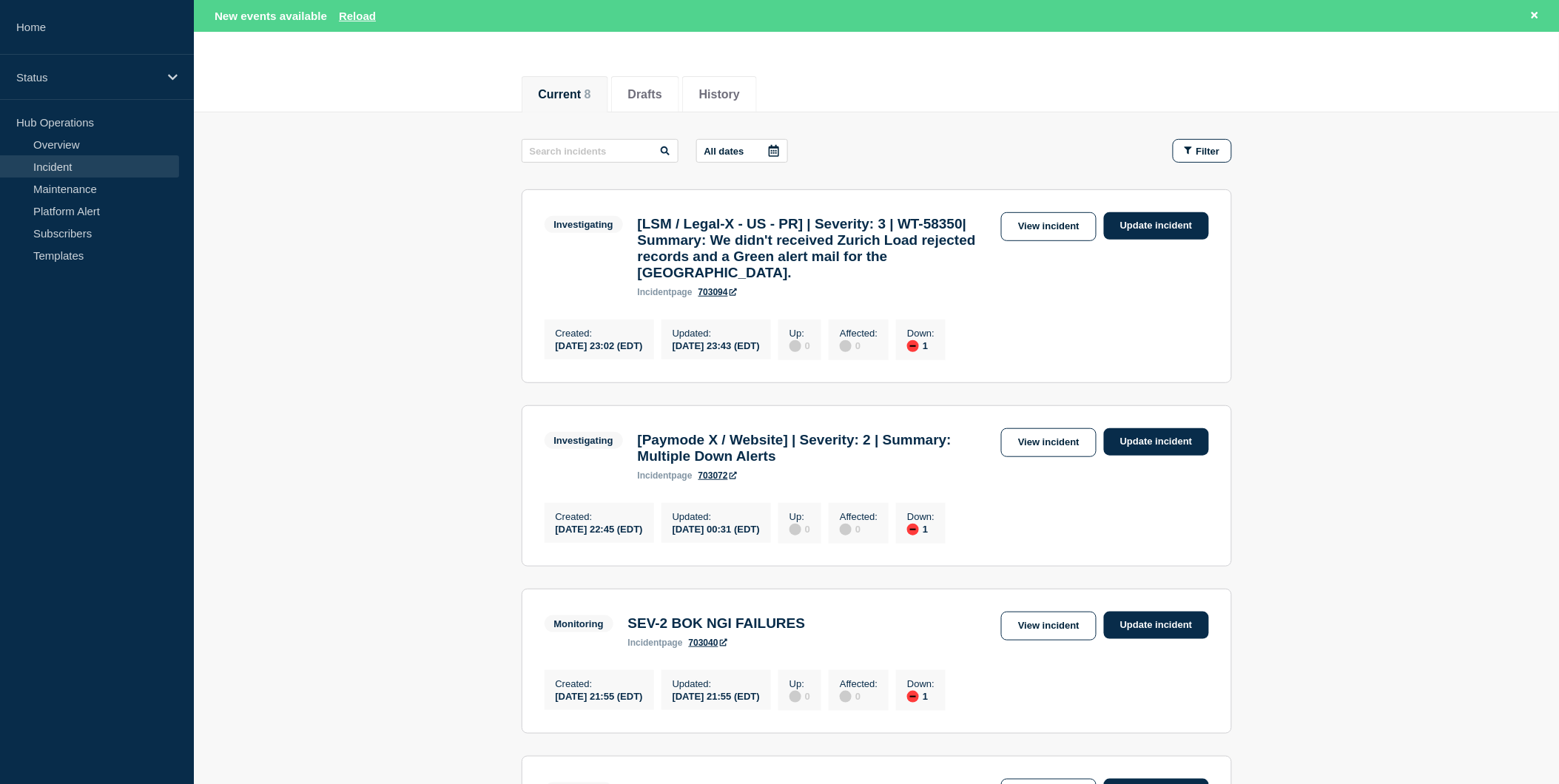
scroll to position [146, 0]
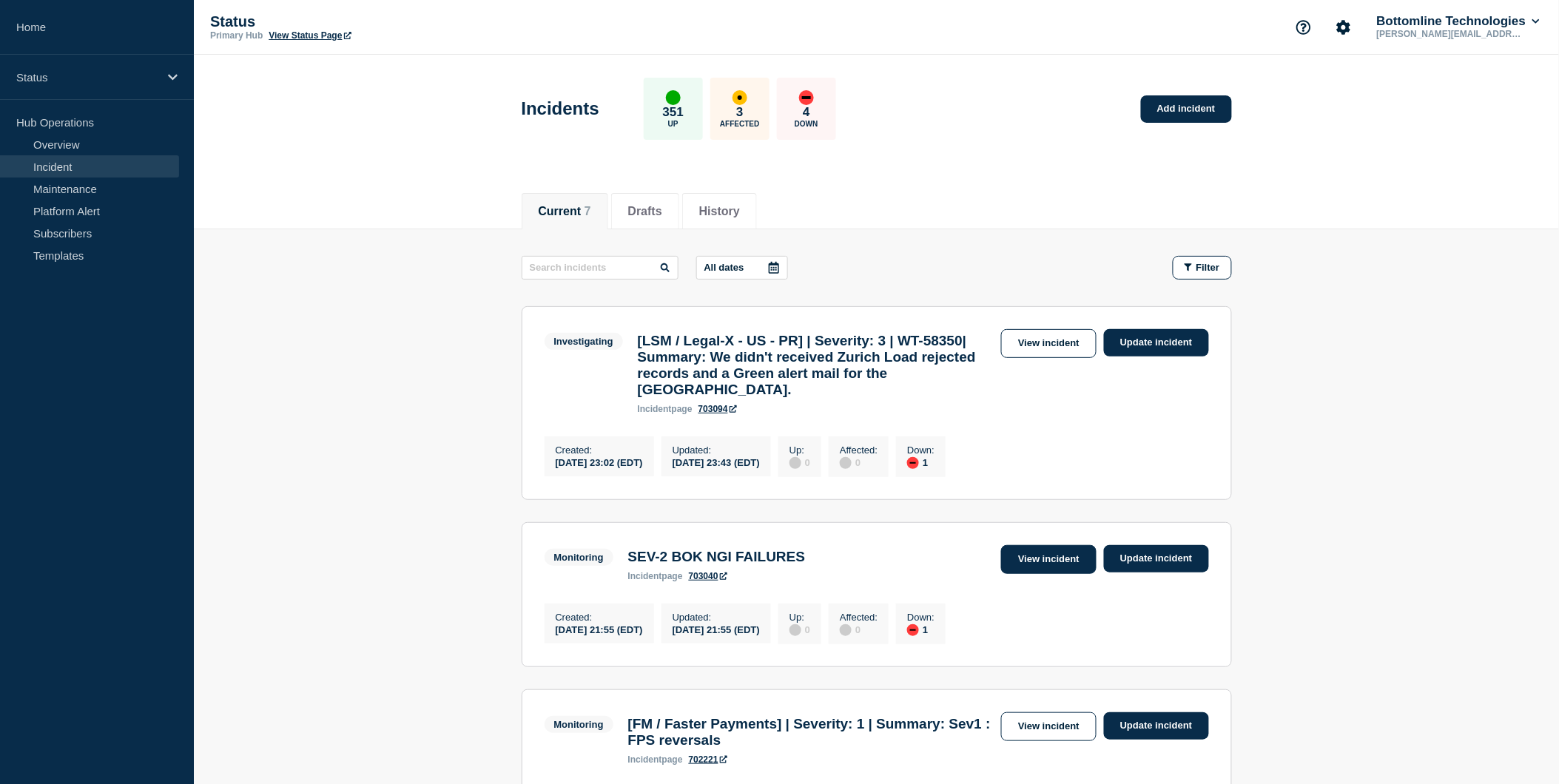
click at [1076, 568] on link "View incident" at bounding box center [1048, 559] width 95 height 29
click at [1164, 573] on link "Update incident" at bounding box center [1156, 558] width 105 height 27
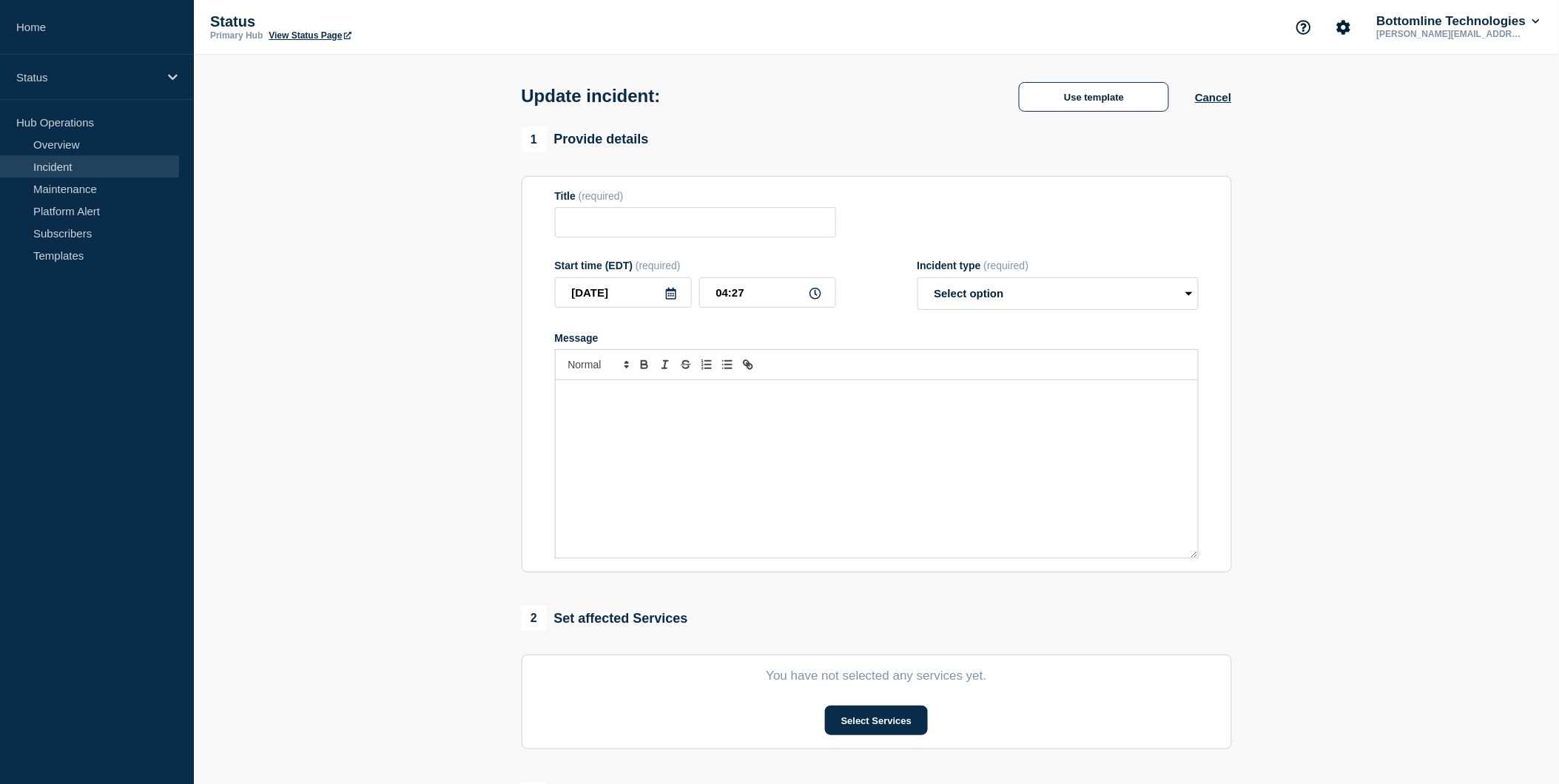
type input "SEV-2 BOK NGI FAILURES"
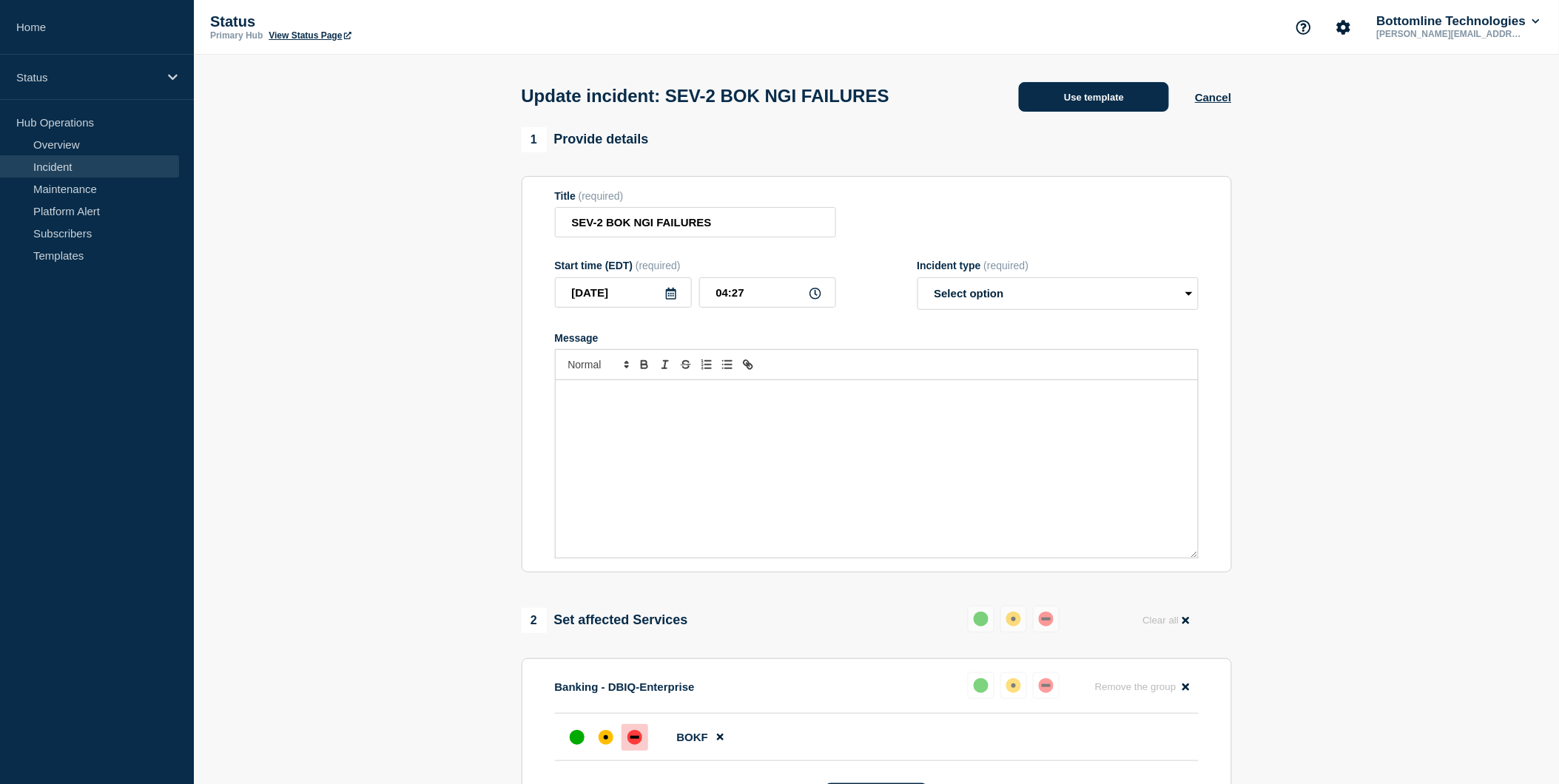
click at [1093, 104] on button "Use template" at bounding box center [1093, 97] width 151 height 30
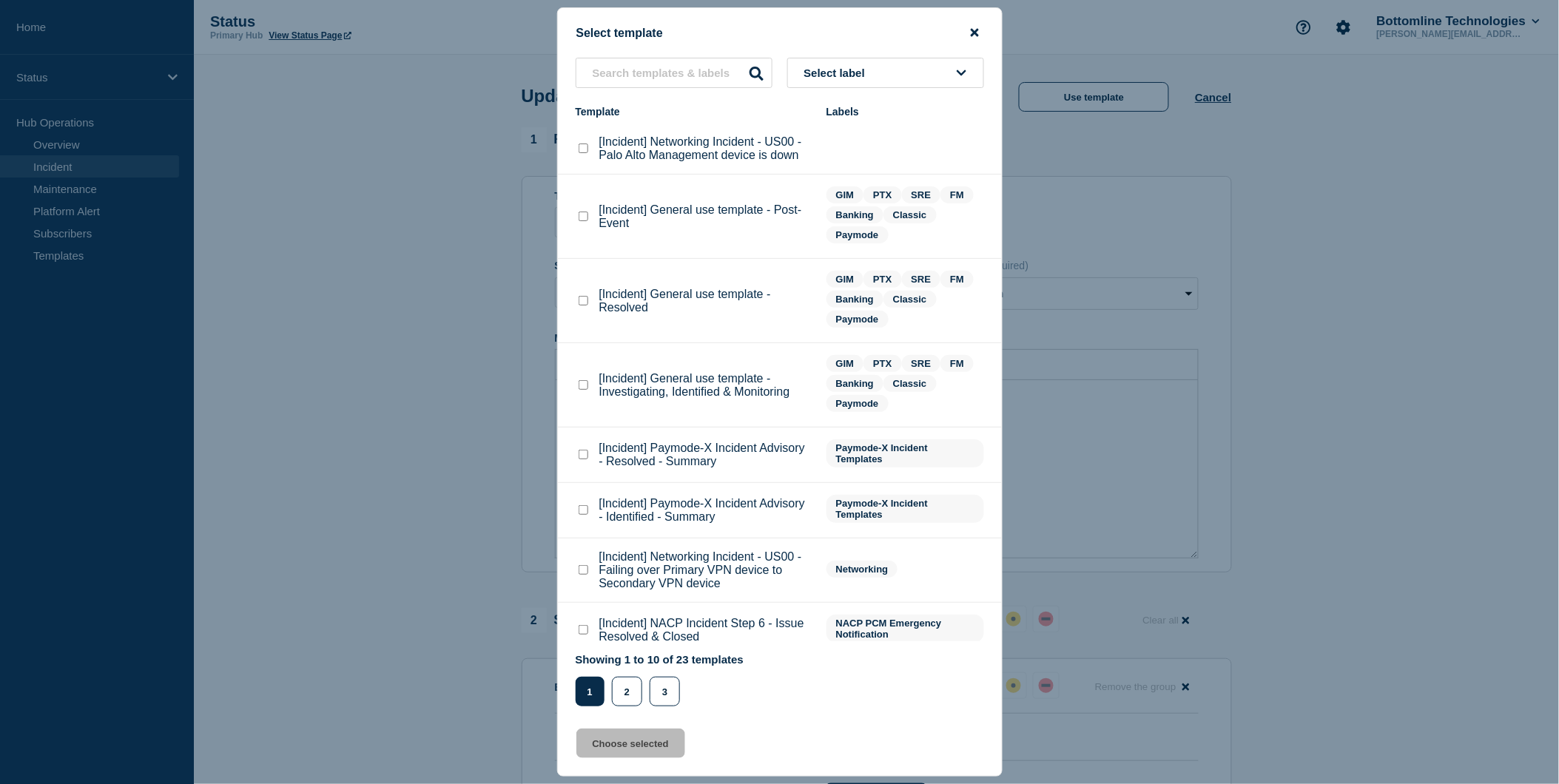
click at [974, 33] on icon "close button" at bounding box center [974, 32] width 8 height 11
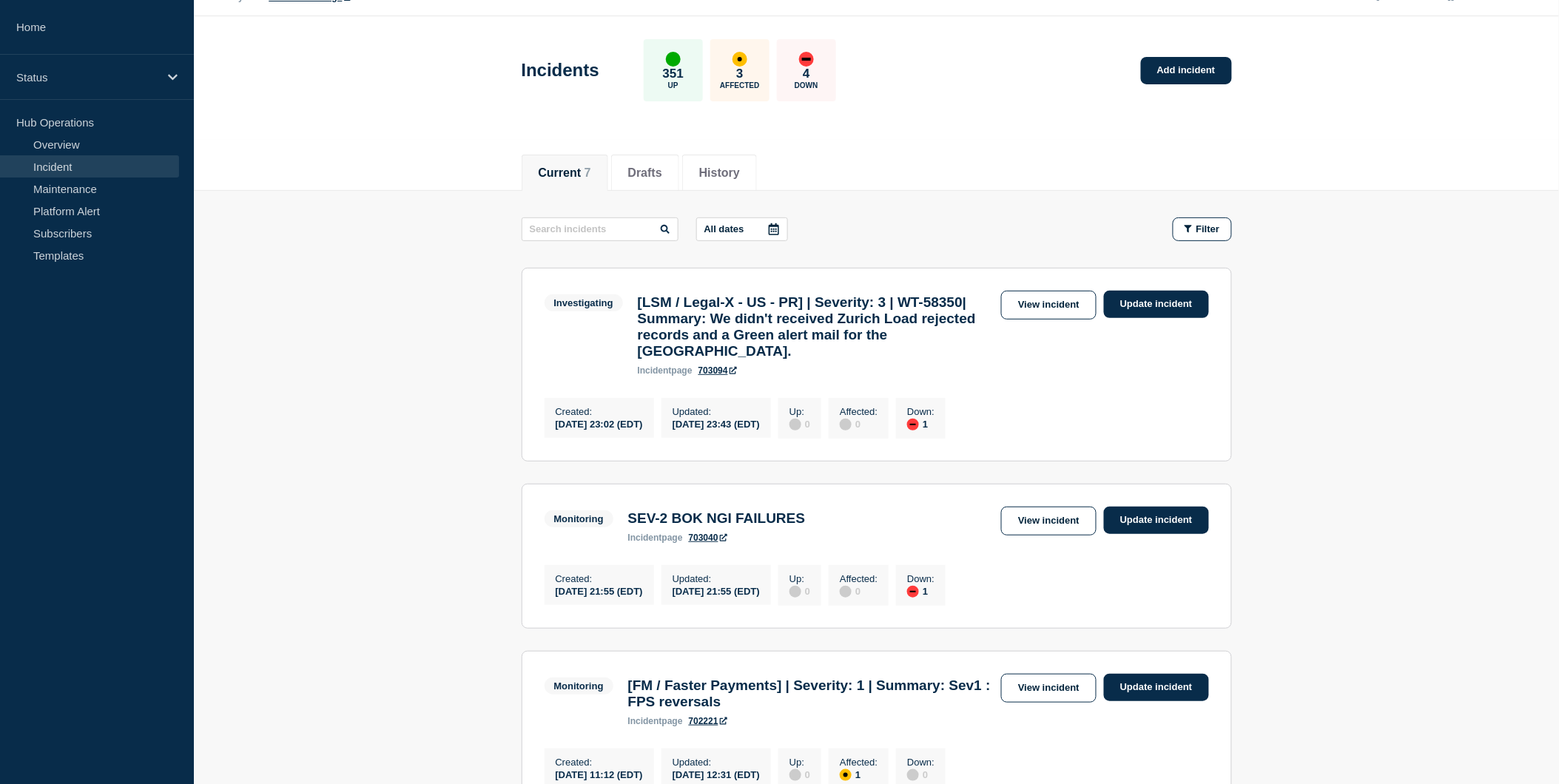
scroll to position [152, 0]
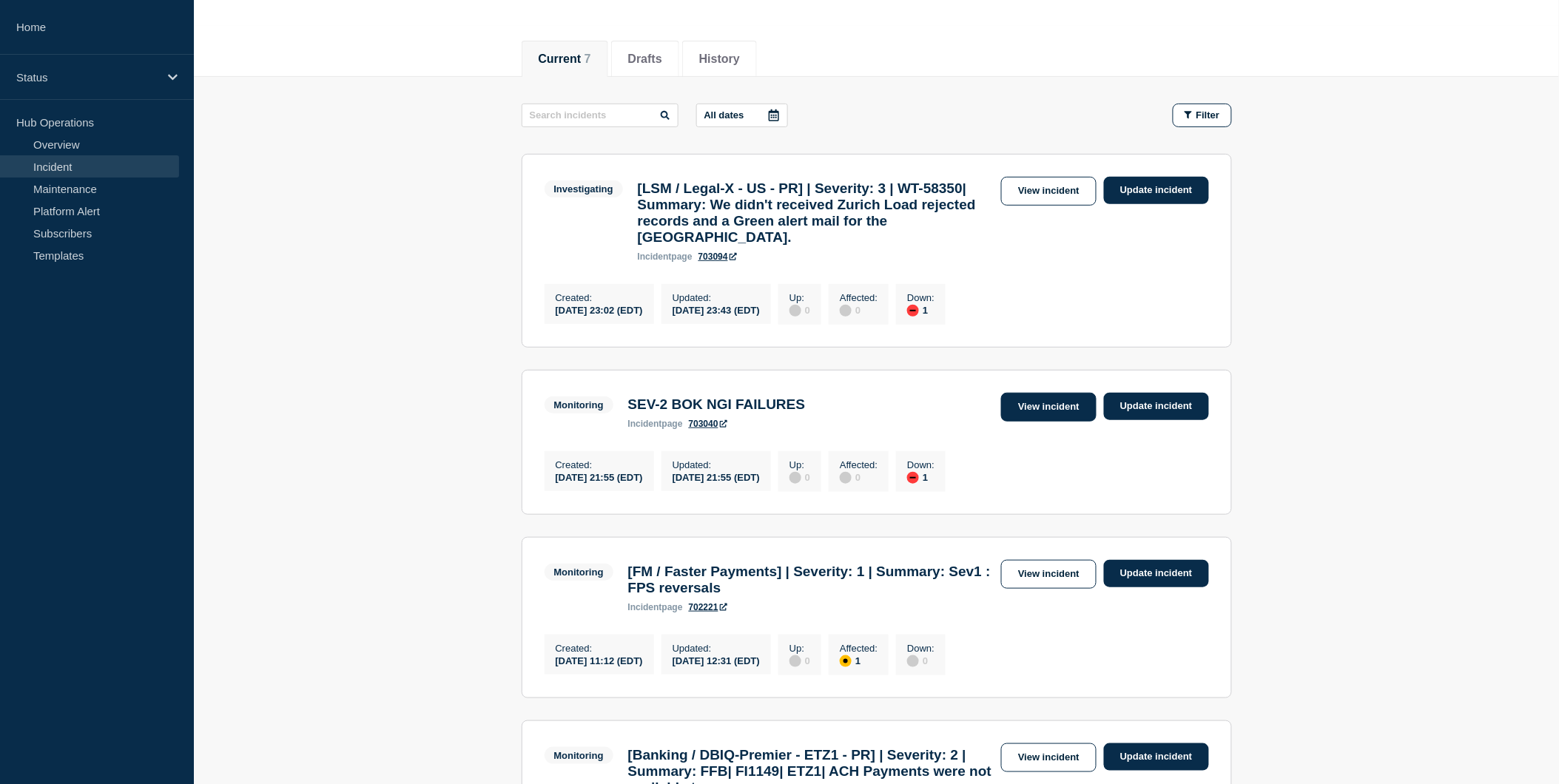
click at [1071, 421] on link "View incident" at bounding box center [1048, 407] width 95 height 29
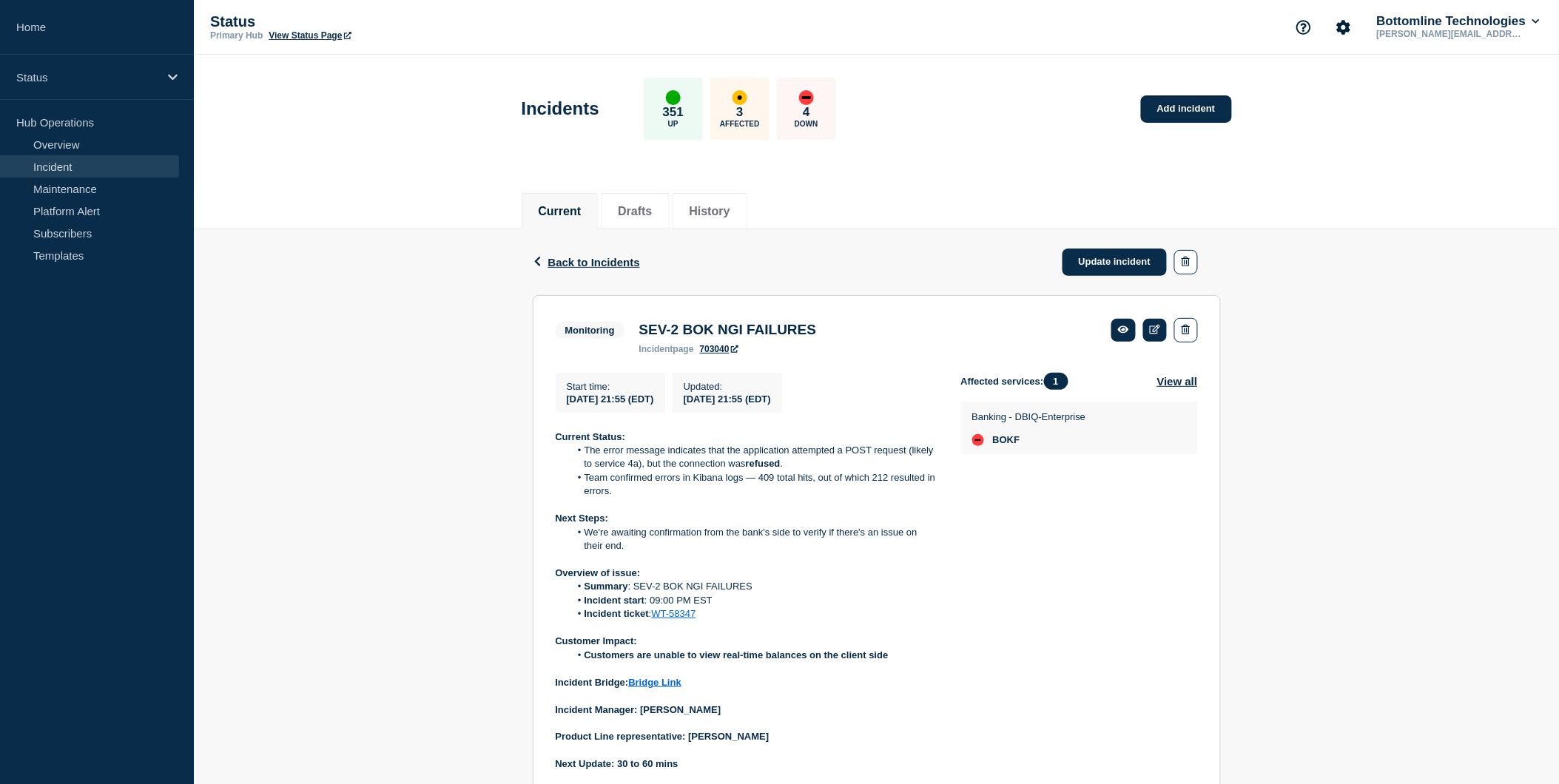
click at [677, 619] on link "WT-58347" at bounding box center [673, 613] width 44 height 11
click at [580, 256] on span "Back to Incidents" at bounding box center [594, 262] width 92 height 12
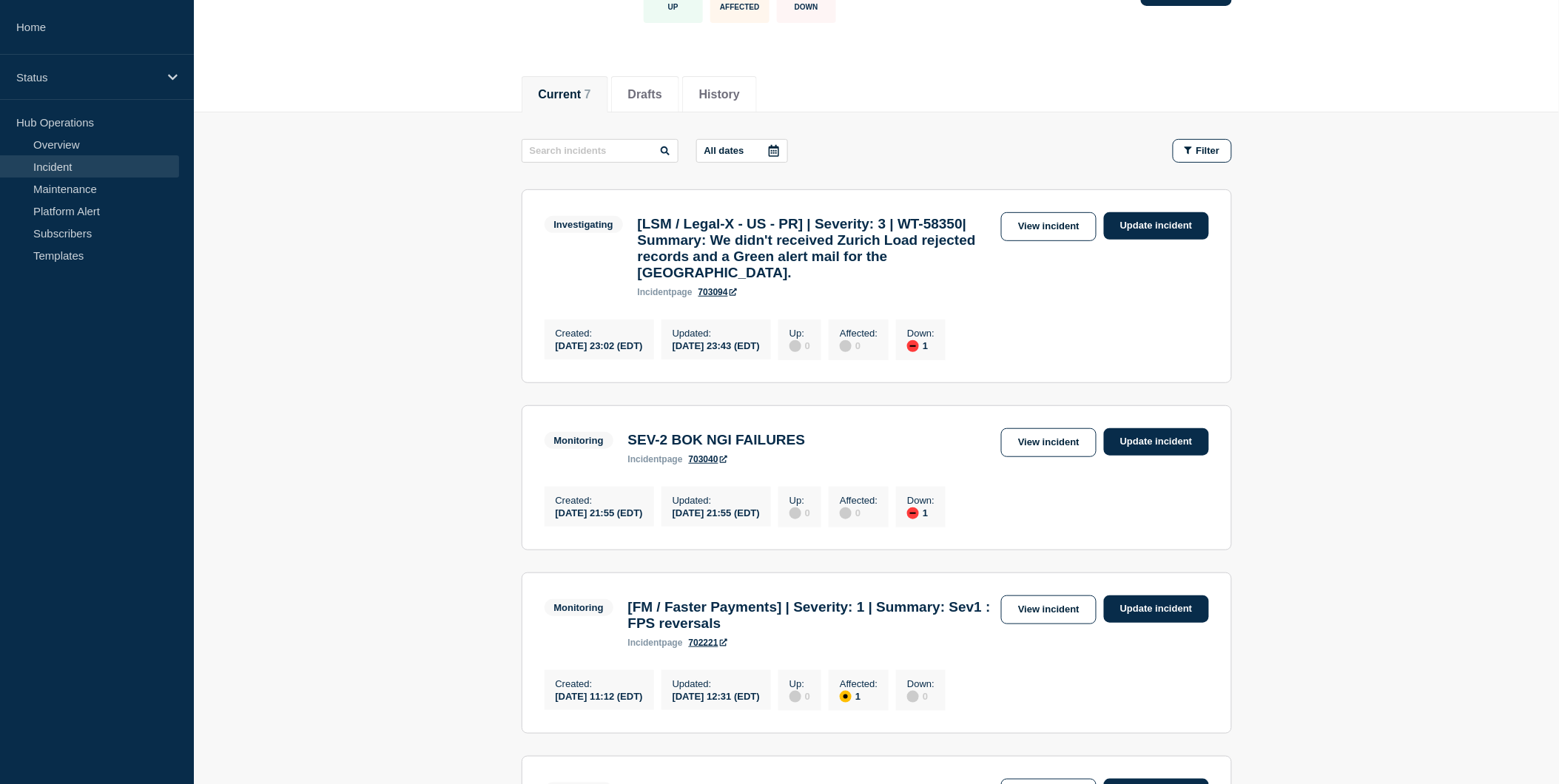
scroll to position [114, 0]
